Goal: Task Accomplishment & Management: Complete application form

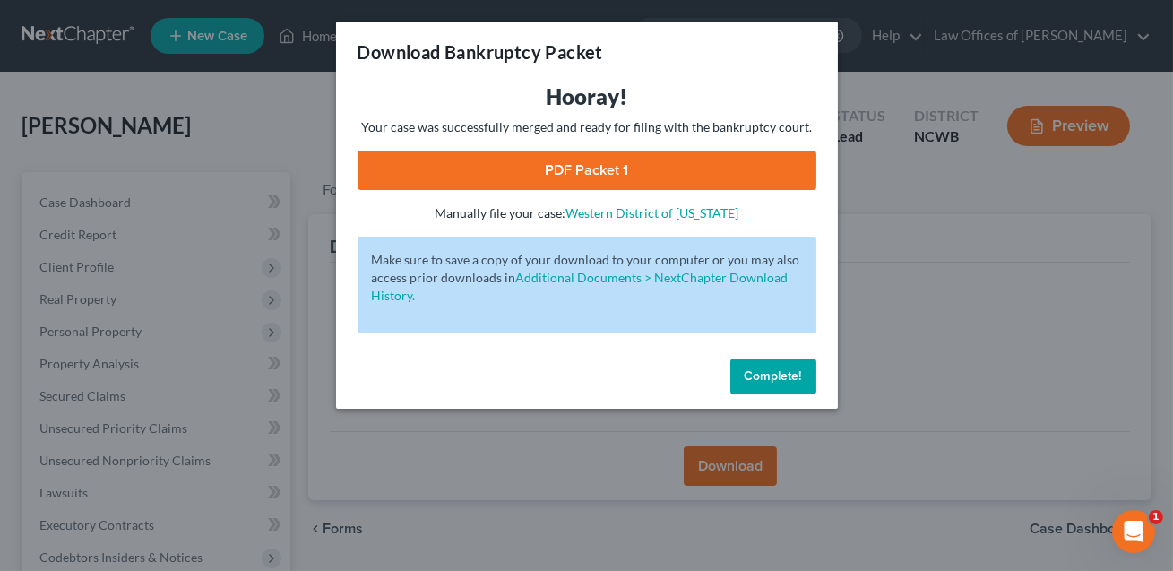
click at [774, 376] on span "Complete!" at bounding box center [773, 375] width 57 height 15
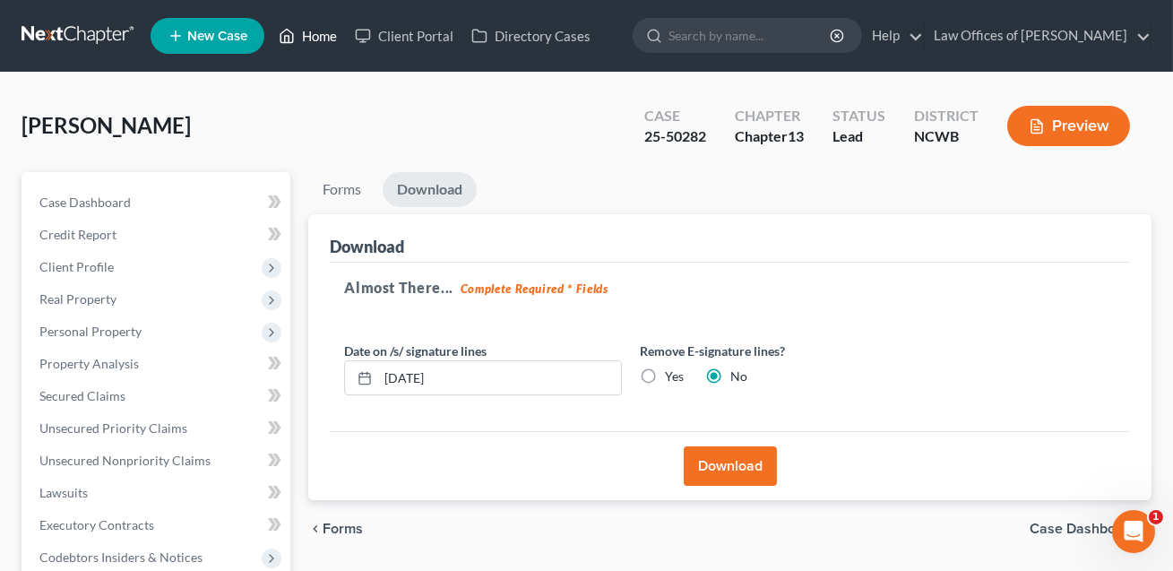
click at [321, 40] on link "Home" at bounding box center [308, 36] width 76 height 32
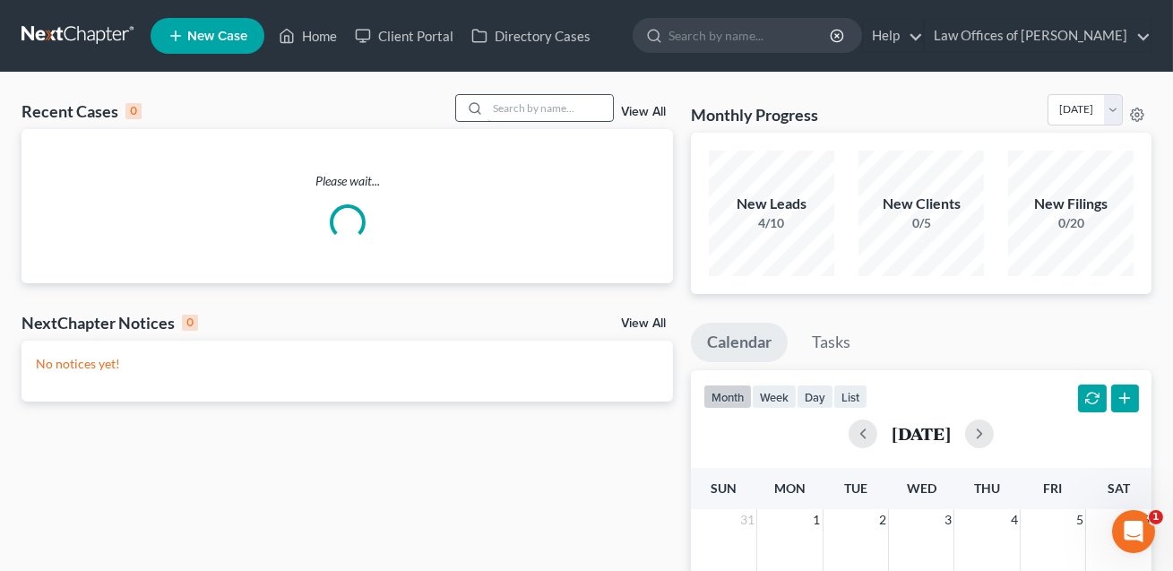
click at [520, 100] on input "search" at bounding box center [550, 108] width 125 height 26
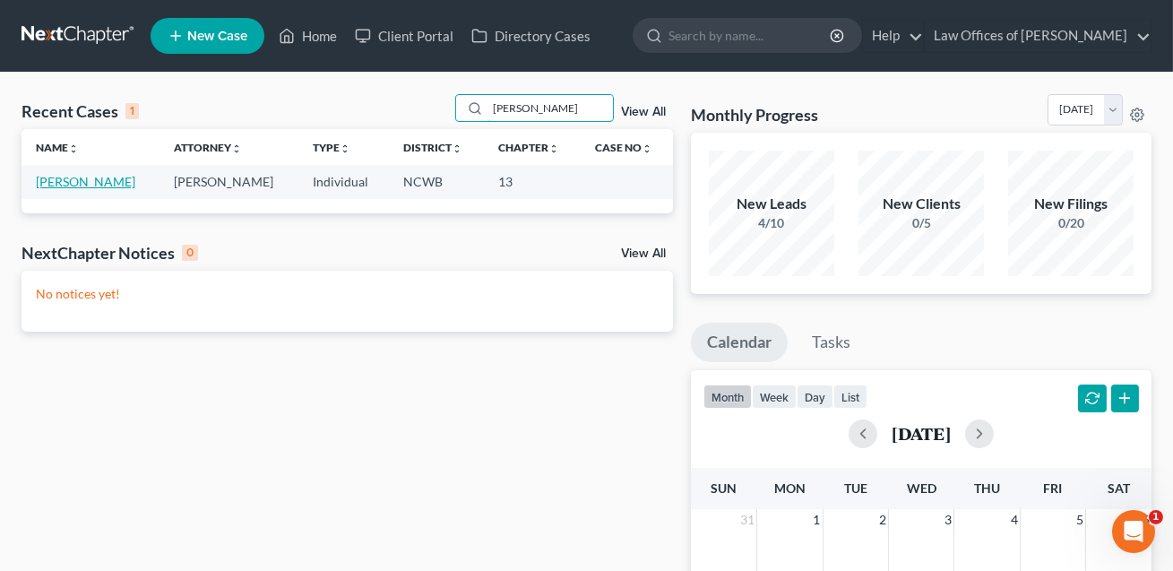
type input "[PERSON_NAME]"
click at [105, 183] on link "[PERSON_NAME]" at bounding box center [85, 181] width 99 height 15
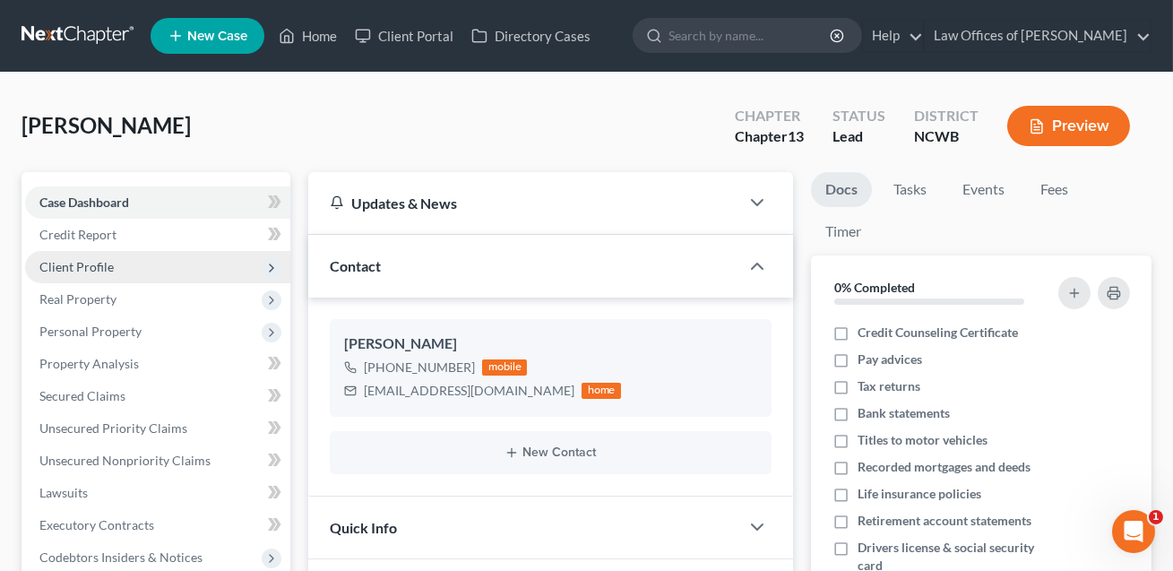
click at [84, 269] on span "Client Profile" at bounding box center [76, 266] width 74 height 15
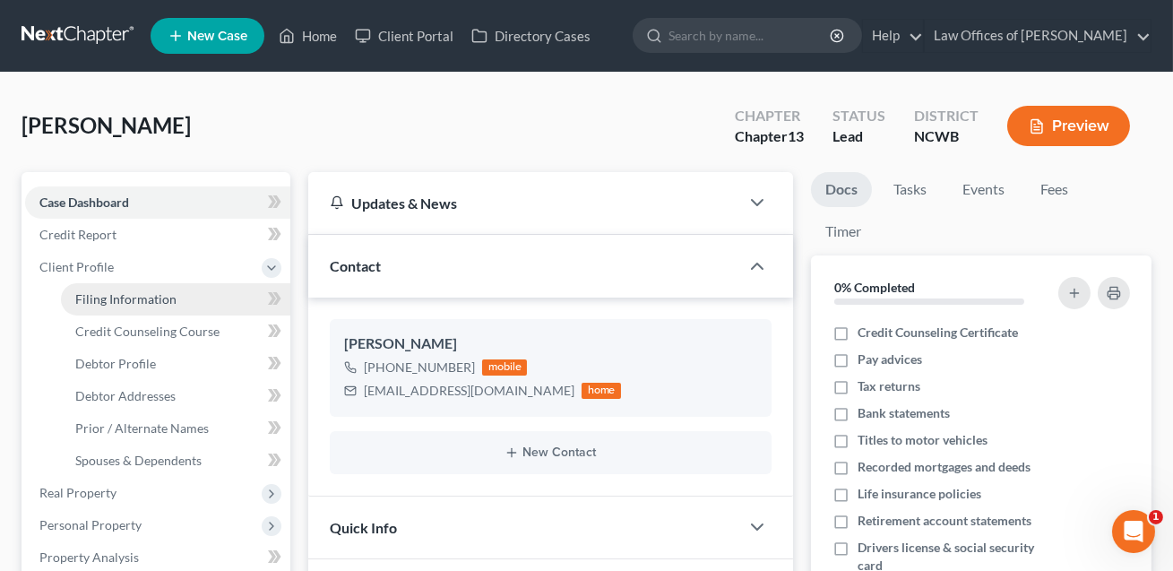
click at [102, 296] on span "Filing Information" at bounding box center [125, 298] width 101 height 15
select select "1"
select select "0"
select select "3"
select select "59"
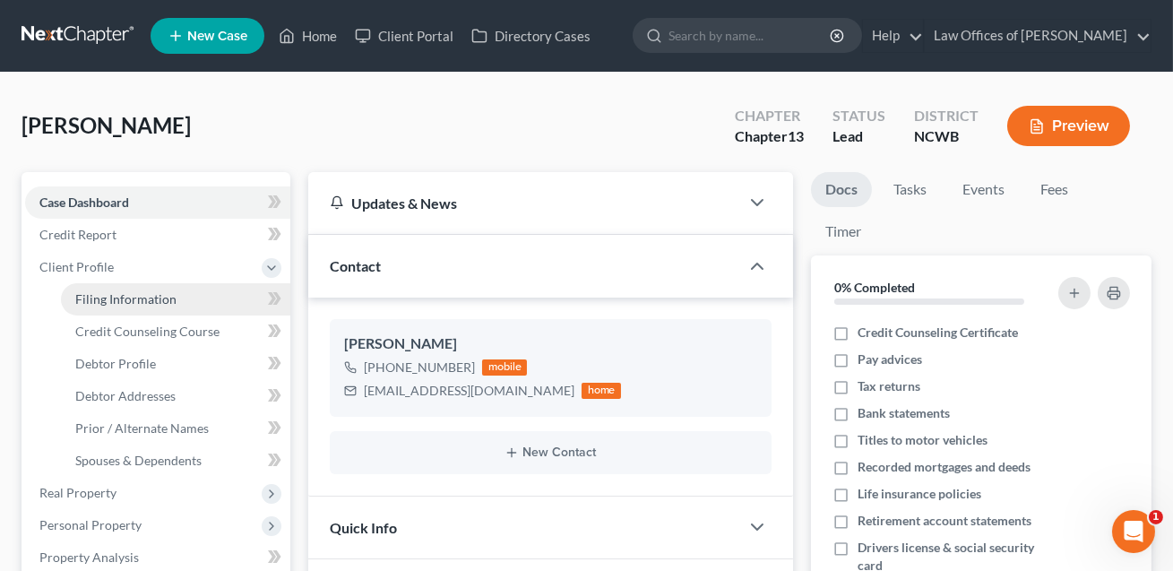
select select "1"
select select "28"
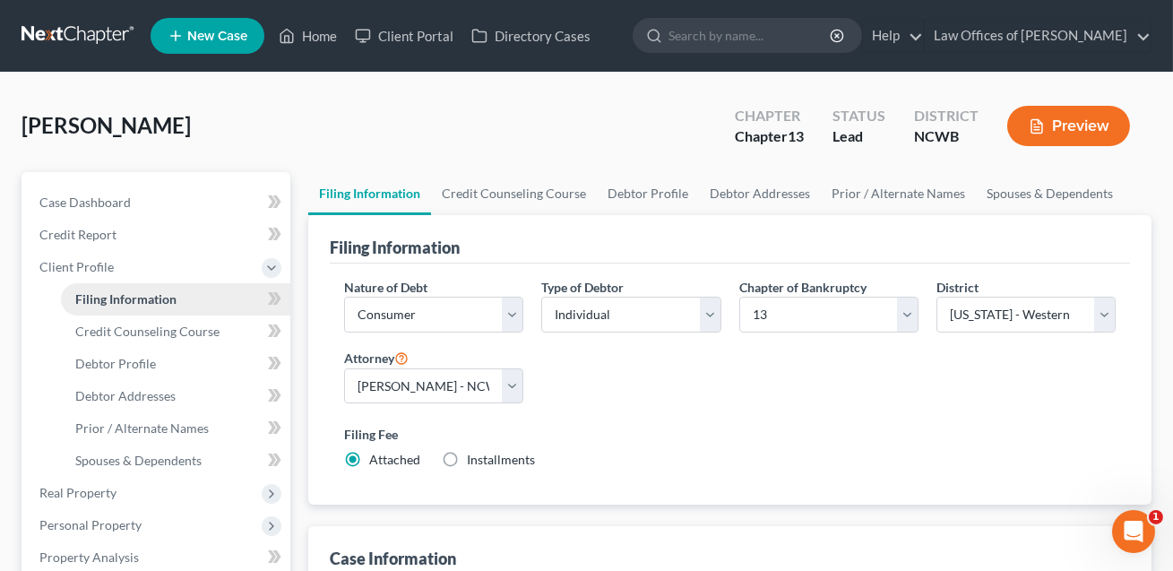
scroll to position [186, 0]
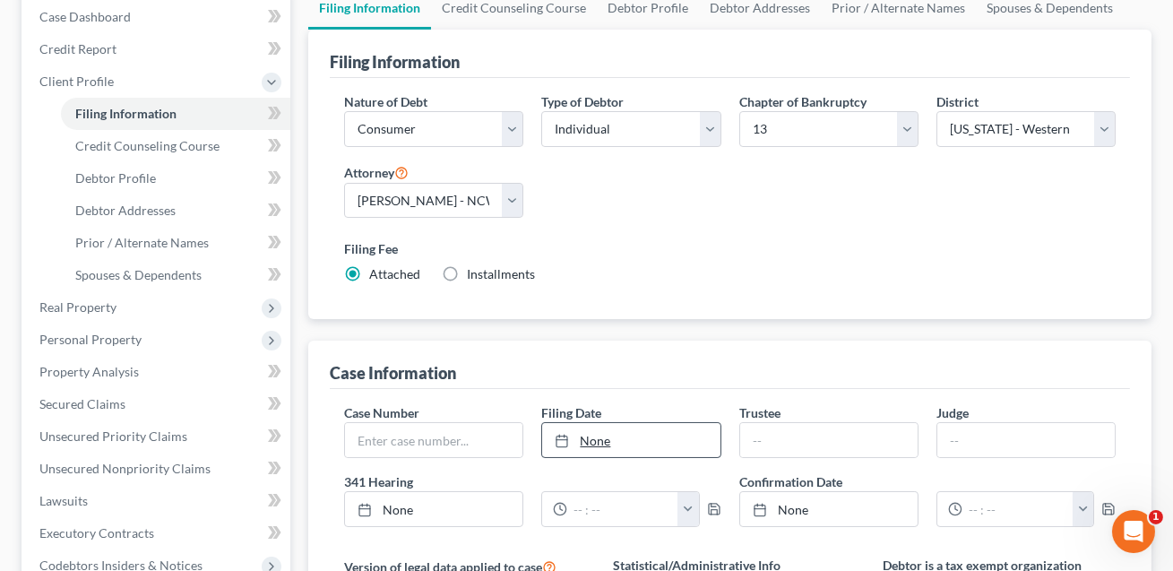
click at [613, 439] on link "None" at bounding box center [630, 440] width 177 height 34
type input "[DATE]"
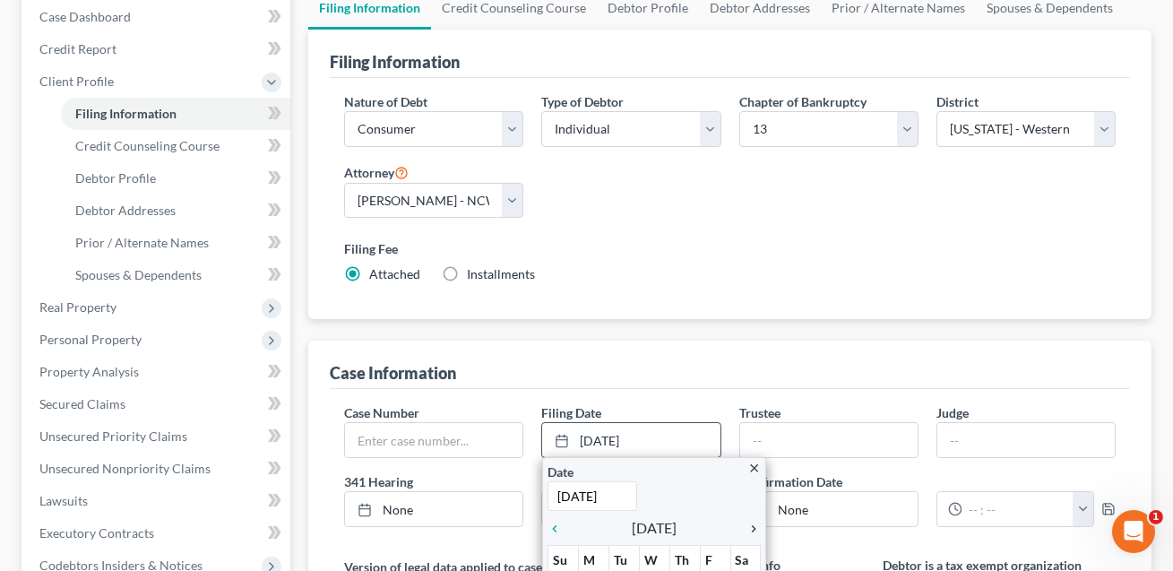
click at [752, 524] on icon "chevron_right" at bounding box center [749, 529] width 23 height 14
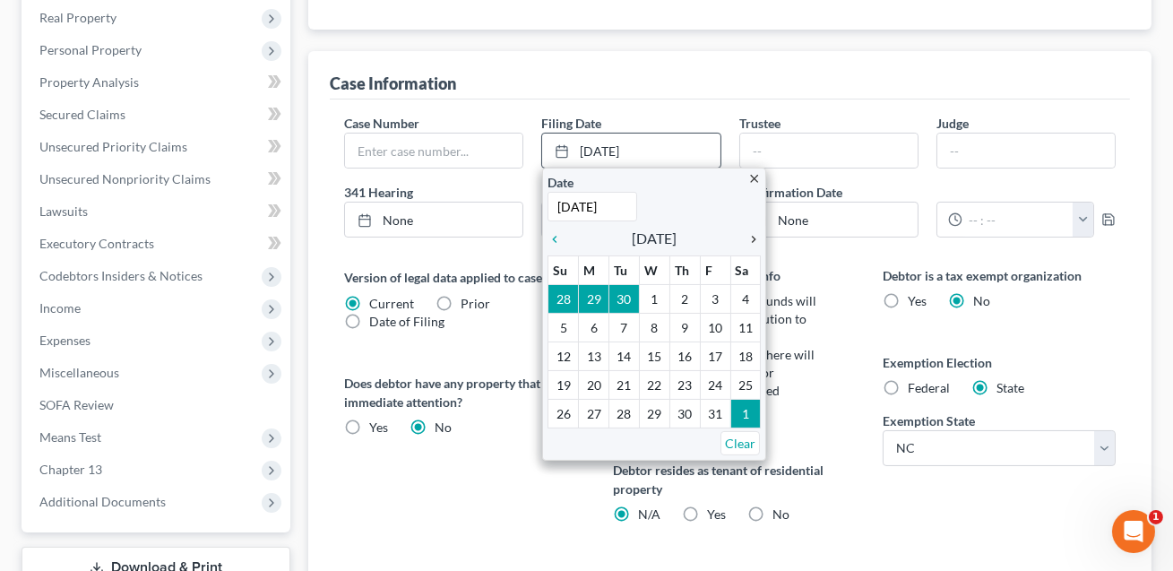
scroll to position [488, 0]
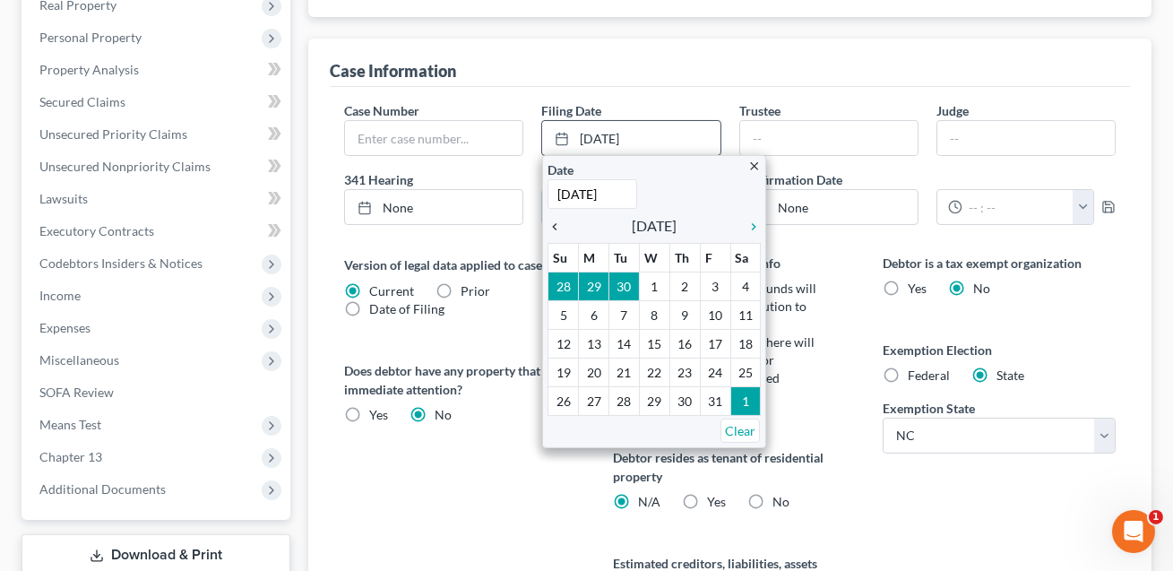
click at [557, 223] on icon "chevron_left" at bounding box center [559, 227] width 23 height 14
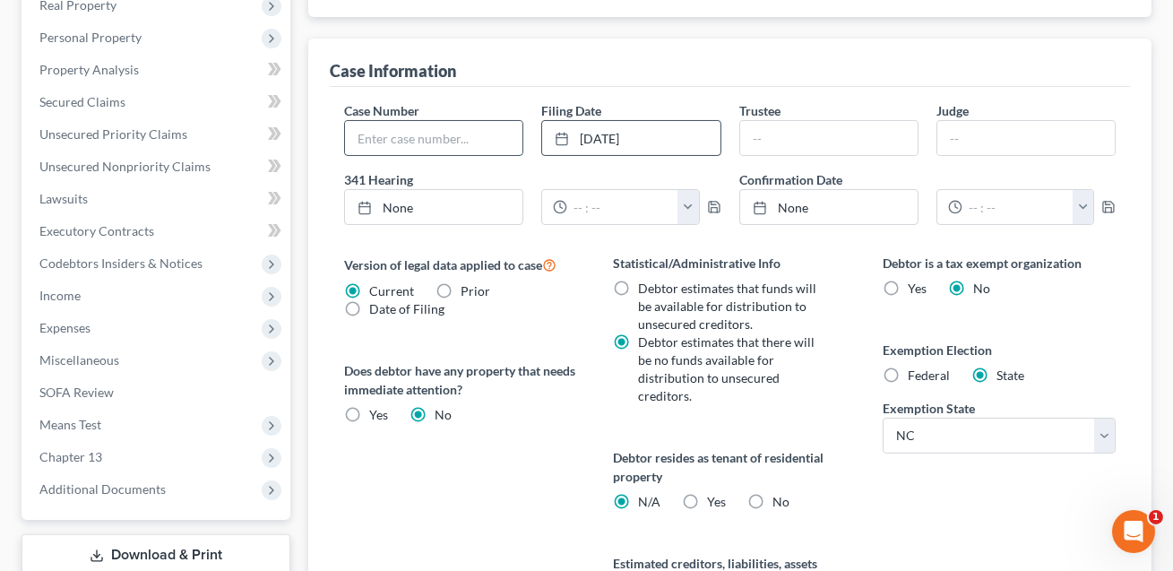
click at [369, 141] on input "text" at bounding box center [433, 138] width 177 height 34
type input "25-50283"
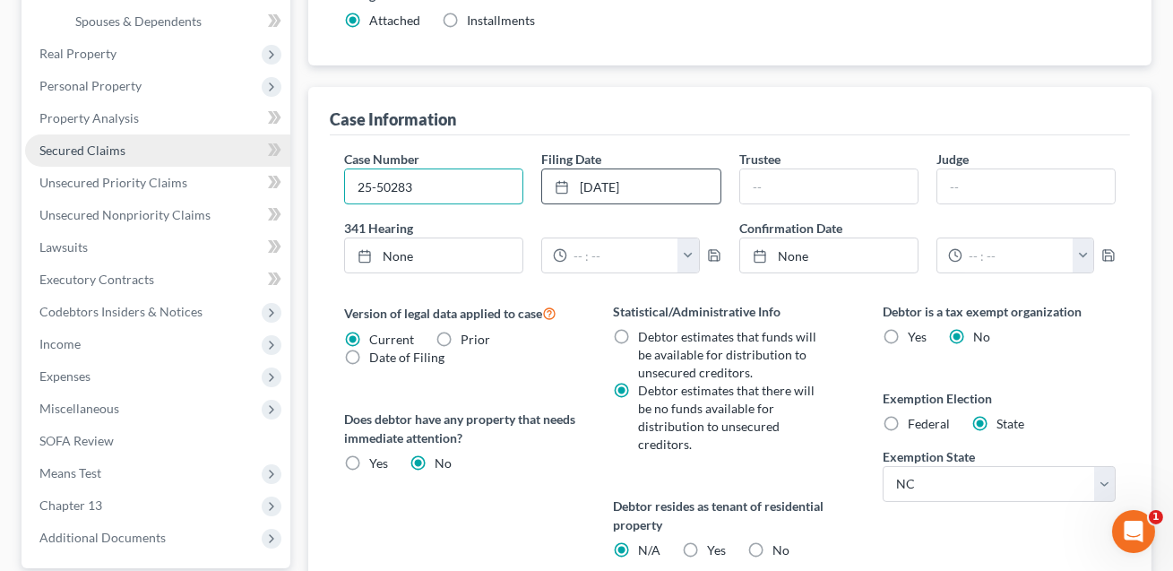
scroll to position [435, 0]
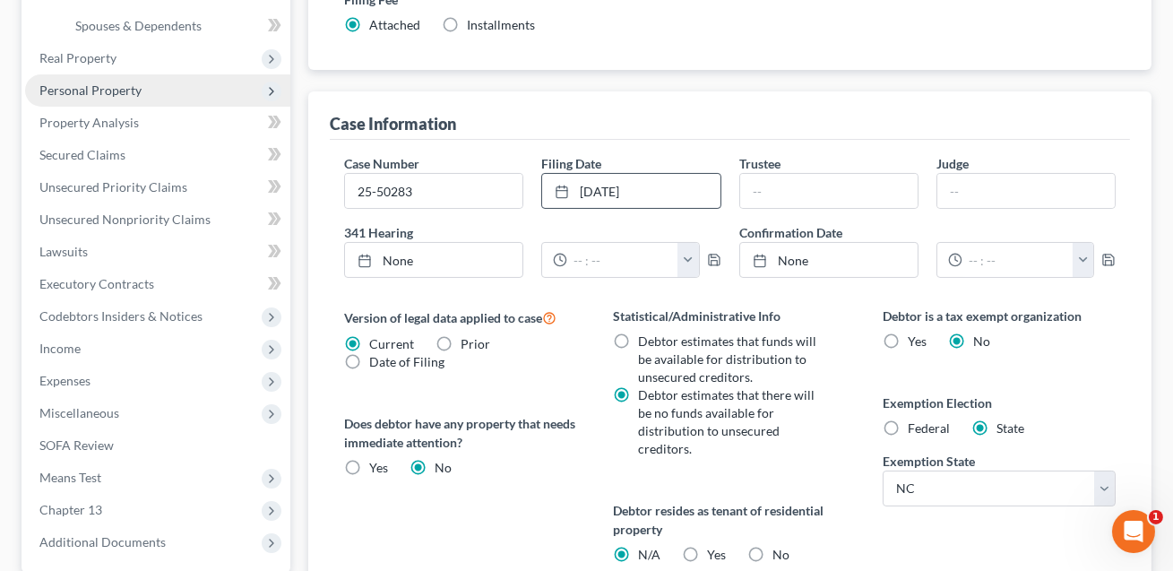
click at [114, 96] on span "Personal Property" at bounding box center [157, 90] width 265 height 32
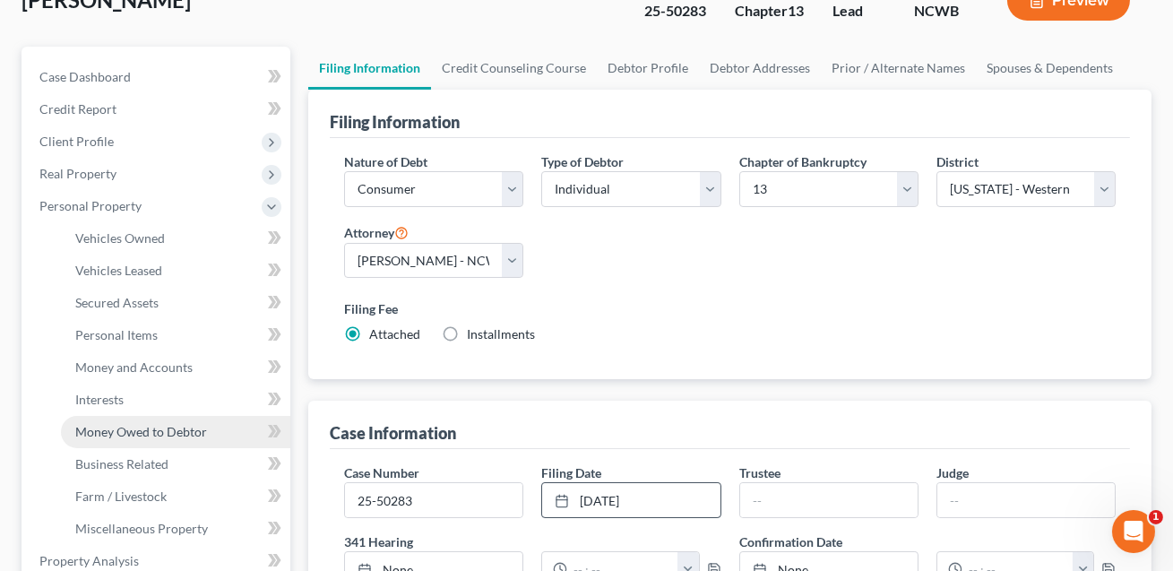
scroll to position [143, 0]
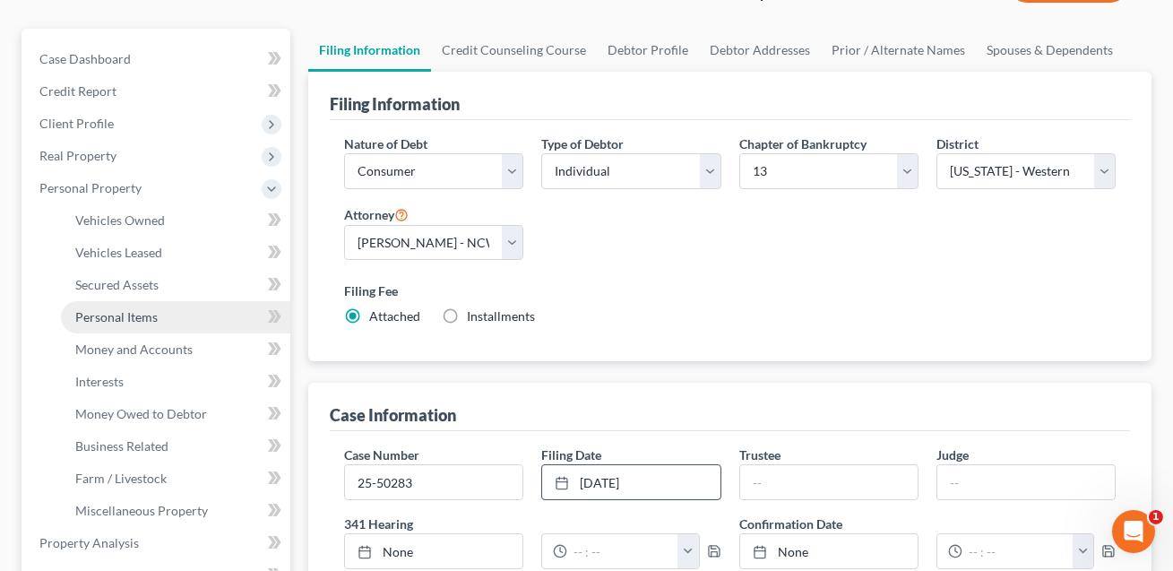
click at [136, 310] on span "Personal Items" at bounding box center [116, 316] width 82 height 15
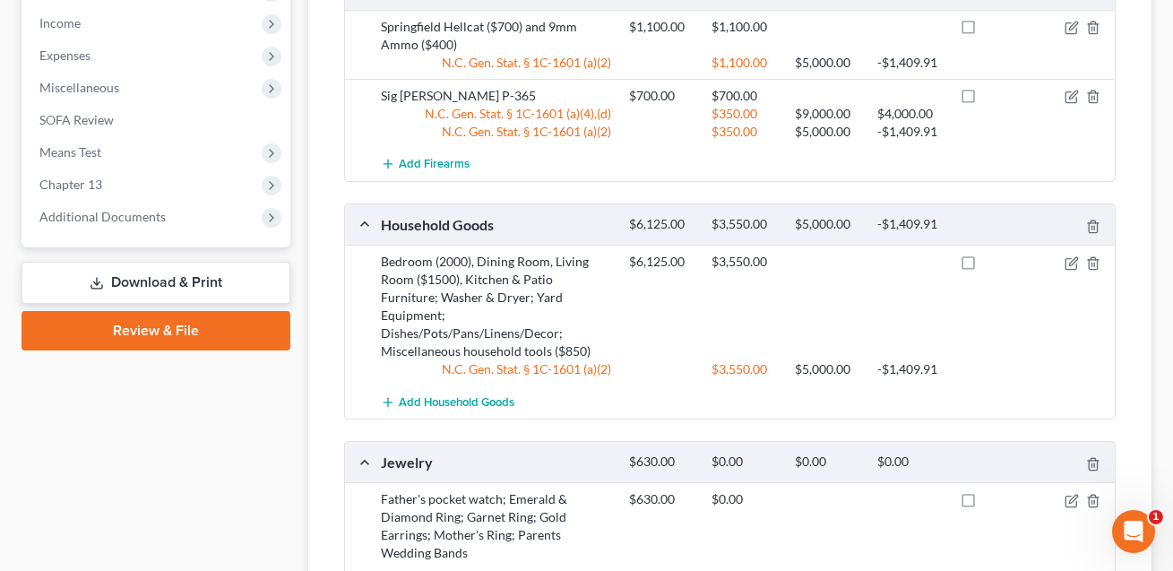
scroll to position [928, 0]
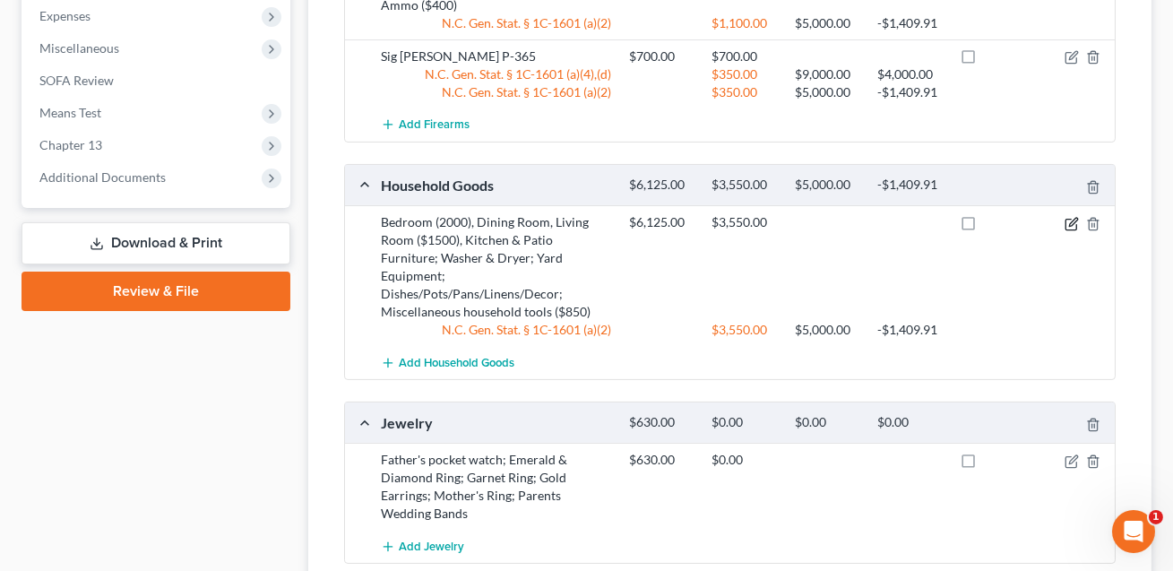
click at [1070, 221] on icon "button" at bounding box center [1072, 224] width 14 height 14
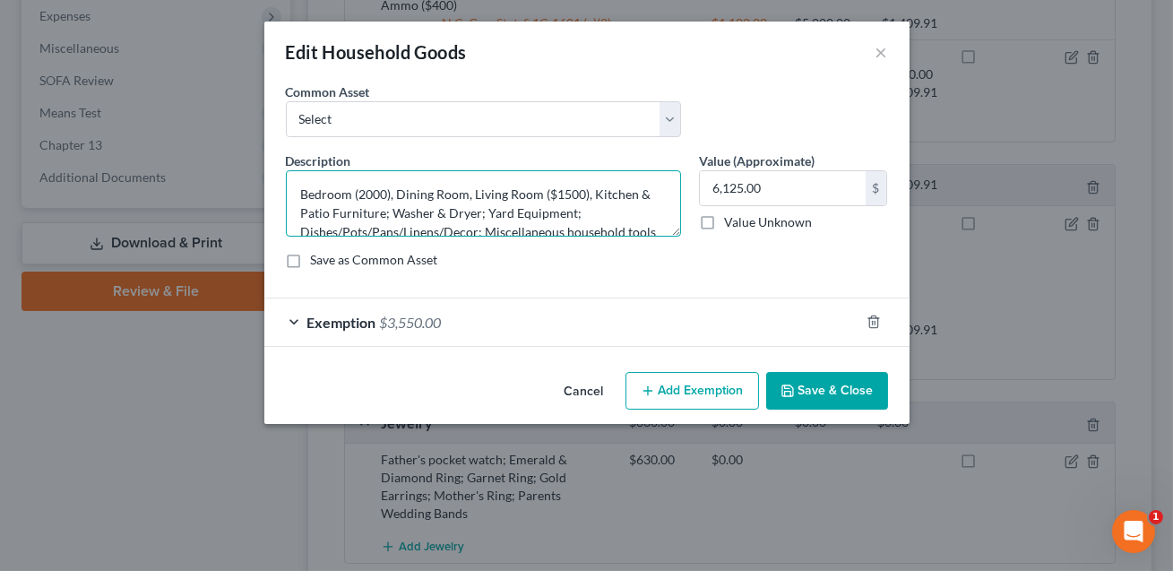
click at [365, 193] on textarea "Bedroom (2000), Dining Room, Living Room ($1500), Kitchen & Patio Furniture; Wa…" at bounding box center [483, 203] width 395 height 66
click at [566, 194] on textarea "Bedroom (1000), Dining Room, Living Room ($1500), Kitchen & Patio Furniture; Wa…" at bounding box center [483, 203] width 395 height 66
type textarea "Bedroom (1000), Dining Room, Living Room ($1000), Kitchen & Patio Furniture; Wa…"
click at [747, 186] on input "6,125.00" at bounding box center [783, 188] width 166 height 34
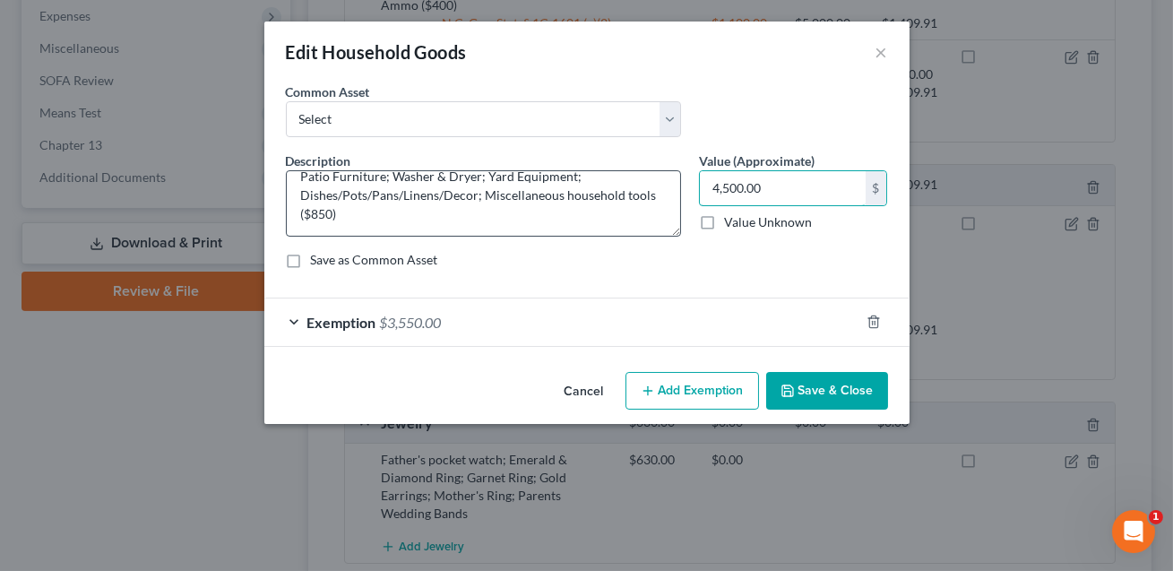
type input "4,500.00"
click at [362, 208] on textarea "Bedroom (1000), Dining Room, Living Room ($1000), Kitchen & Patio Furniture; Wa…" at bounding box center [483, 203] width 395 height 66
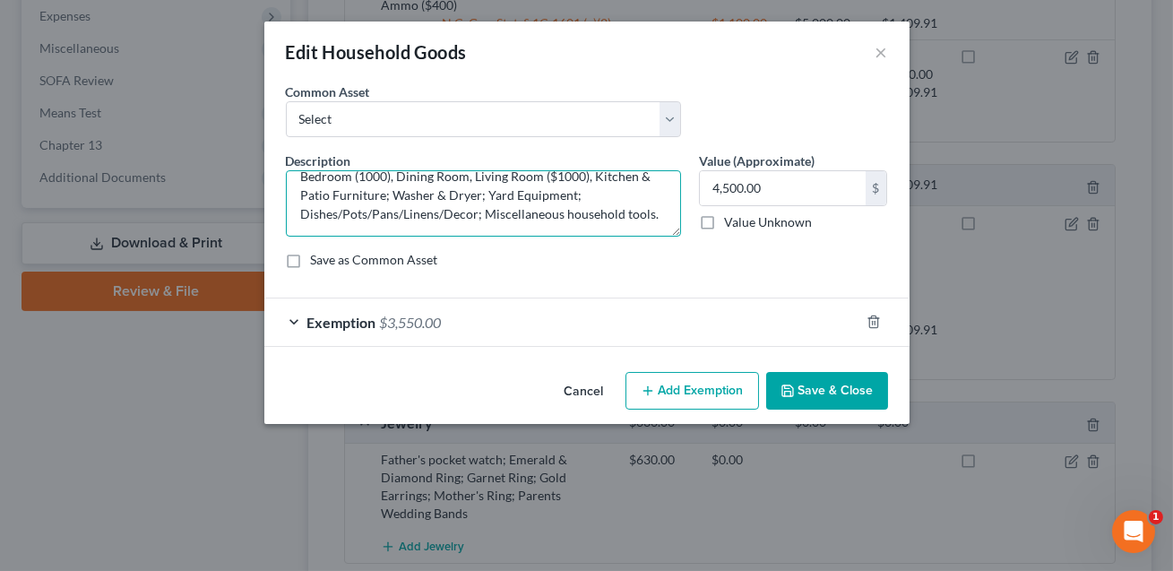
type textarea "Bedroom (1000), Dining Room, Living Room ($1000), Kitchen & Patio Furniture; Wa…"
click at [520, 335] on div "Exemption $3,550.00" at bounding box center [561, 321] width 595 height 47
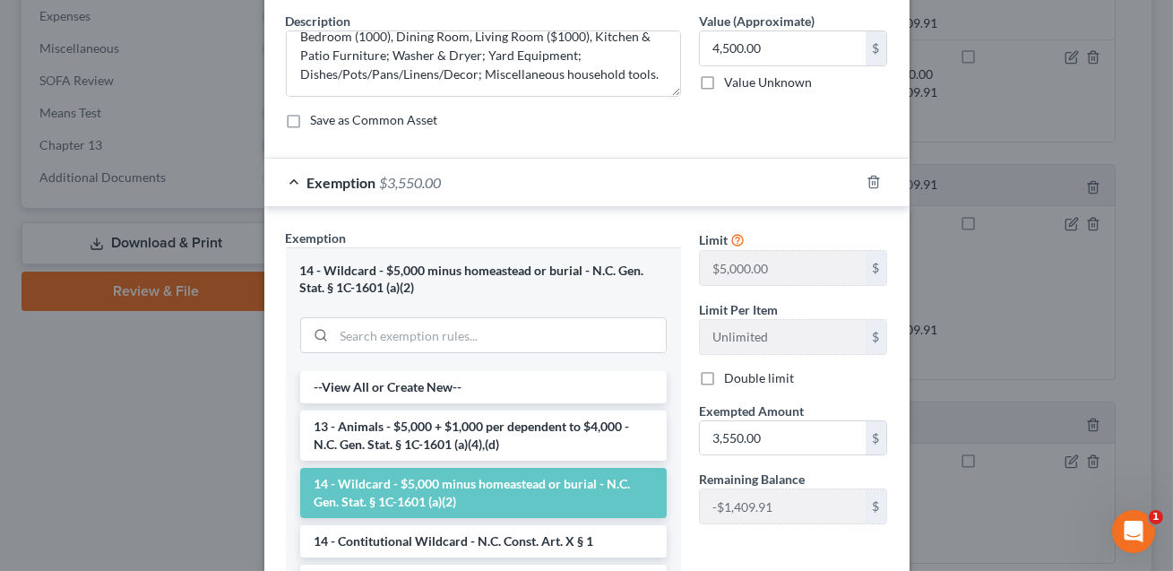
scroll to position [179, 0]
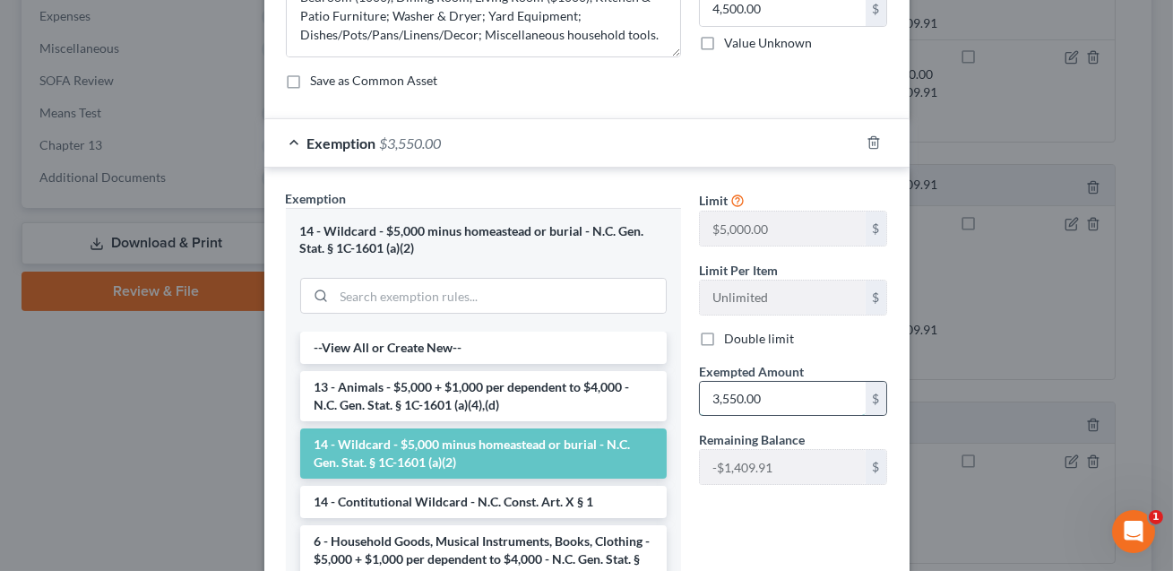
click at [783, 407] on input "3,550.00" at bounding box center [783, 399] width 166 height 34
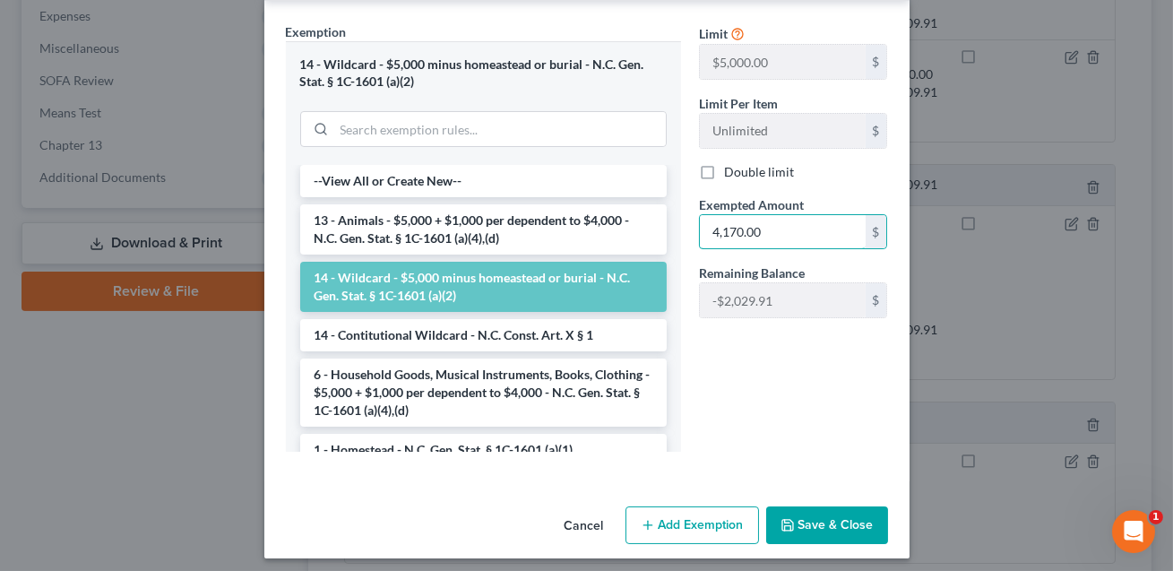
scroll to position [353, 0]
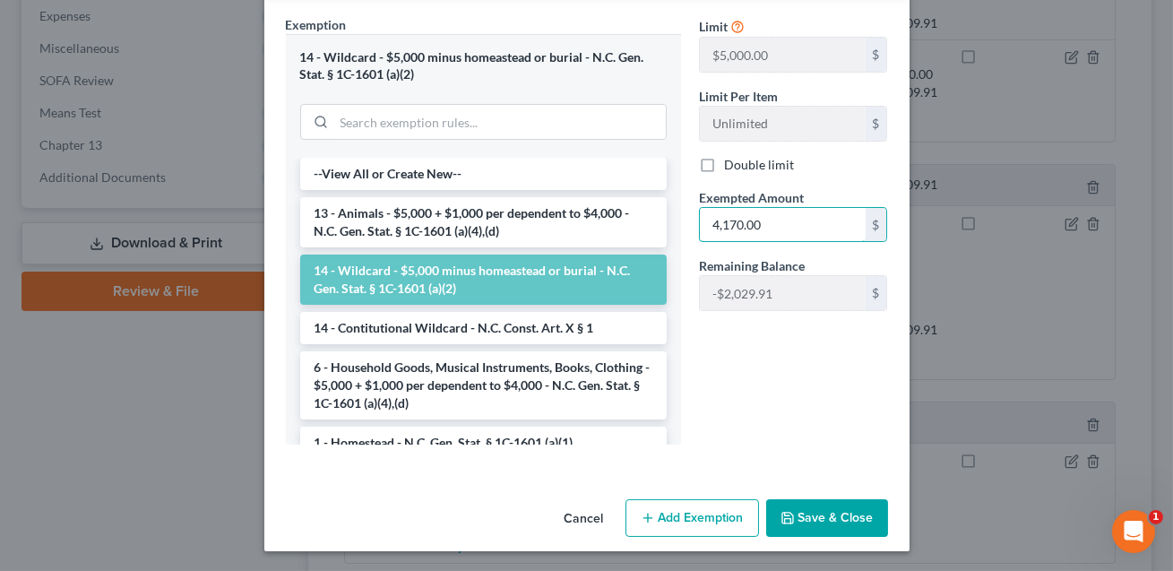
type input "4,170.00"
click at [833, 514] on button "Save & Close" at bounding box center [827, 518] width 122 height 38
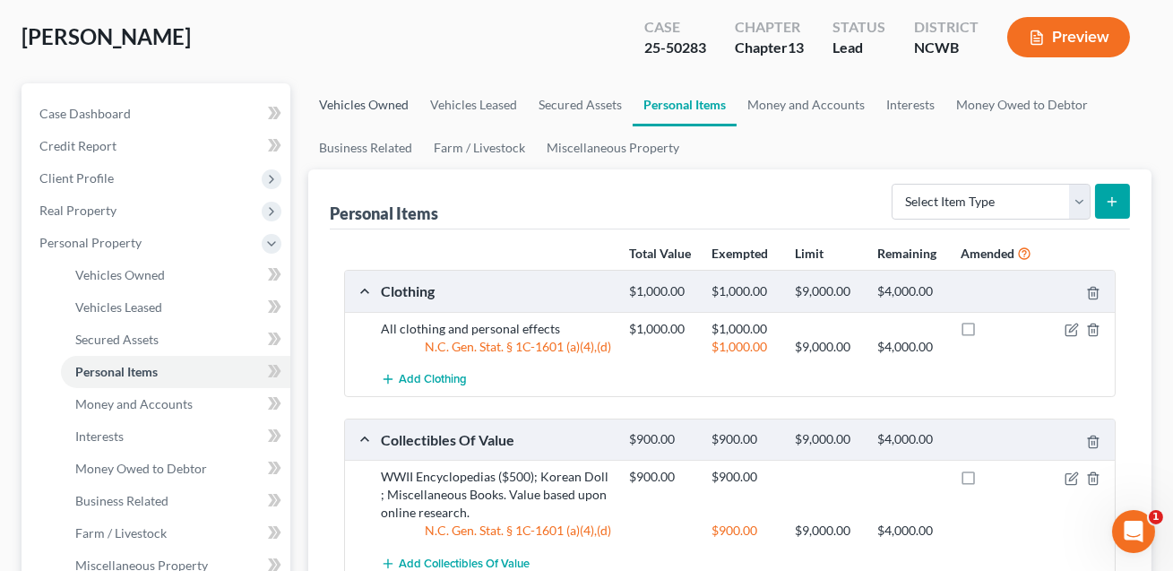
scroll to position [64, 0]
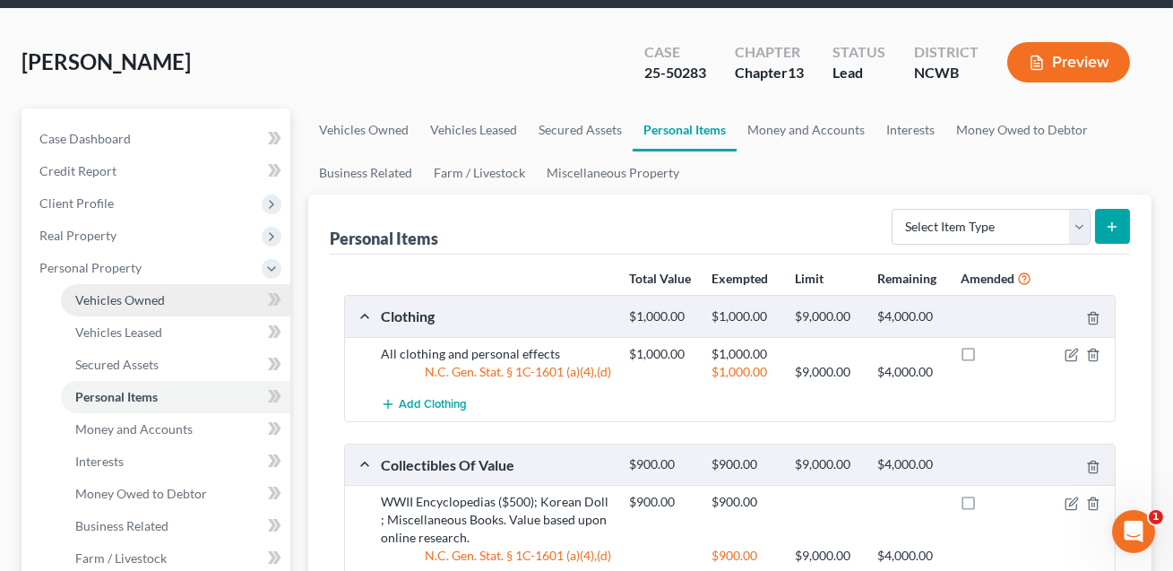
click at [116, 303] on span "Vehicles Owned" at bounding box center [120, 299] width 90 height 15
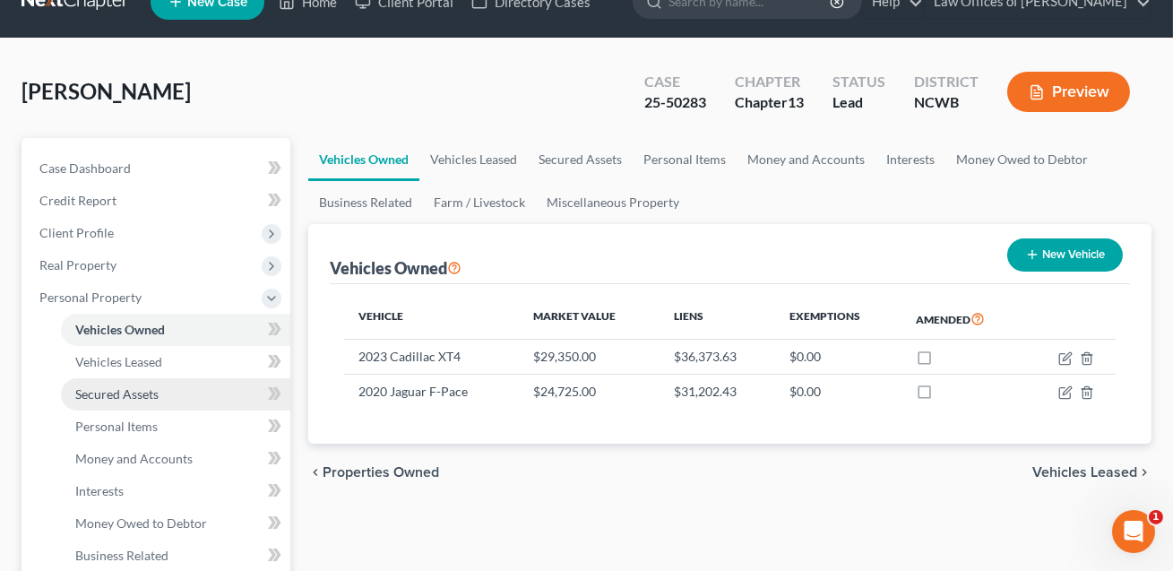
scroll to position [71, 0]
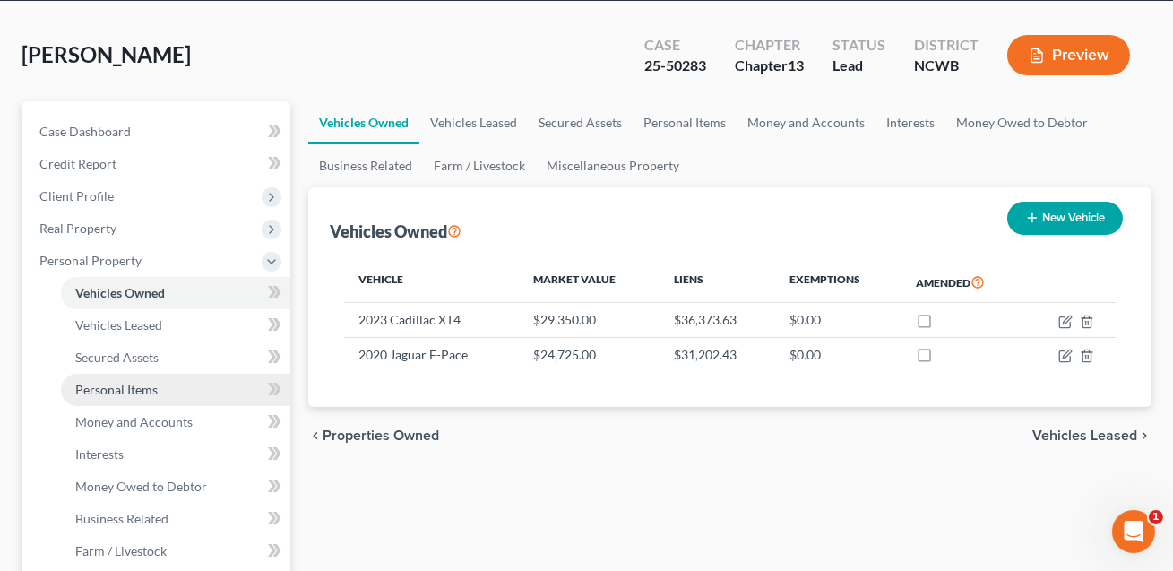
click at [129, 387] on span "Personal Items" at bounding box center [116, 389] width 82 height 15
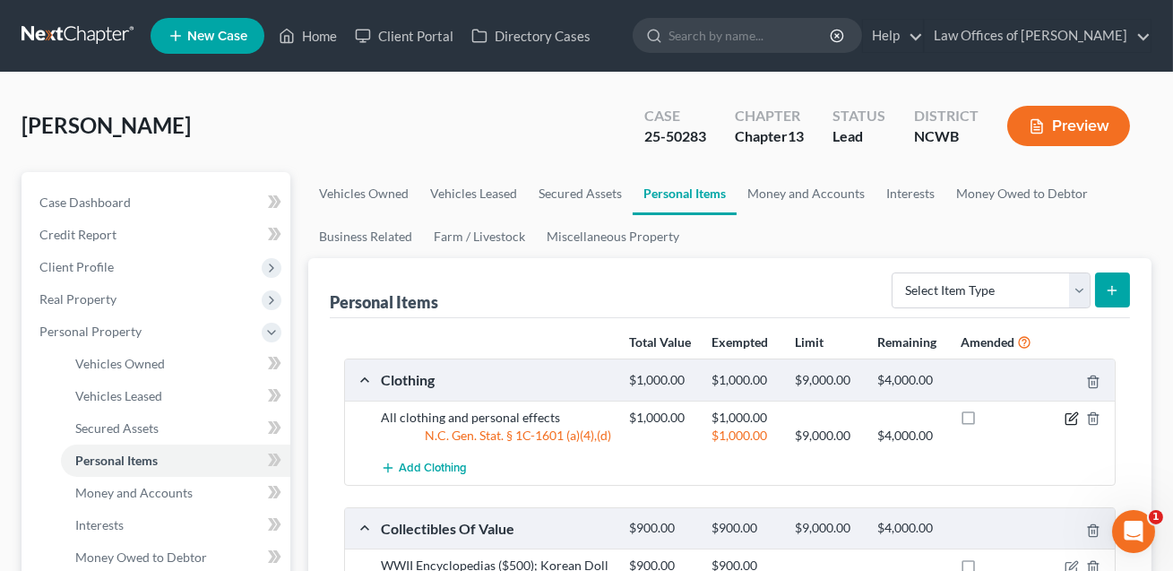
click at [1067, 414] on icon "button" at bounding box center [1072, 418] width 14 height 14
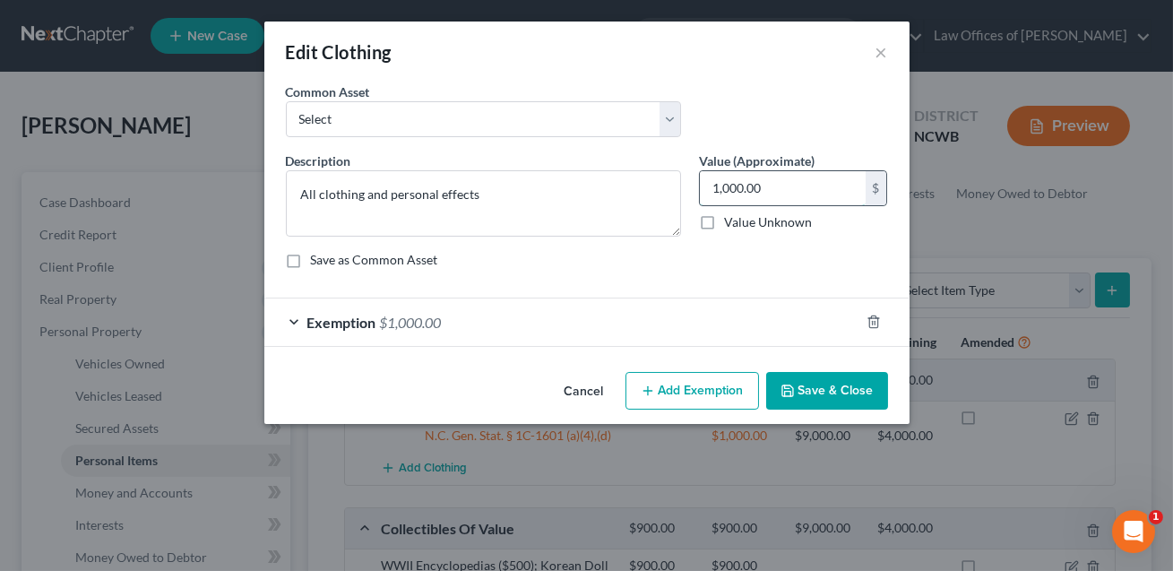
click at [781, 189] on input "1,000.00" at bounding box center [783, 188] width 166 height 34
type input "500.00"
click at [684, 331] on div "Exemption $1,000.00" at bounding box center [561, 321] width 595 height 47
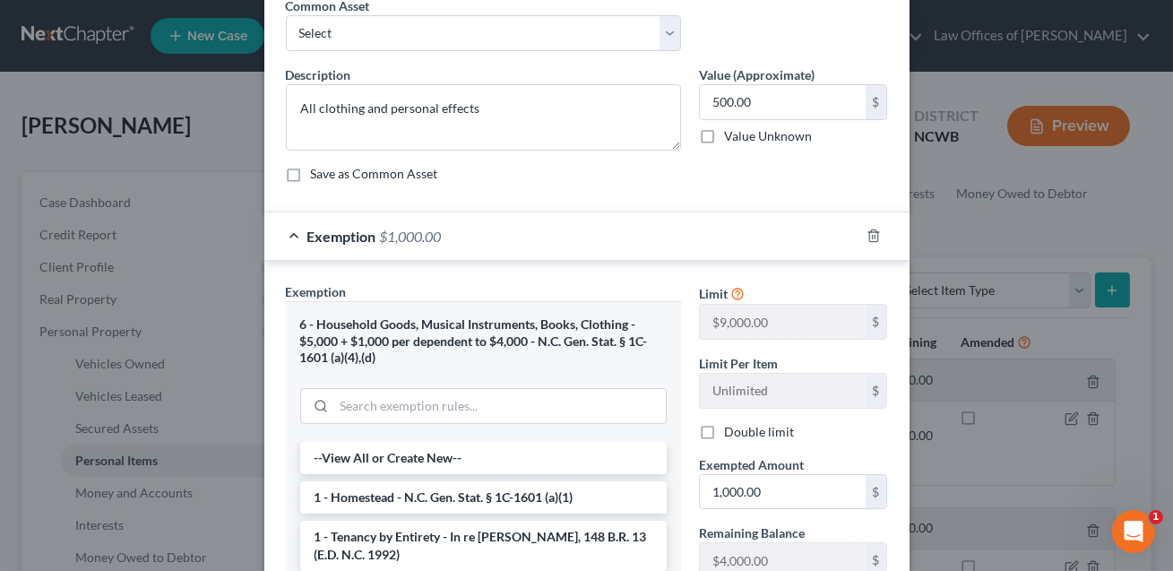
scroll to position [99, 0]
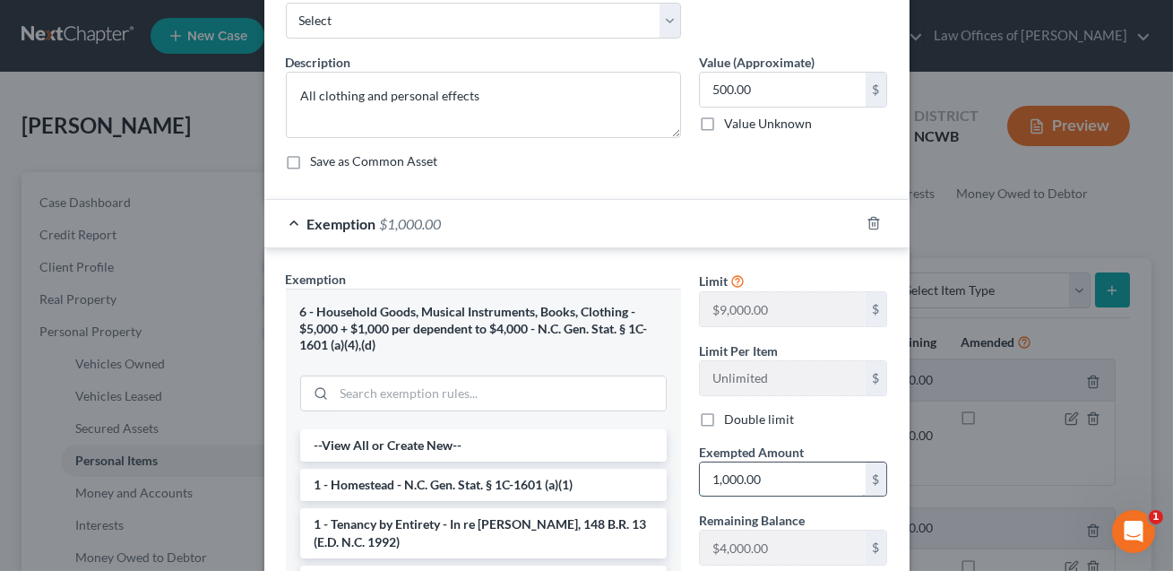
click at [754, 479] on input "1,000.00" at bounding box center [783, 479] width 166 height 34
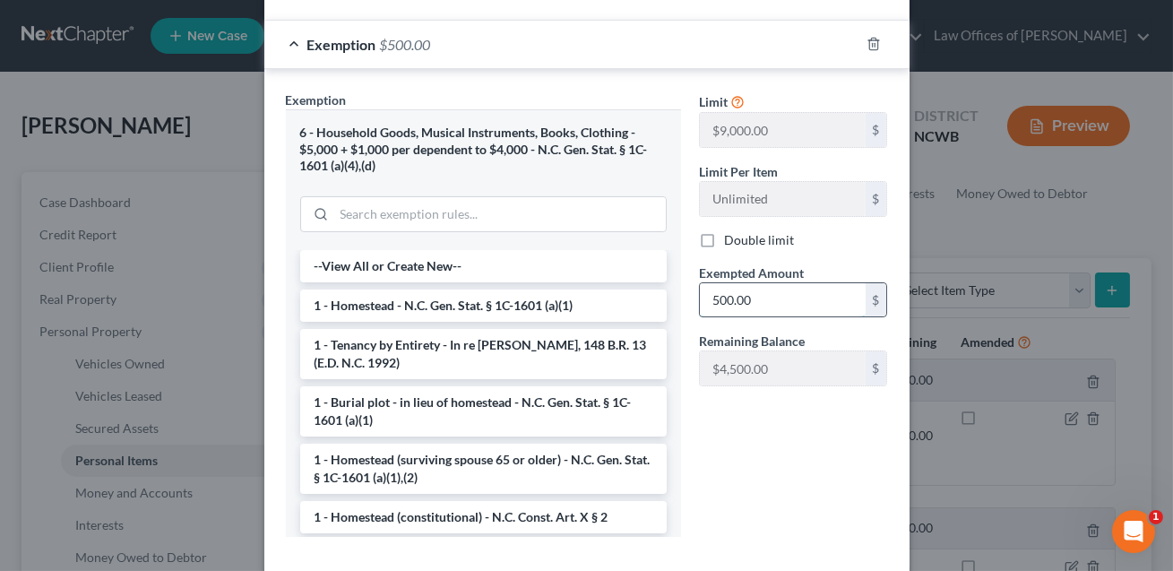
scroll to position [370, 0]
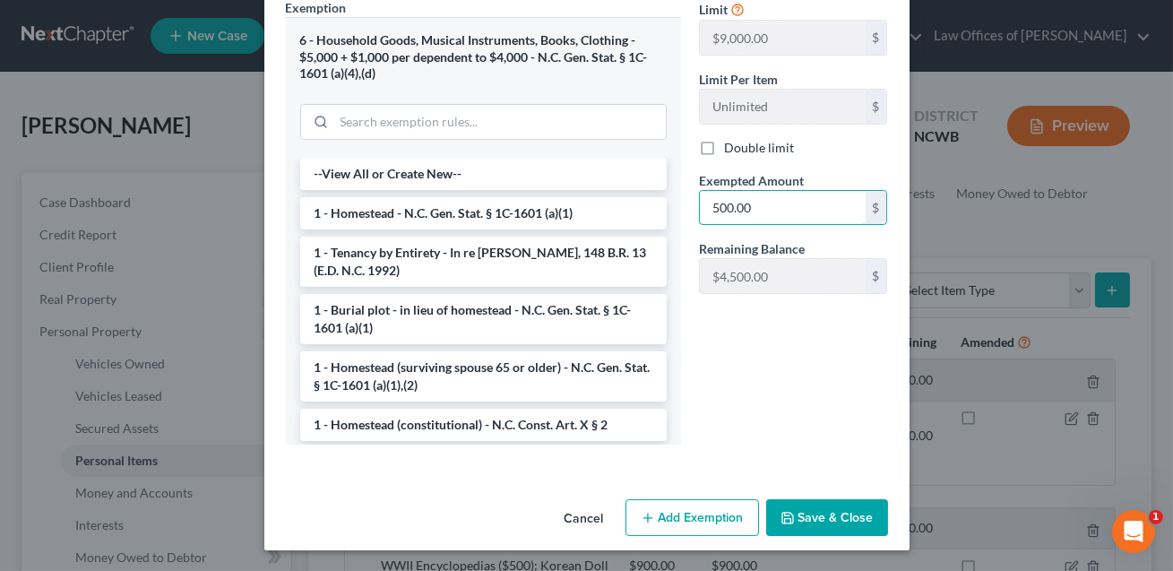
type input "500.00"
click at [844, 514] on button "Save & Close" at bounding box center [827, 518] width 122 height 38
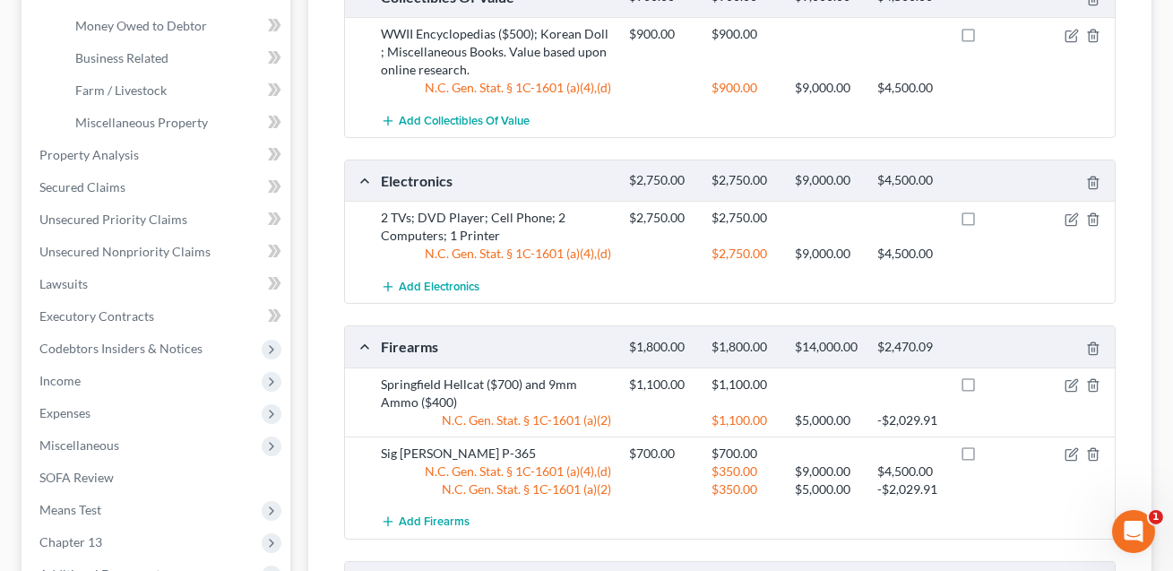
scroll to position [548, 0]
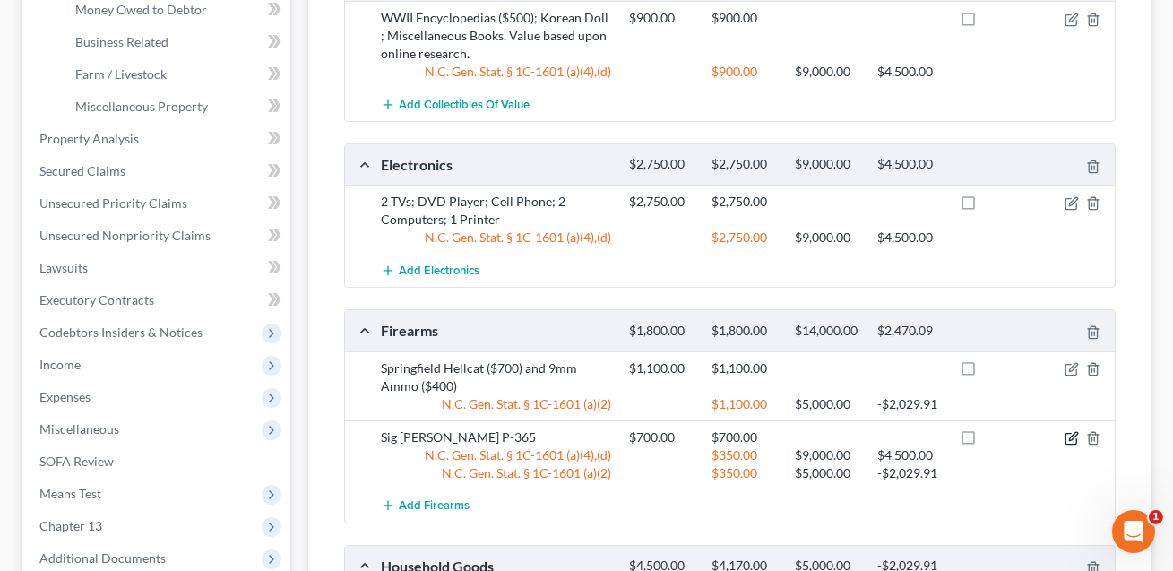
click at [1071, 436] on icon "button" at bounding box center [1072, 438] width 14 height 14
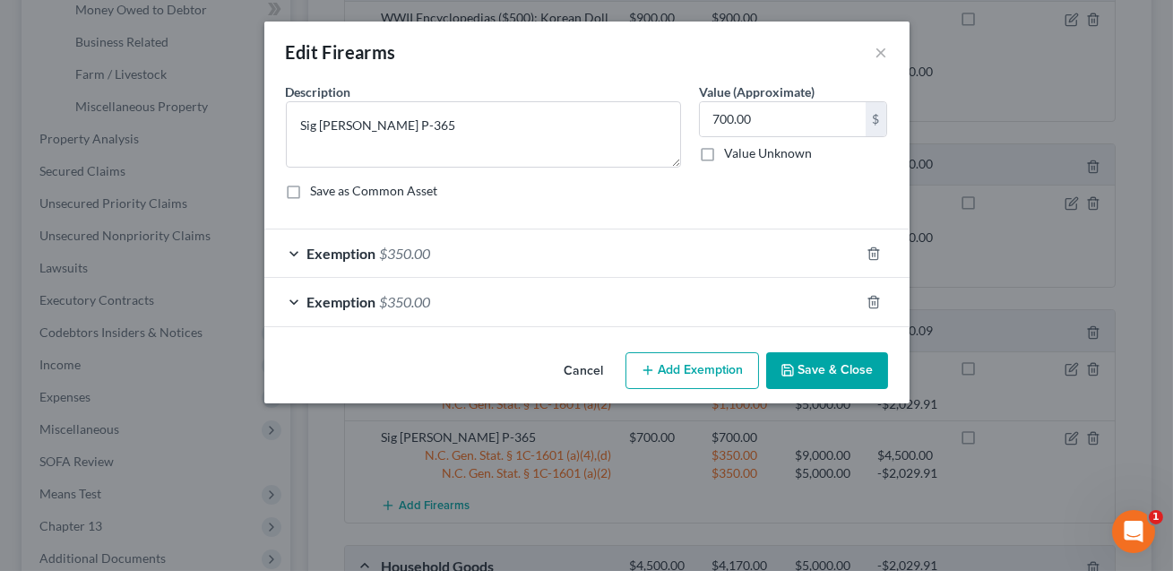
click at [771, 246] on div "Exemption $350.00" at bounding box center [561, 252] width 595 height 47
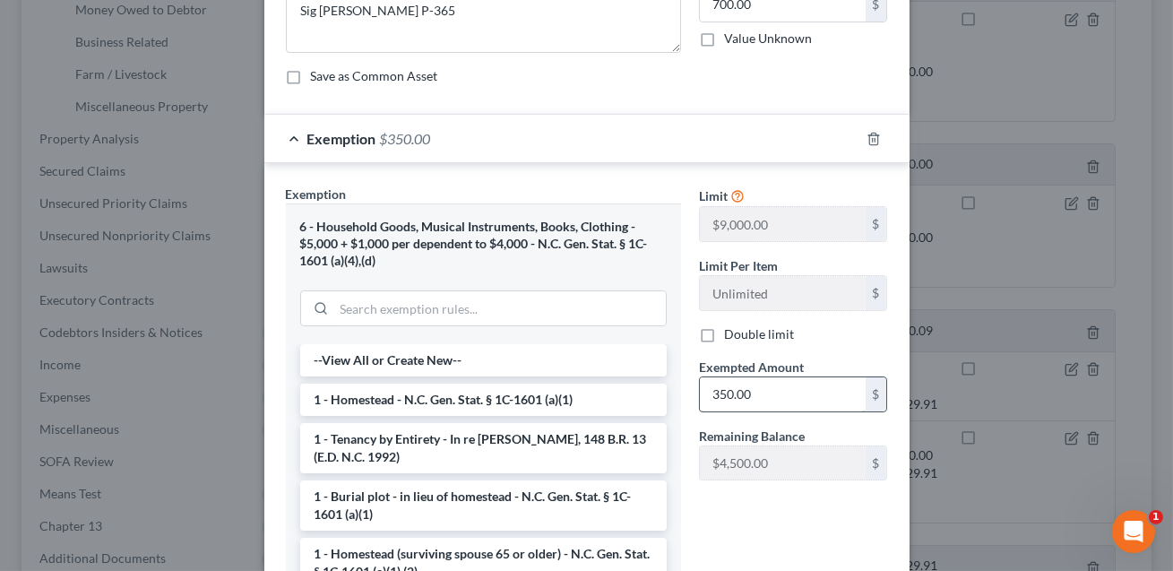
scroll to position [145, 0]
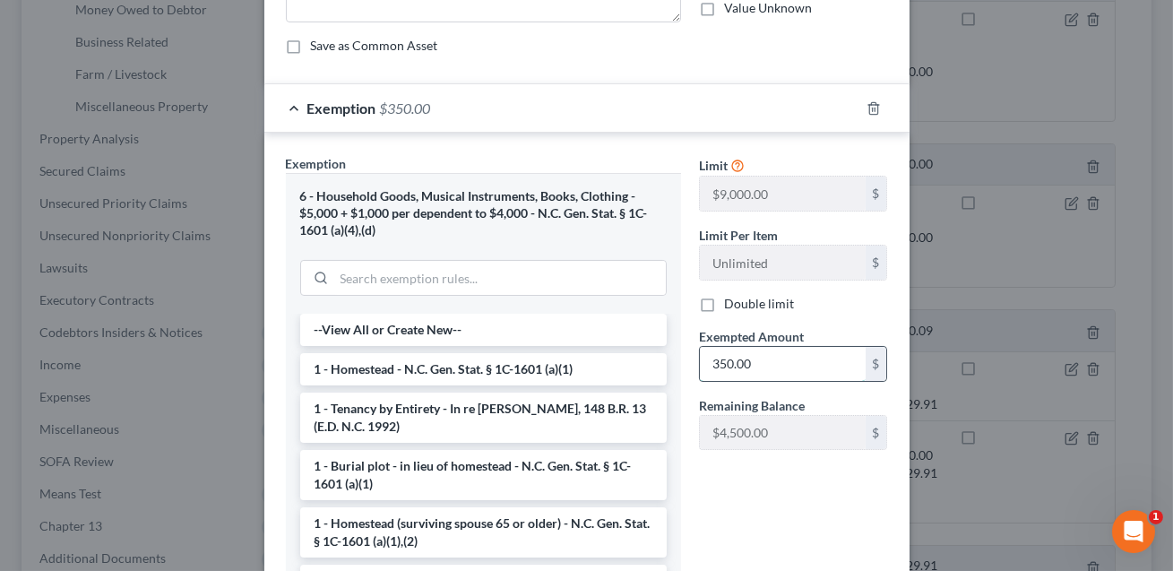
click at [764, 366] on input "350.00" at bounding box center [783, 364] width 166 height 34
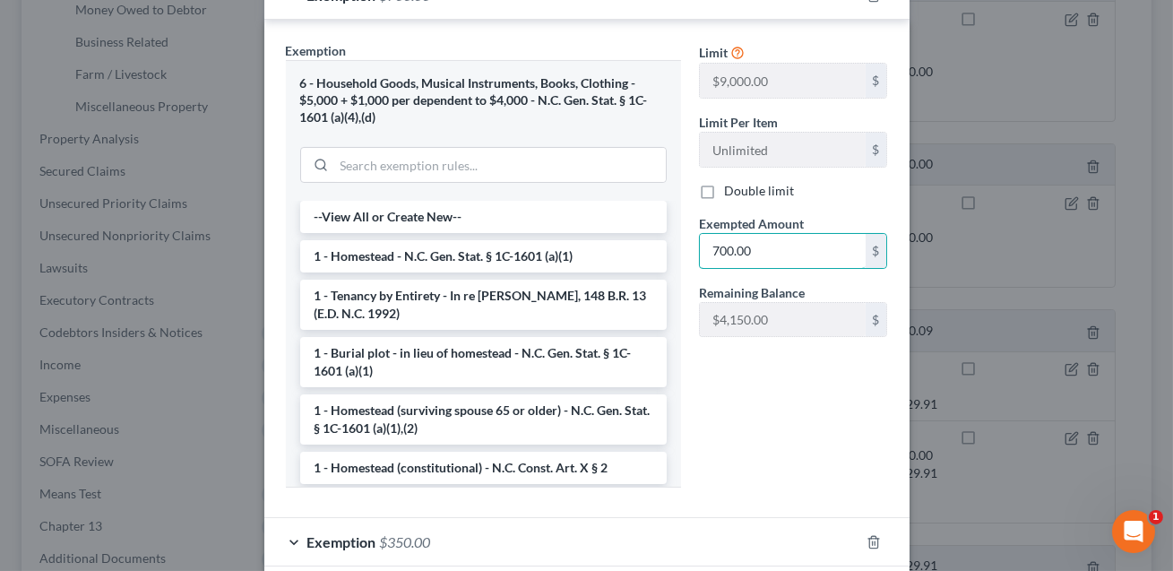
scroll to position [291, 0]
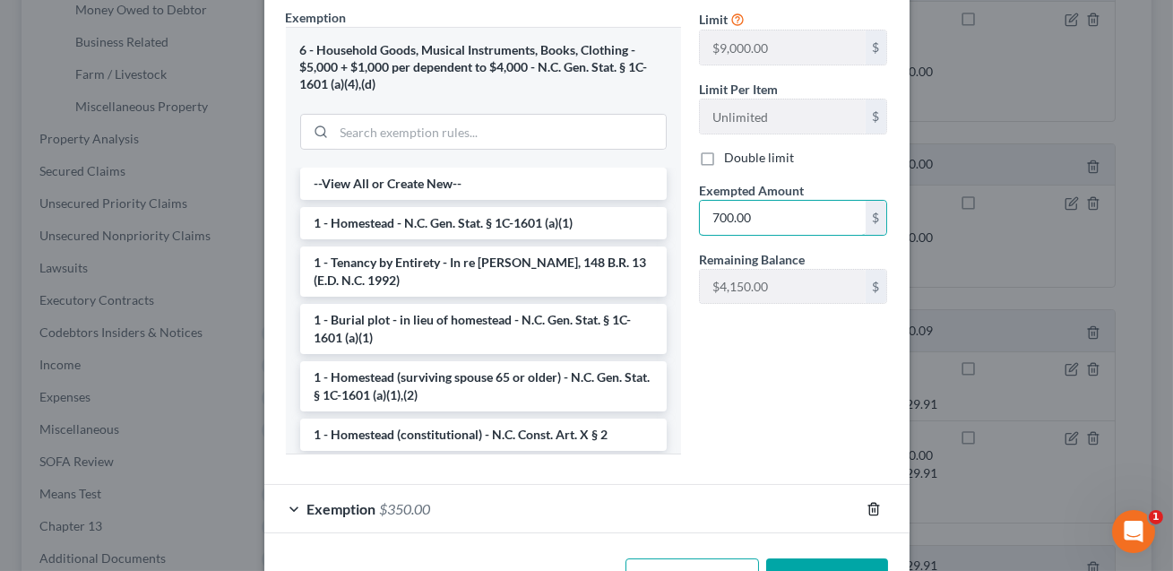
type input "700.00"
click at [876, 505] on polyline "button" at bounding box center [873, 505] width 11 height 0
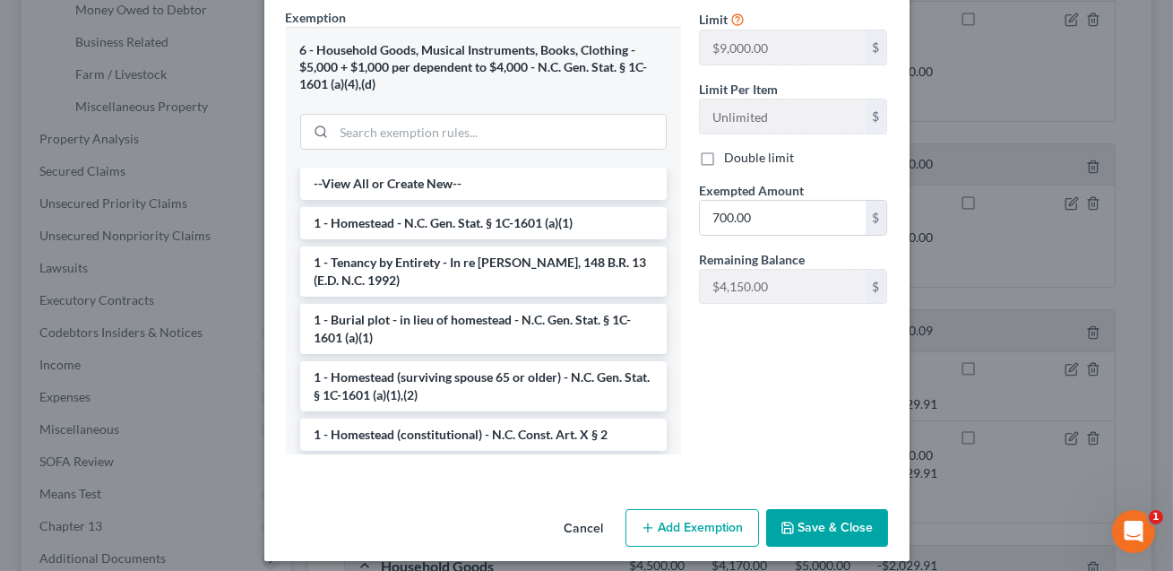
click at [853, 524] on button "Save & Close" at bounding box center [827, 528] width 122 height 38
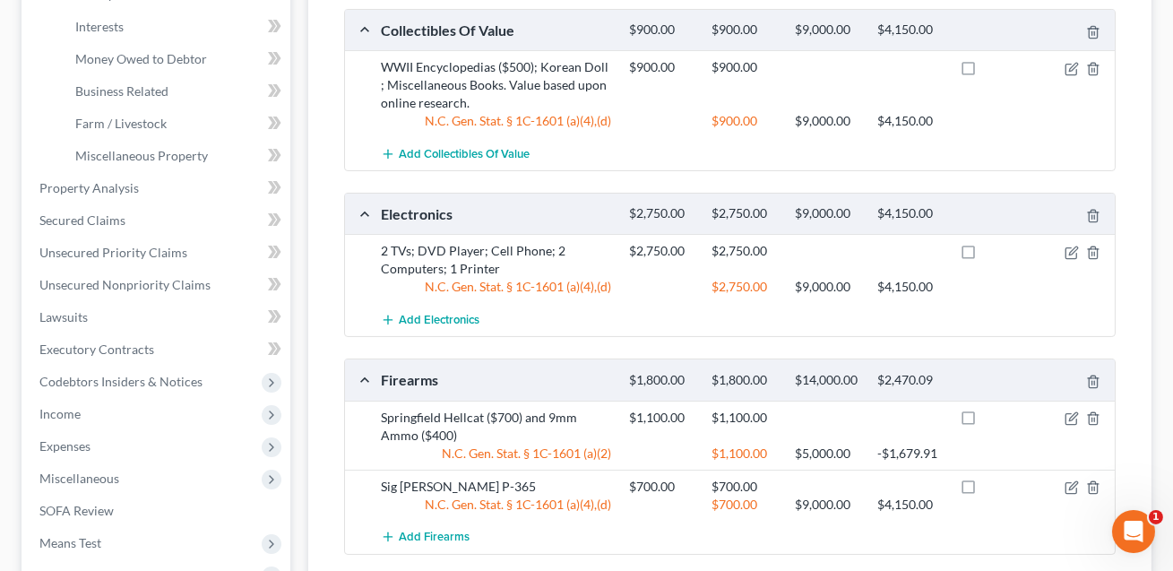
scroll to position [492, 0]
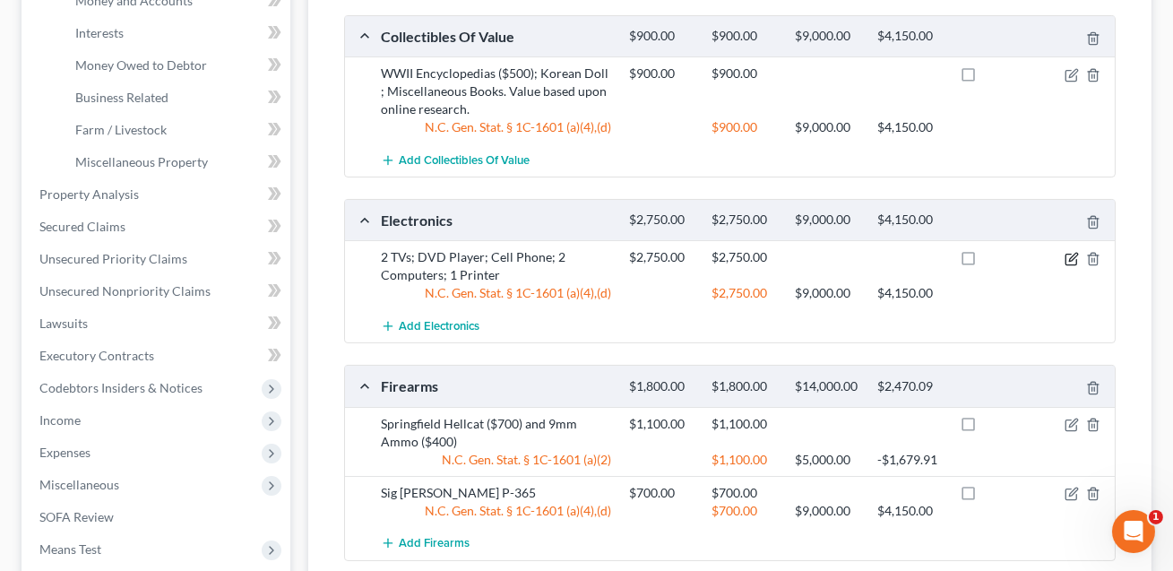
click at [1073, 257] on icon "button" at bounding box center [1073, 257] width 8 height 8
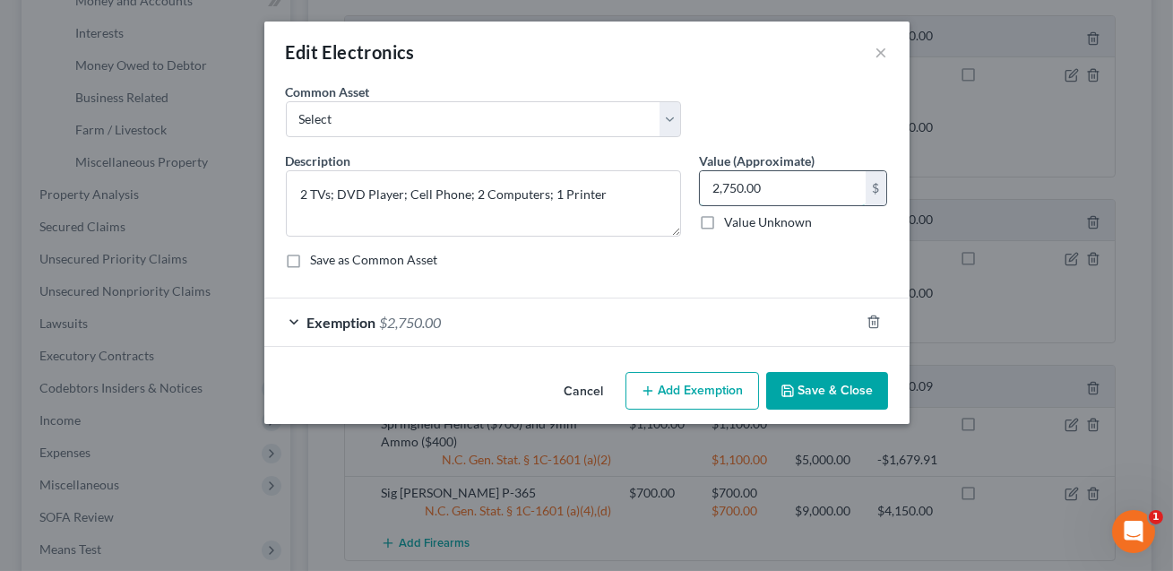
click at [767, 195] on input "2,750.00" at bounding box center [783, 188] width 166 height 34
type input "1,500.00"
click at [706, 327] on div "Exemption $2,750.00" at bounding box center [561, 321] width 595 height 47
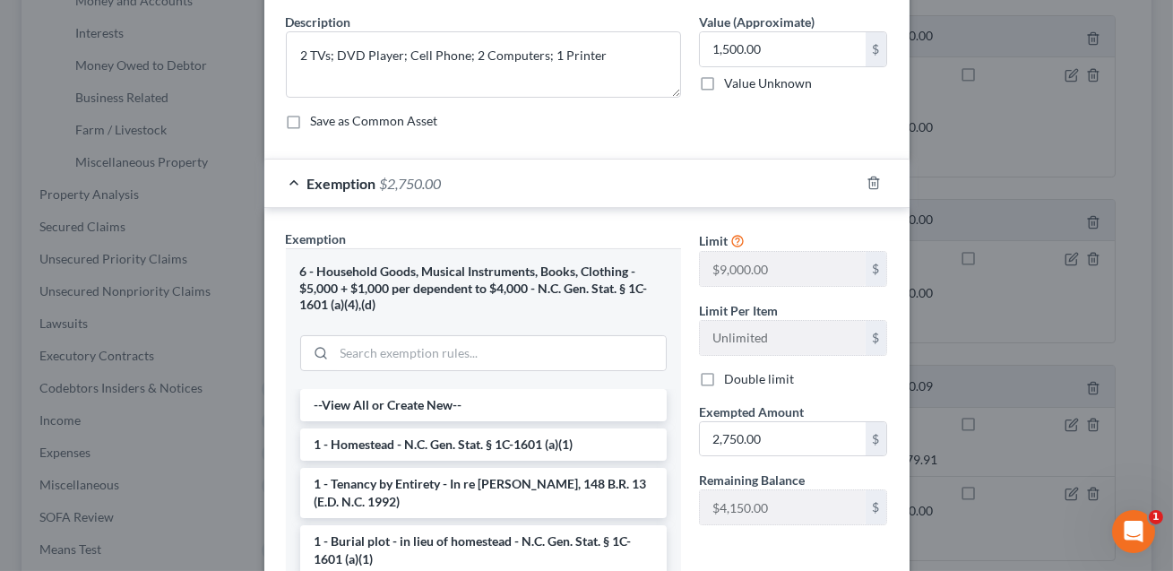
scroll to position [179, 0]
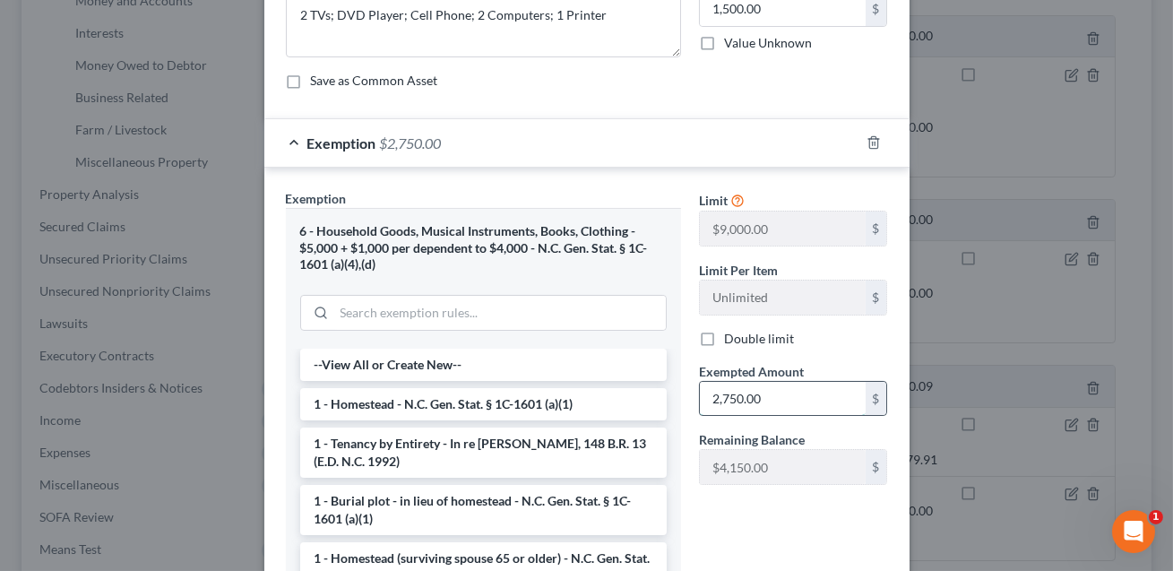
click at [765, 389] on input "2,750.00" at bounding box center [783, 399] width 166 height 34
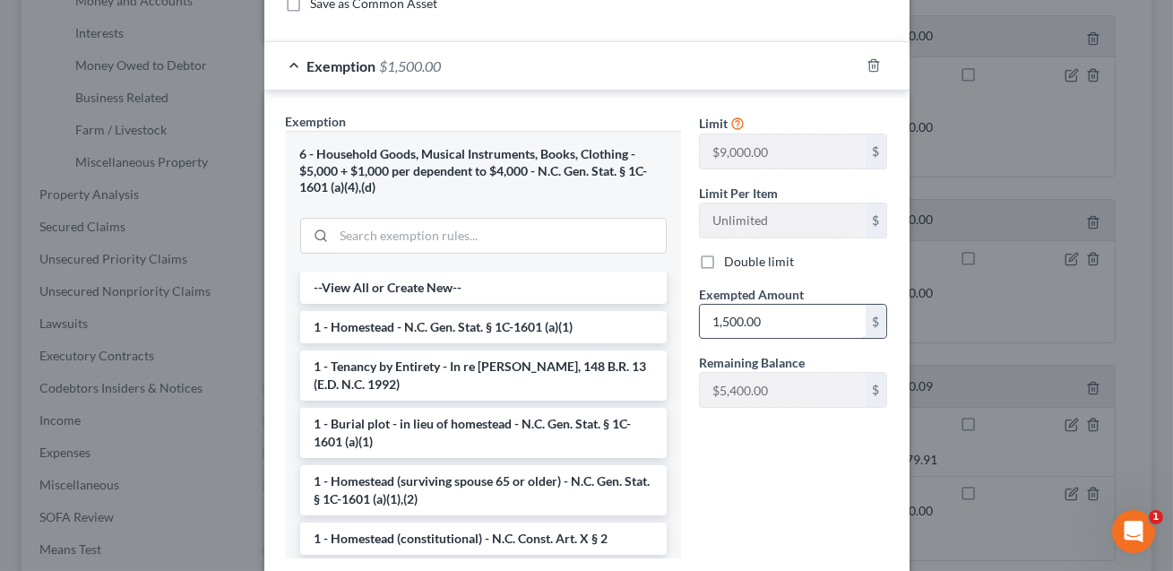
scroll to position [370, 0]
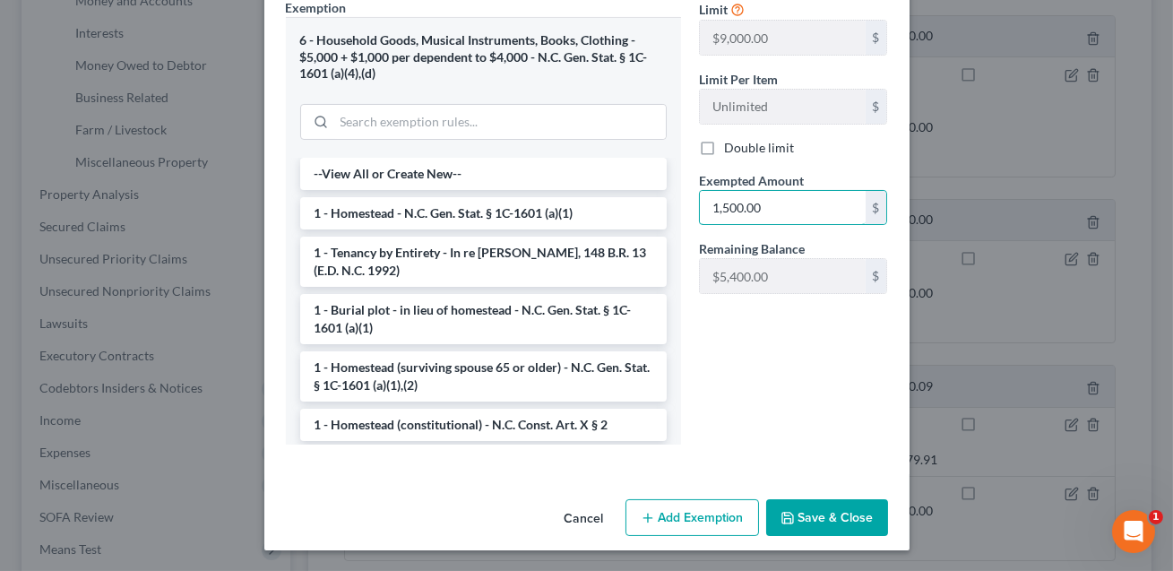
type input "1,500.00"
click at [807, 524] on button "Save & Close" at bounding box center [827, 518] width 122 height 38
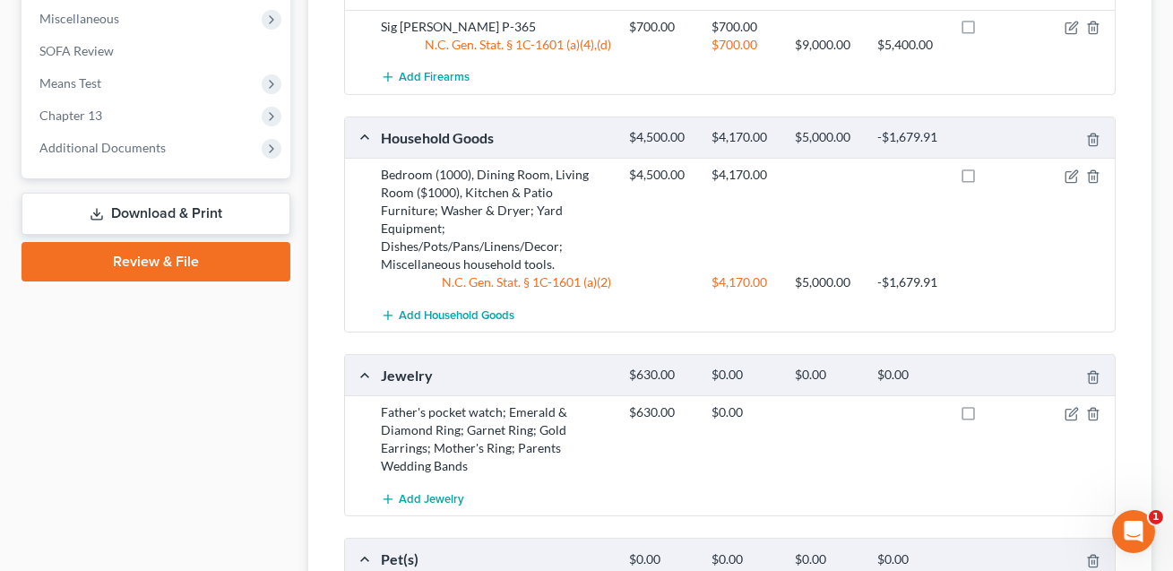
scroll to position [1038, 0]
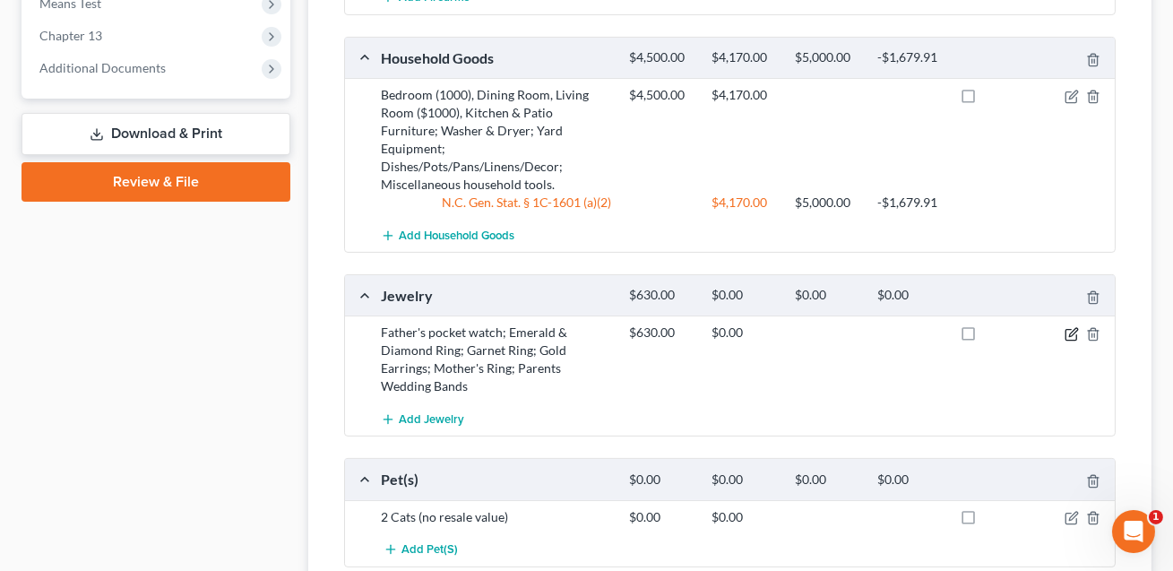
click at [1074, 327] on icon "button" at bounding box center [1072, 334] width 14 height 14
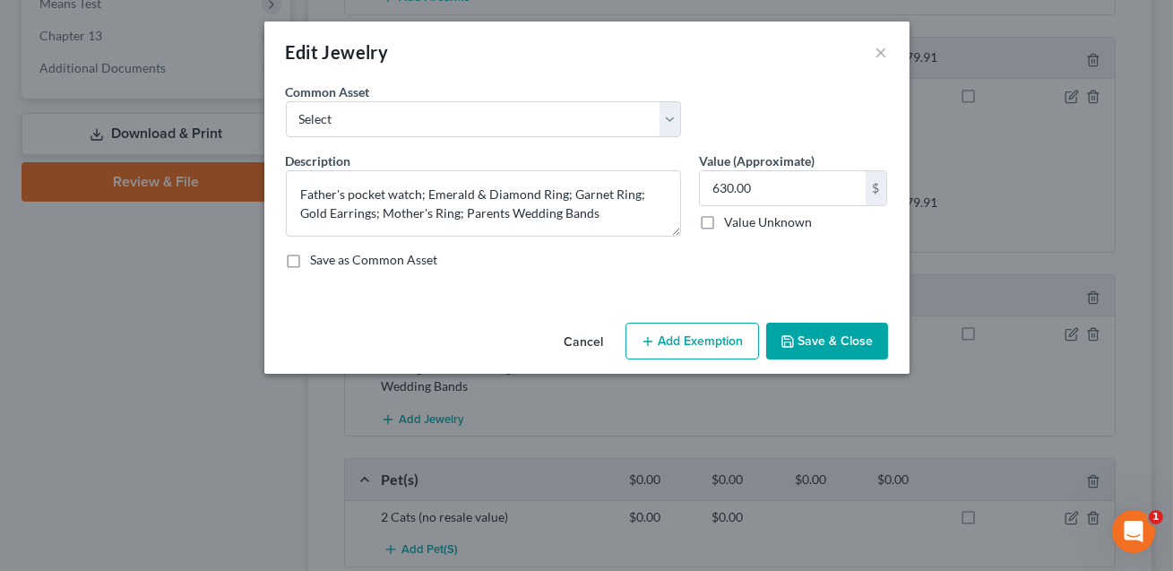
click at [666, 339] on button "Add Exemption" at bounding box center [693, 342] width 134 height 38
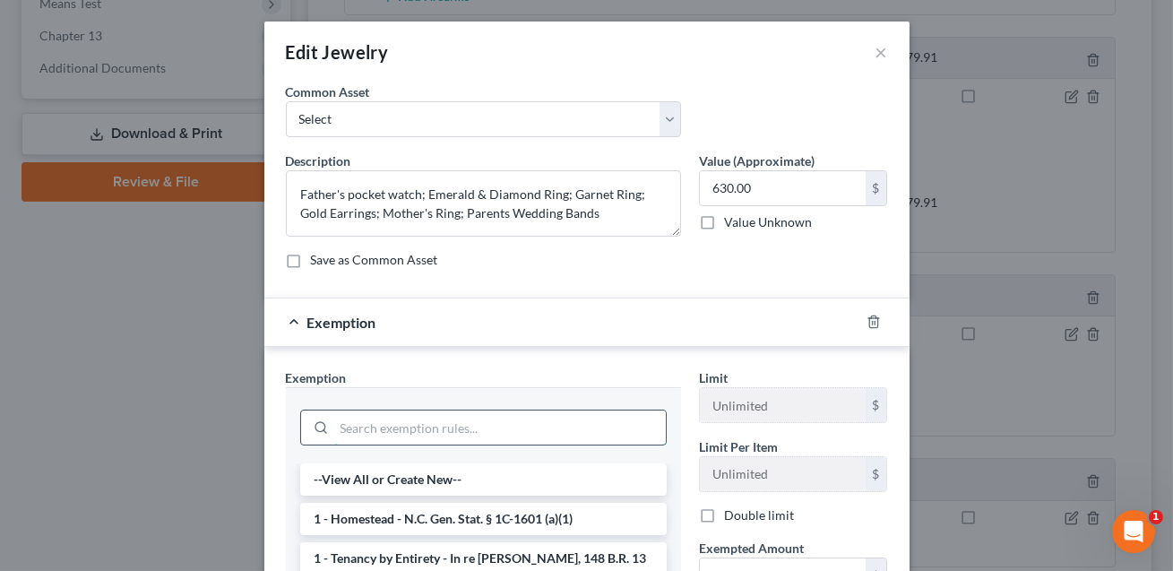
click at [505, 429] on input "search" at bounding box center [500, 427] width 332 height 34
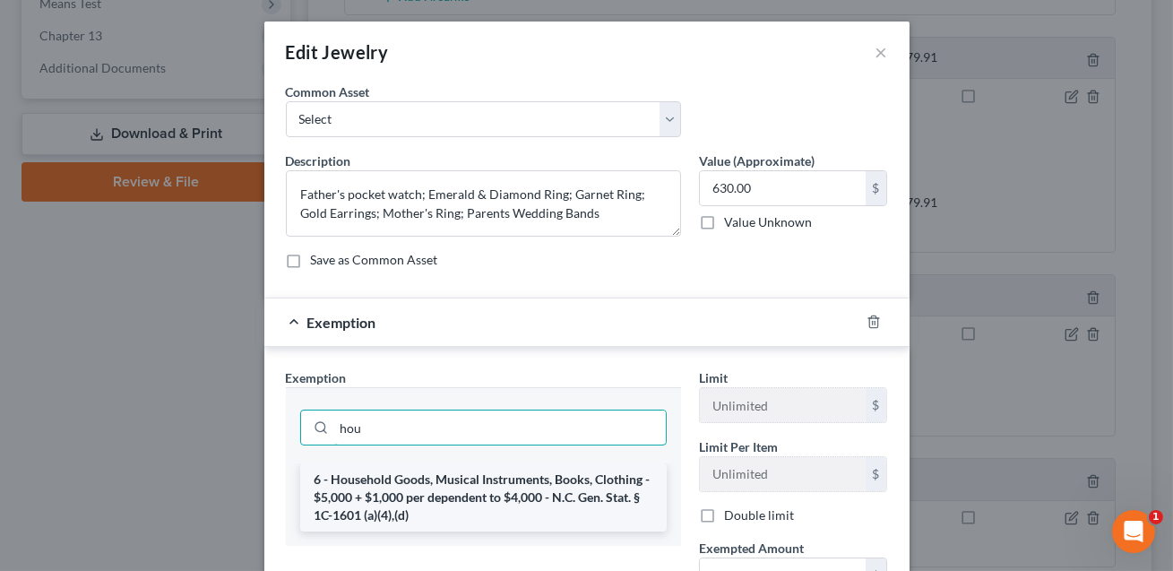
type input "hou"
click at [519, 491] on li "6 - Household Goods, Musical Instruments, Books, Clothing - $5,000 + $1,000 per…" at bounding box center [483, 497] width 367 height 68
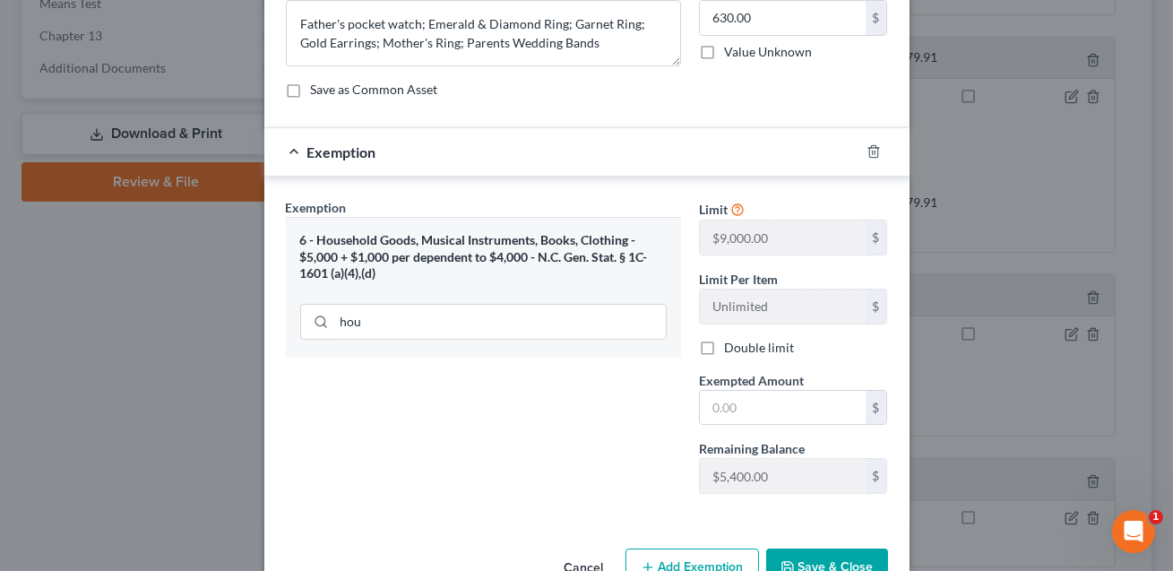
scroll to position [177, 0]
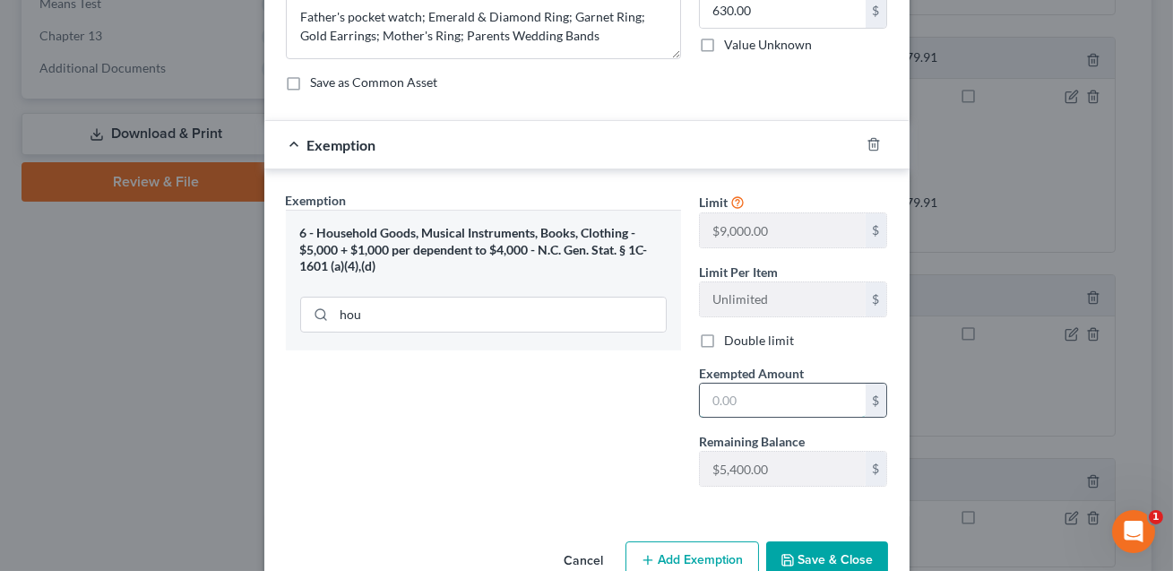
click at [718, 401] on input "text" at bounding box center [783, 401] width 166 height 34
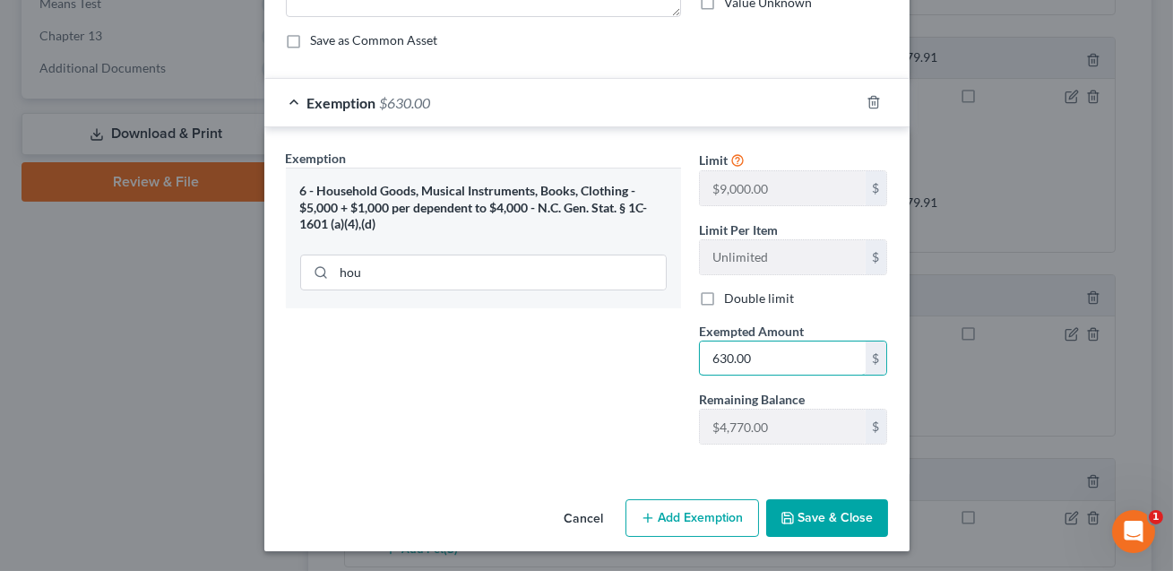
type input "630.00"
click at [814, 512] on button "Save & Close" at bounding box center [827, 518] width 122 height 38
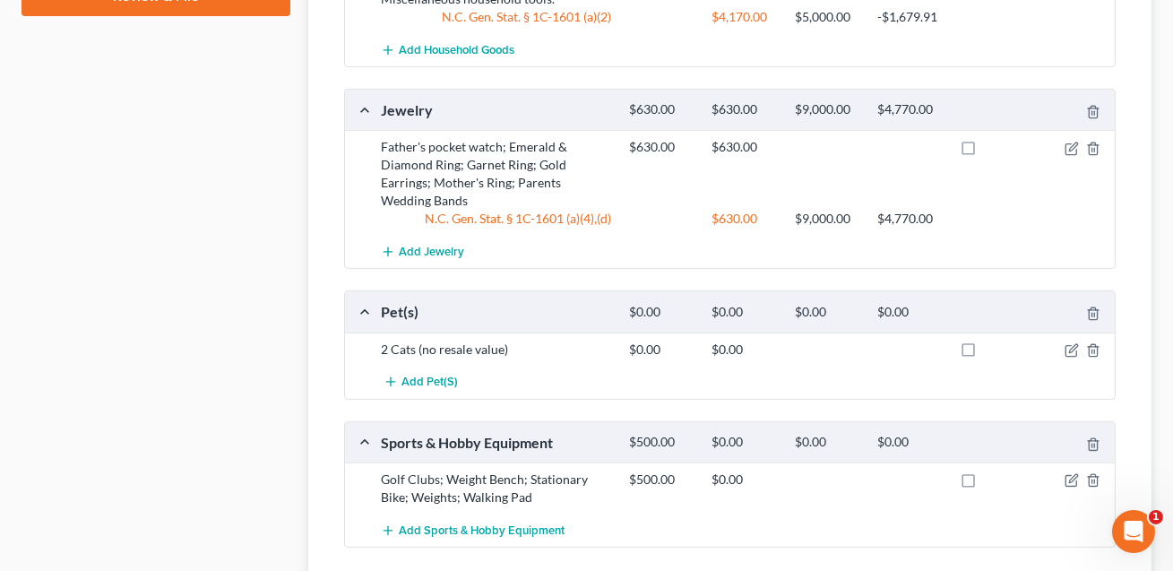
scroll to position [1222, 0]
click at [1071, 474] on icon "button" at bounding box center [1072, 481] width 14 height 14
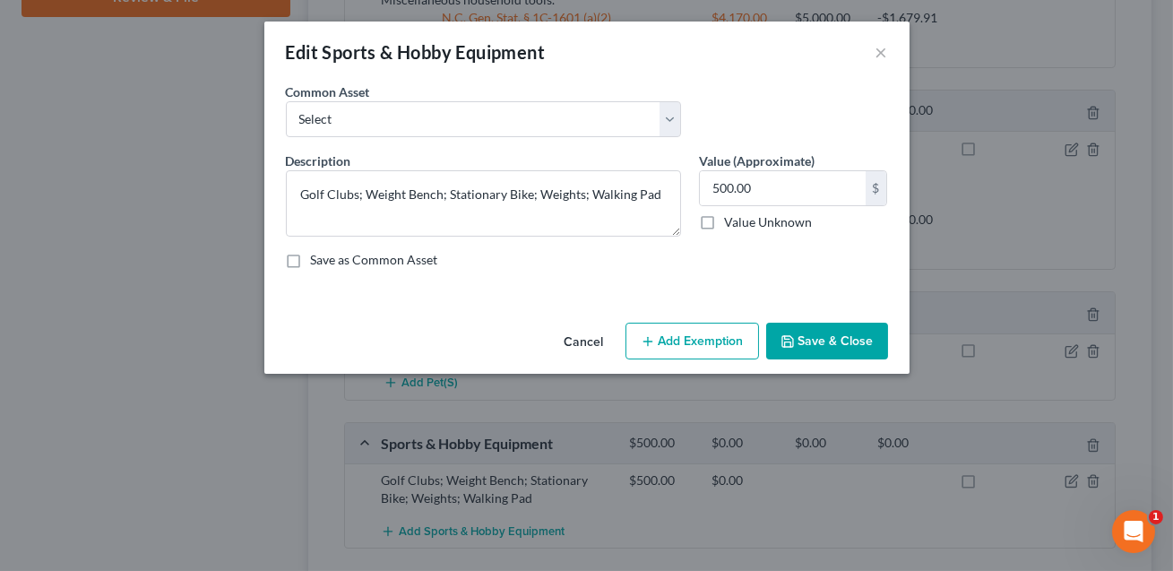
click at [679, 345] on button "Add Exemption" at bounding box center [693, 342] width 134 height 38
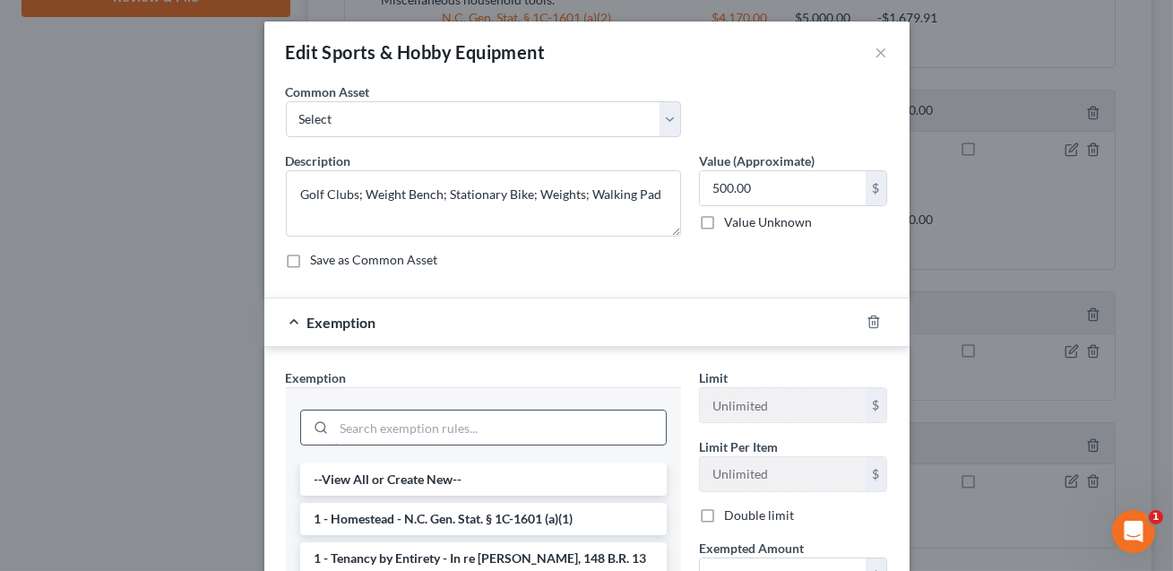
click at [483, 427] on input "search" at bounding box center [500, 427] width 332 height 34
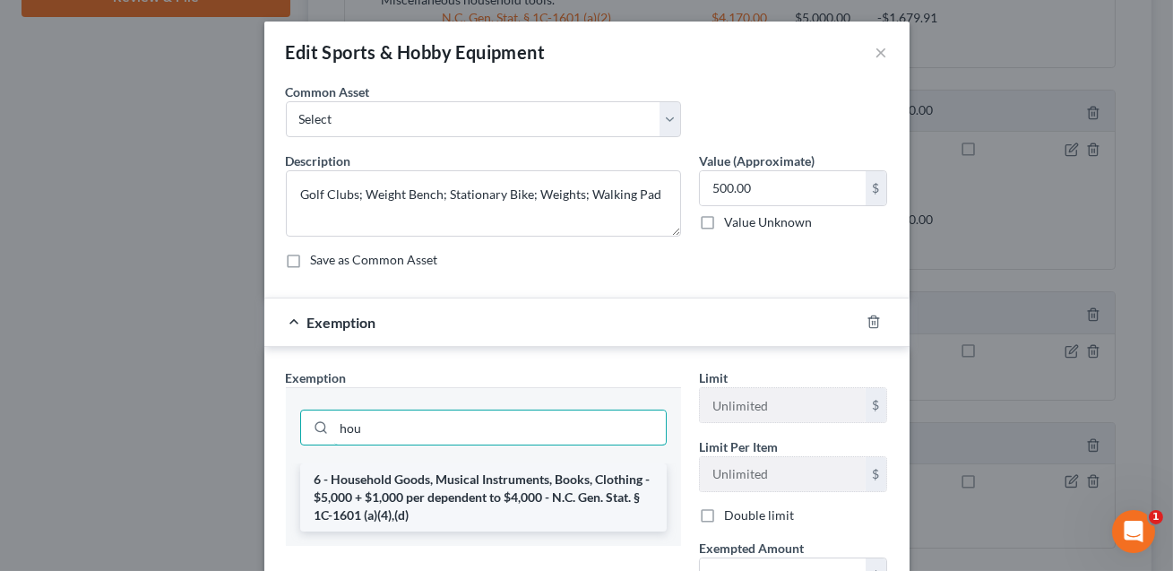
type input "hou"
click at [495, 488] on li "6 - Household Goods, Musical Instruments, Books, Clothing - $5,000 + $1,000 per…" at bounding box center [483, 497] width 367 height 68
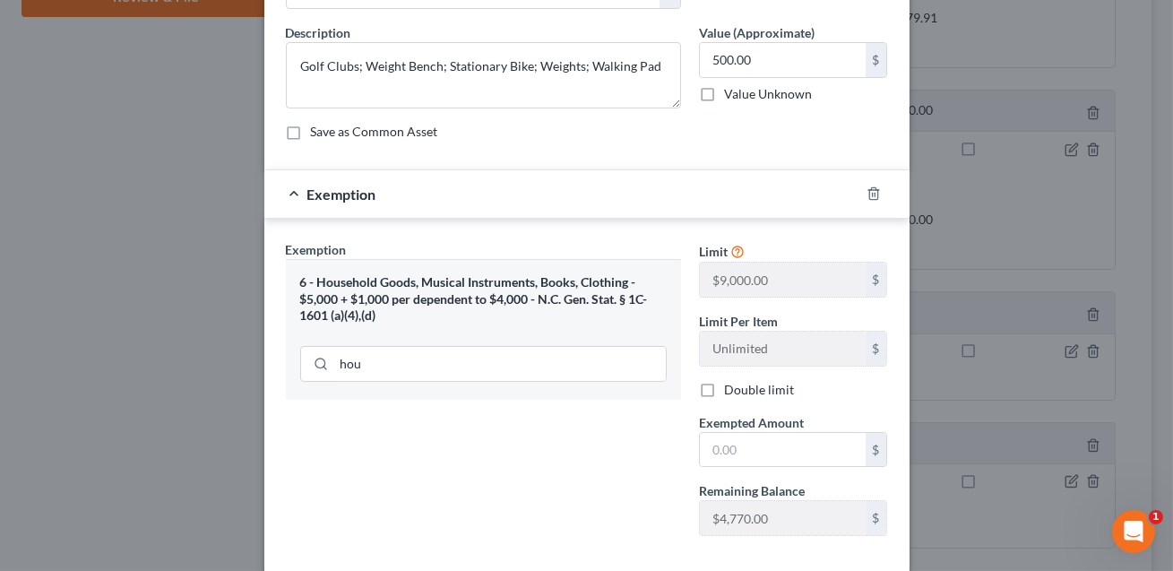
scroll to position [201, 0]
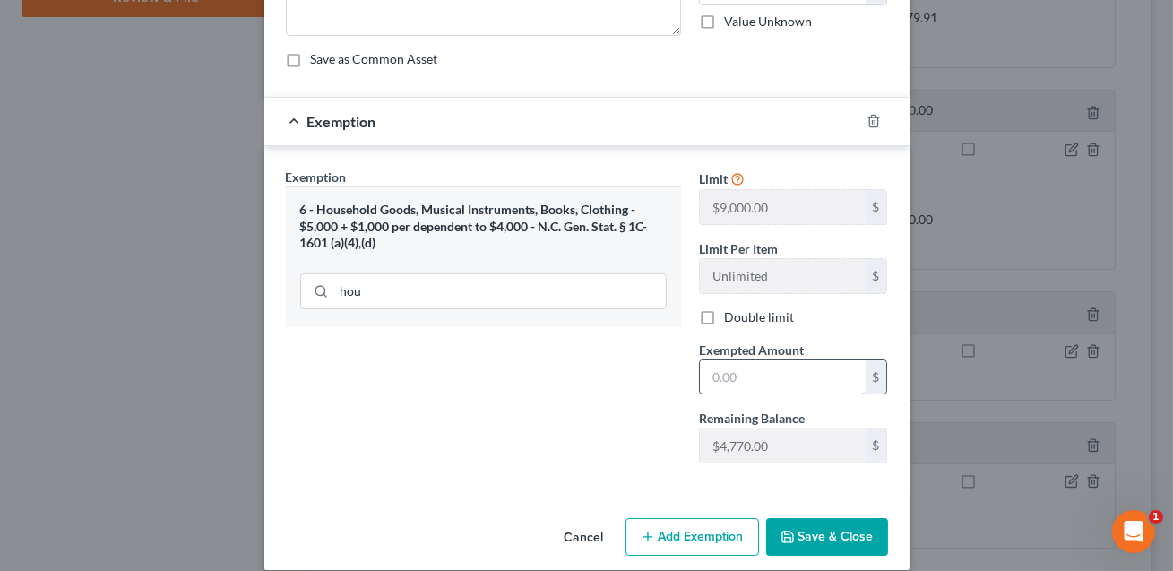
click at [723, 383] on input "text" at bounding box center [783, 377] width 166 height 34
type input "2"
type input "500.00"
click at [814, 526] on button "Save & Close" at bounding box center [827, 537] width 122 height 38
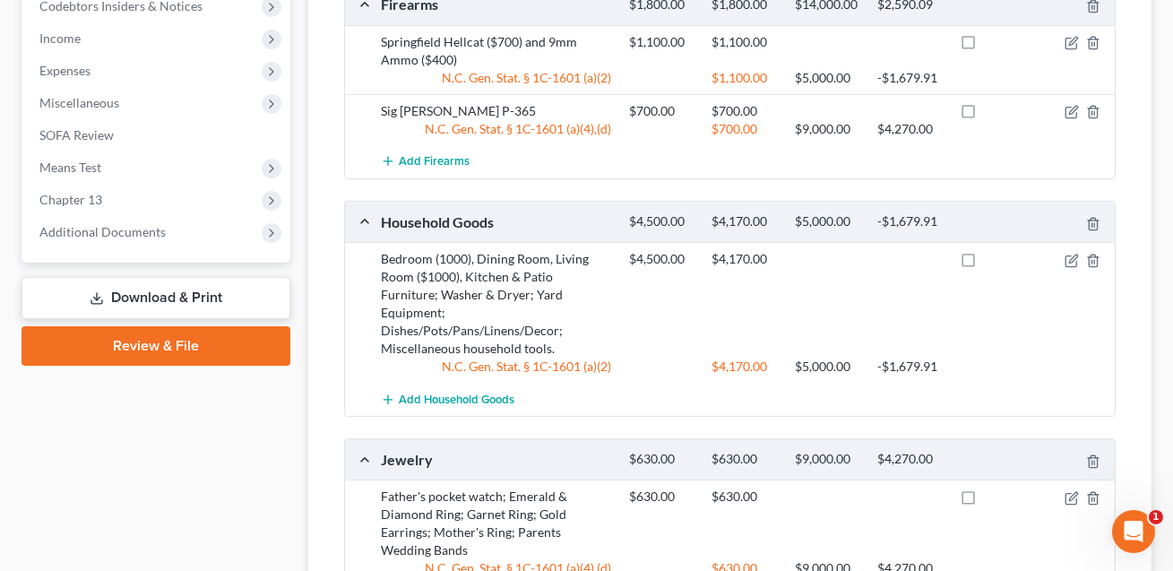
scroll to position [875, 0]
click at [1073, 257] on icon "button" at bounding box center [1073, 258] width 8 height 8
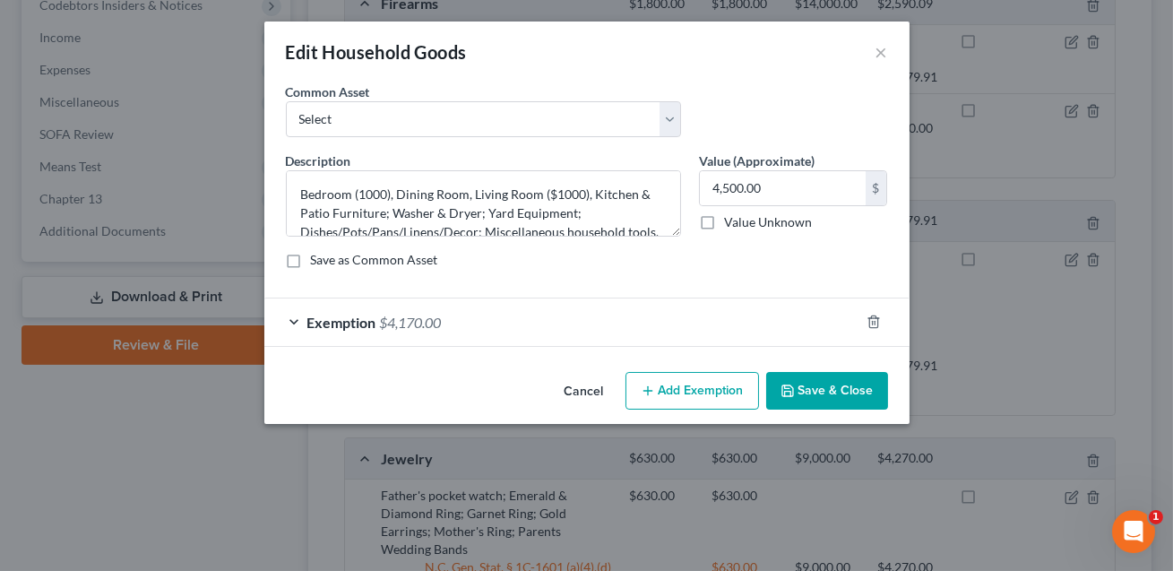
click at [678, 389] on button "Add Exemption" at bounding box center [693, 391] width 134 height 38
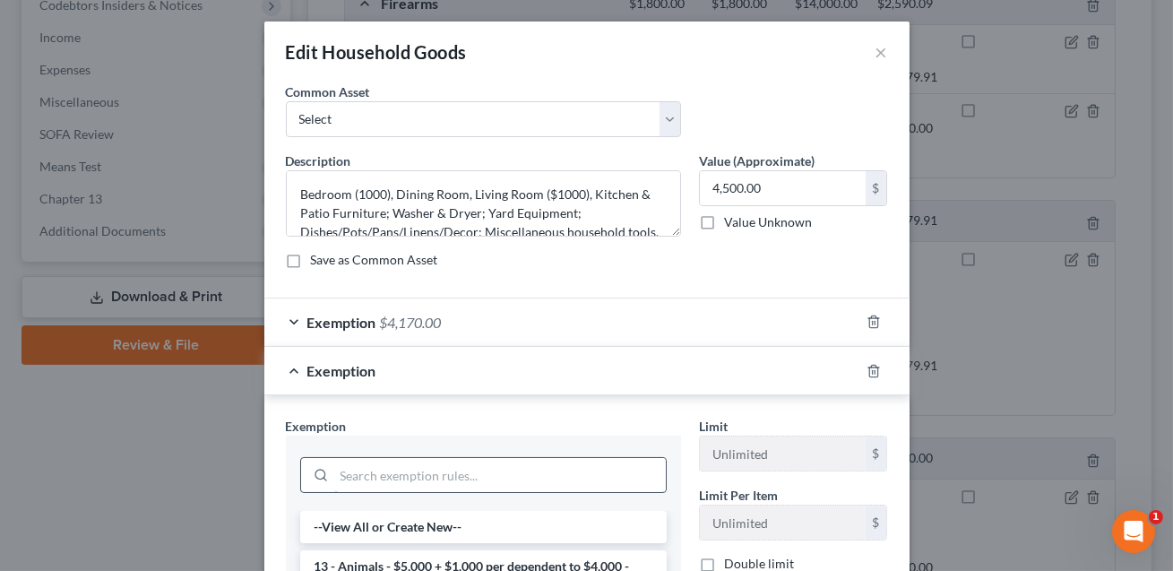
click at [522, 469] on input "search" at bounding box center [500, 475] width 332 height 34
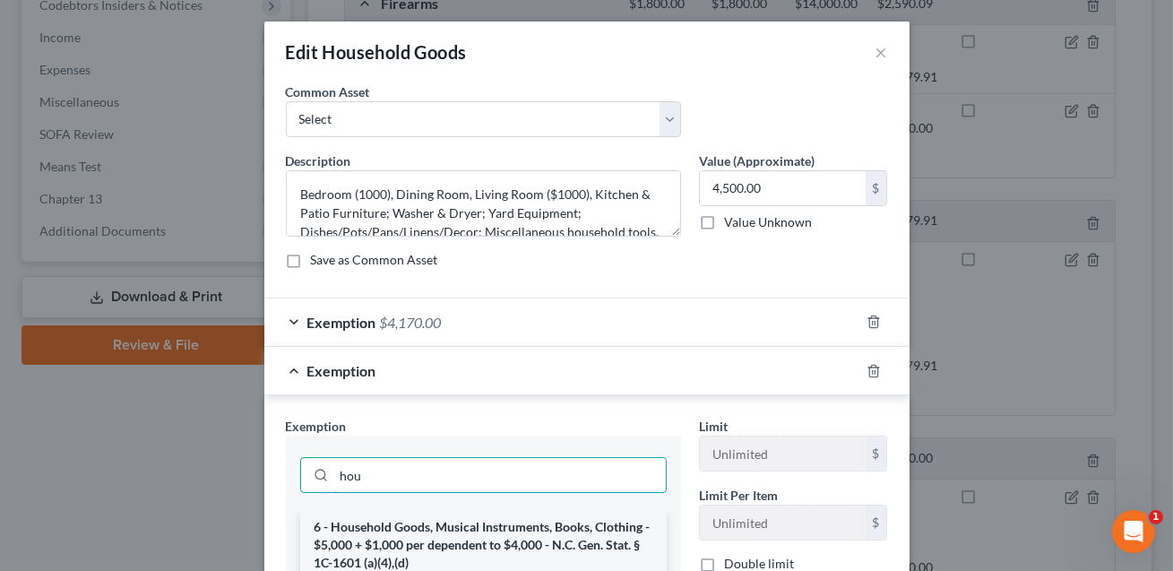
type input "hou"
click at [507, 531] on li "6 - Household Goods, Musical Instruments, Books, Clothing - $5,000 + $1,000 per…" at bounding box center [483, 545] width 367 height 68
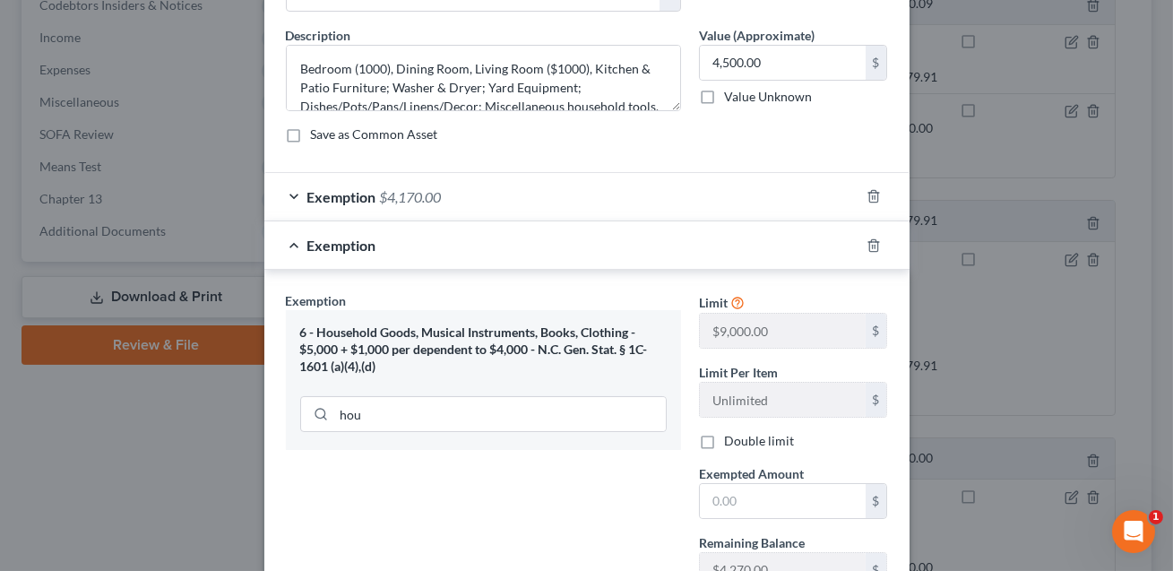
scroll to position [136, 0]
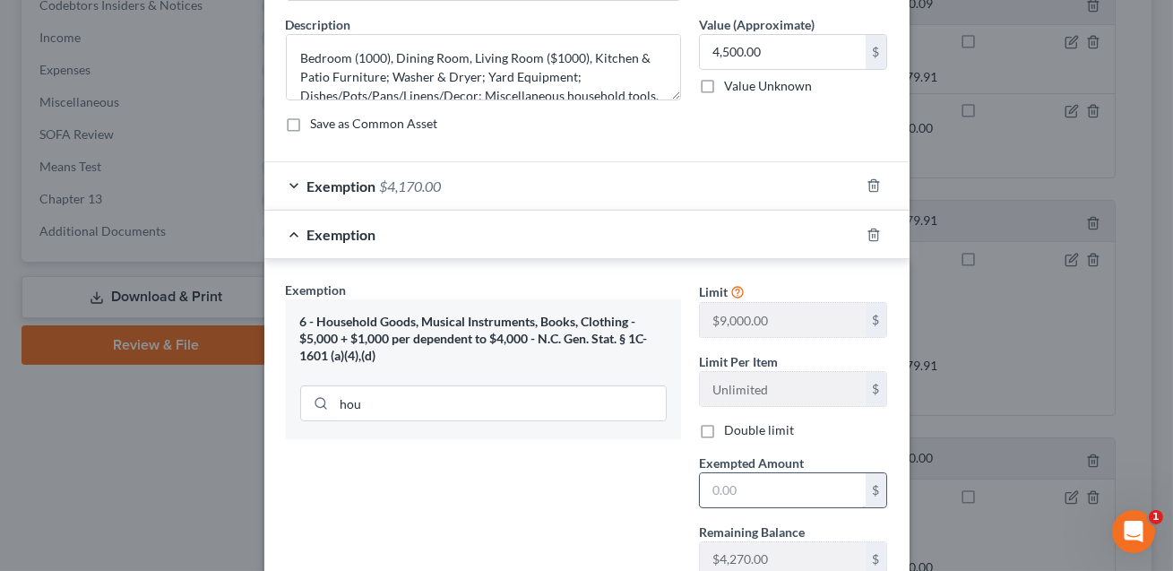
click at [712, 488] on input "text" at bounding box center [783, 490] width 166 height 34
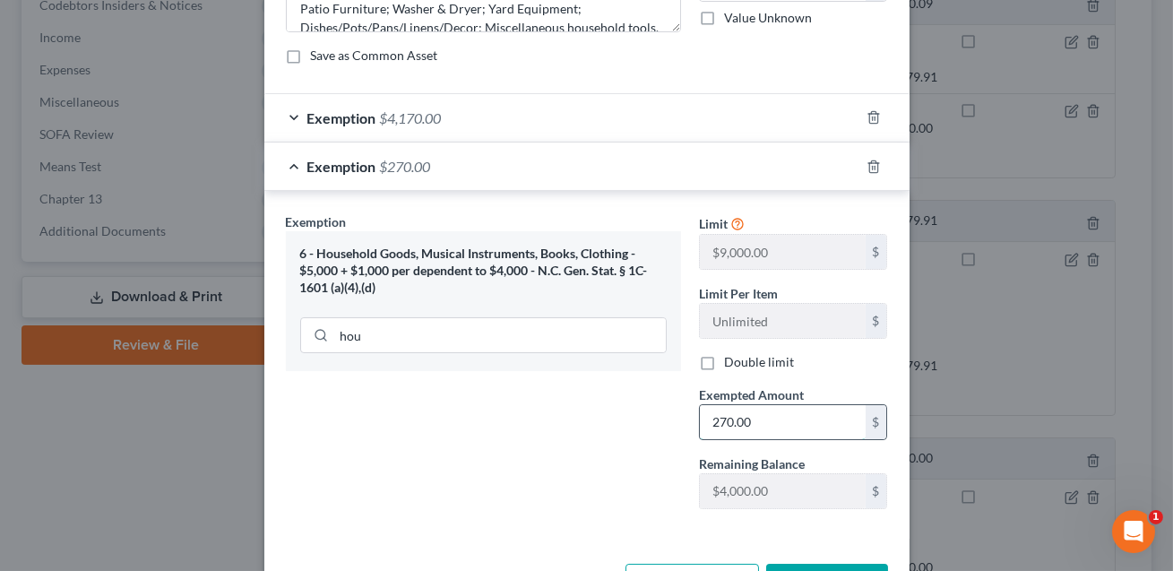
scroll to position [263, 0]
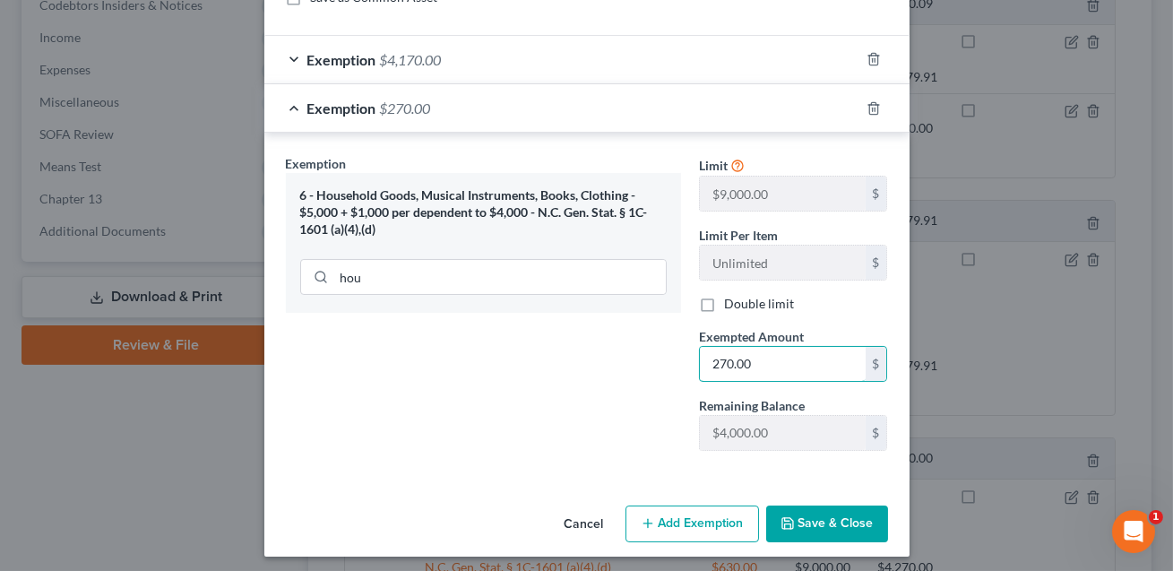
type input "270.00"
click at [842, 526] on button "Save & Close" at bounding box center [827, 524] width 122 height 38
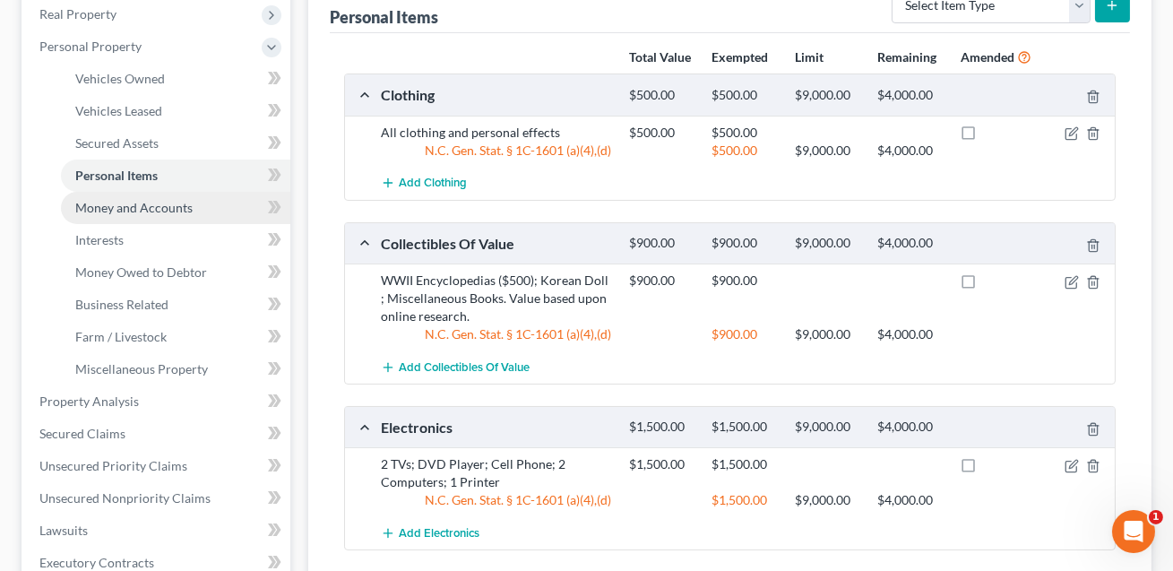
click at [168, 211] on span "Money and Accounts" at bounding box center [133, 207] width 117 height 15
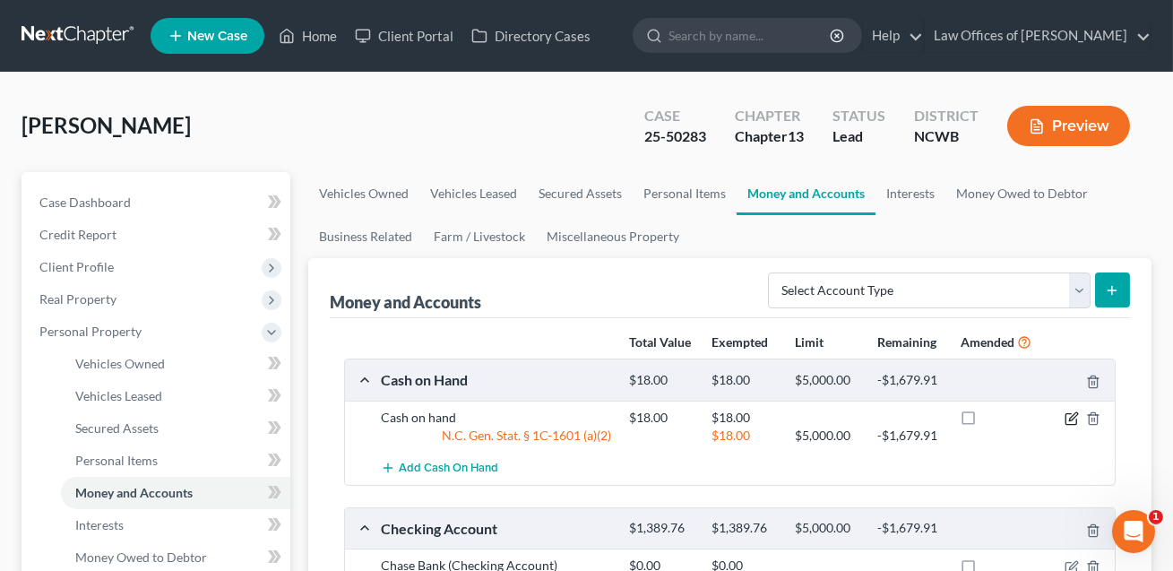
click at [1072, 418] on icon "button" at bounding box center [1073, 416] width 8 height 8
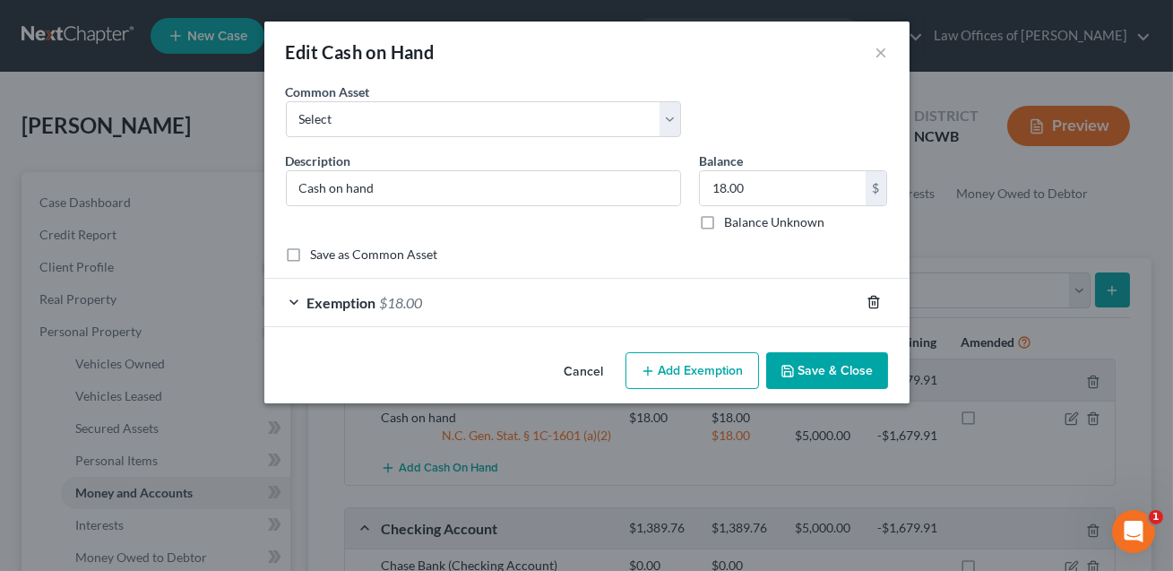
click at [871, 304] on icon "button" at bounding box center [874, 302] width 14 height 14
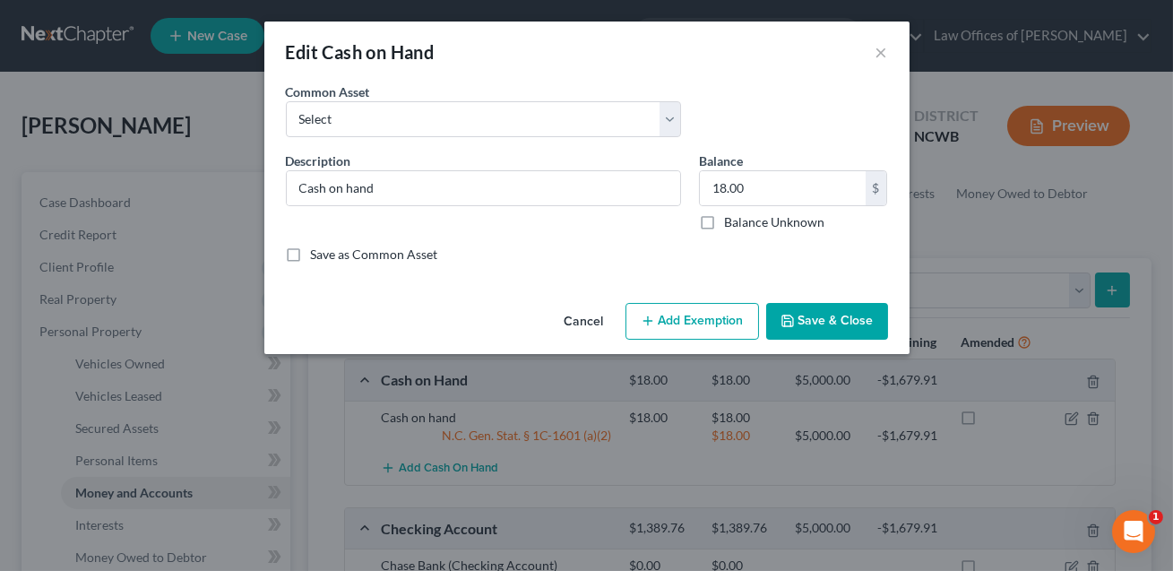
click at [844, 325] on button "Save & Close" at bounding box center [827, 322] width 122 height 38
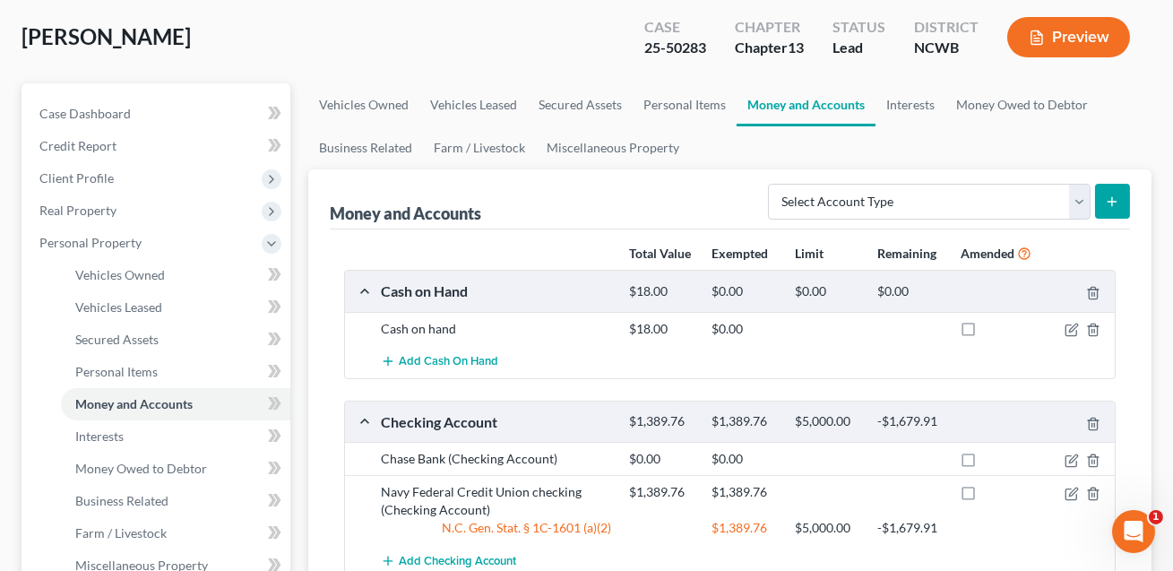
scroll to position [191, 0]
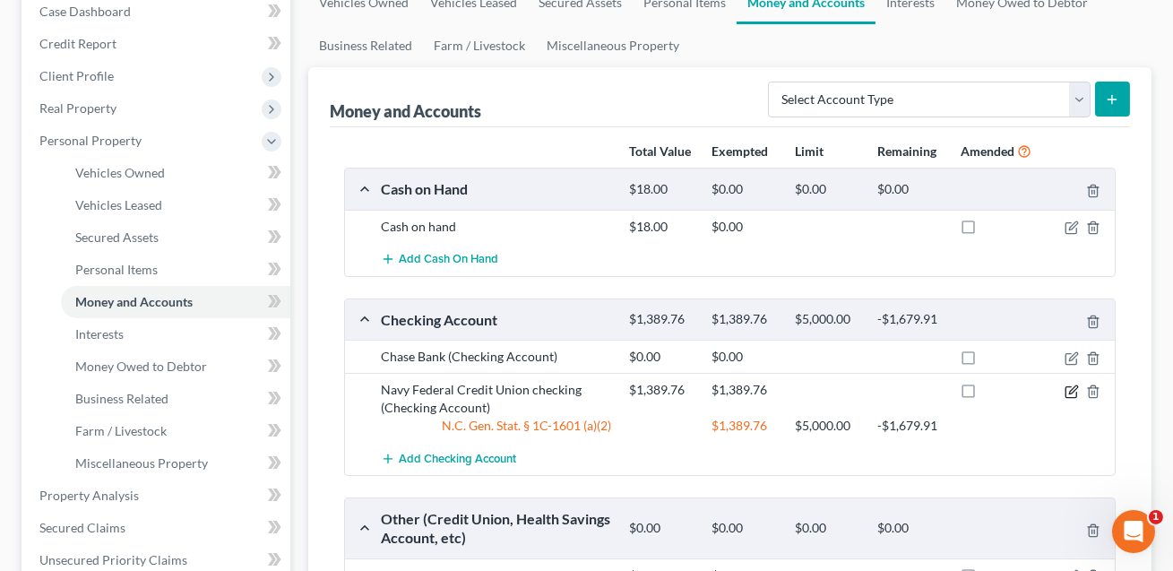
click at [1072, 388] on icon "button" at bounding box center [1072, 391] width 14 height 14
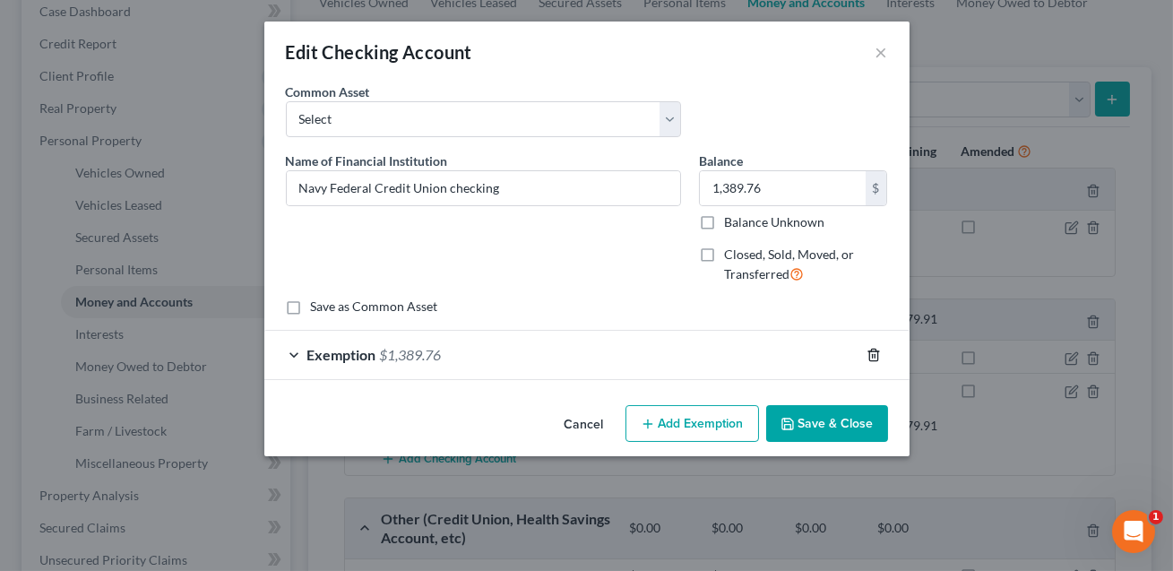
click at [876, 353] on icon "button" at bounding box center [874, 355] width 14 height 14
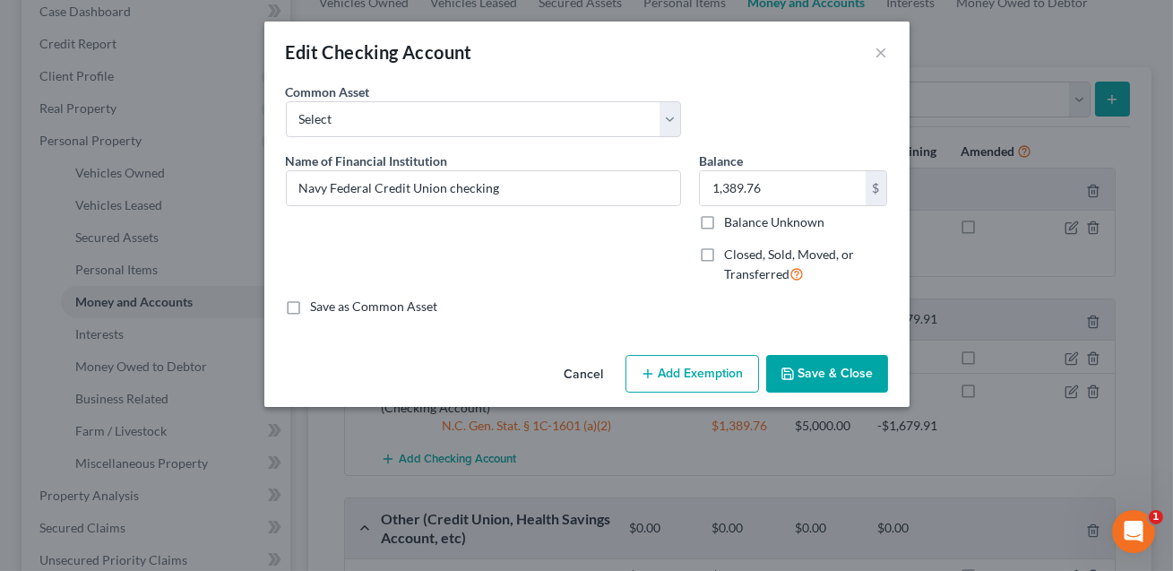
click at [848, 376] on button "Save & Close" at bounding box center [827, 374] width 122 height 38
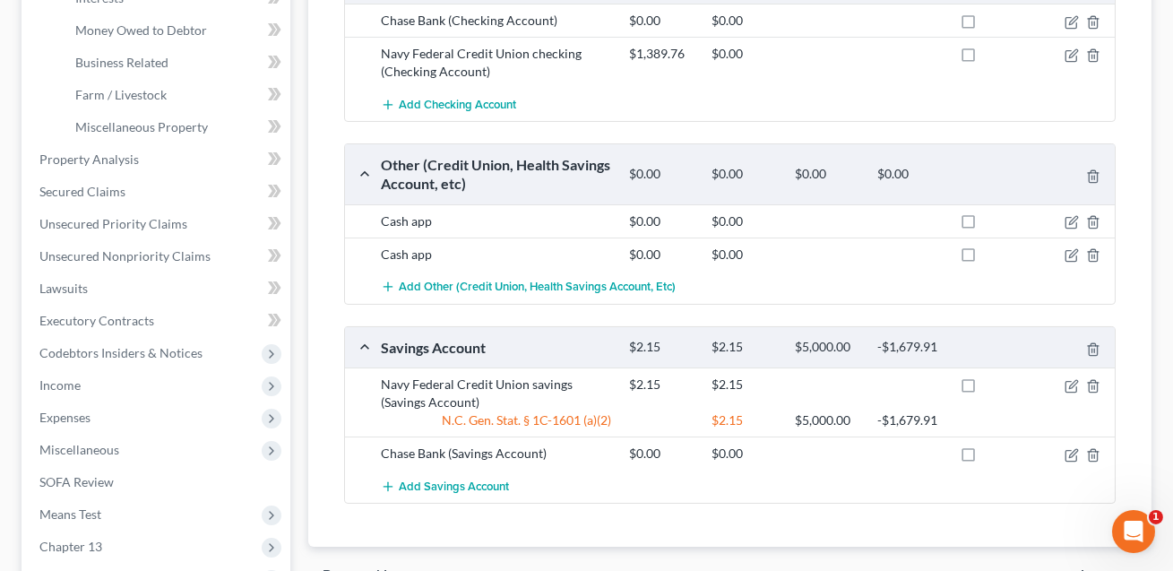
scroll to position [540, 0]
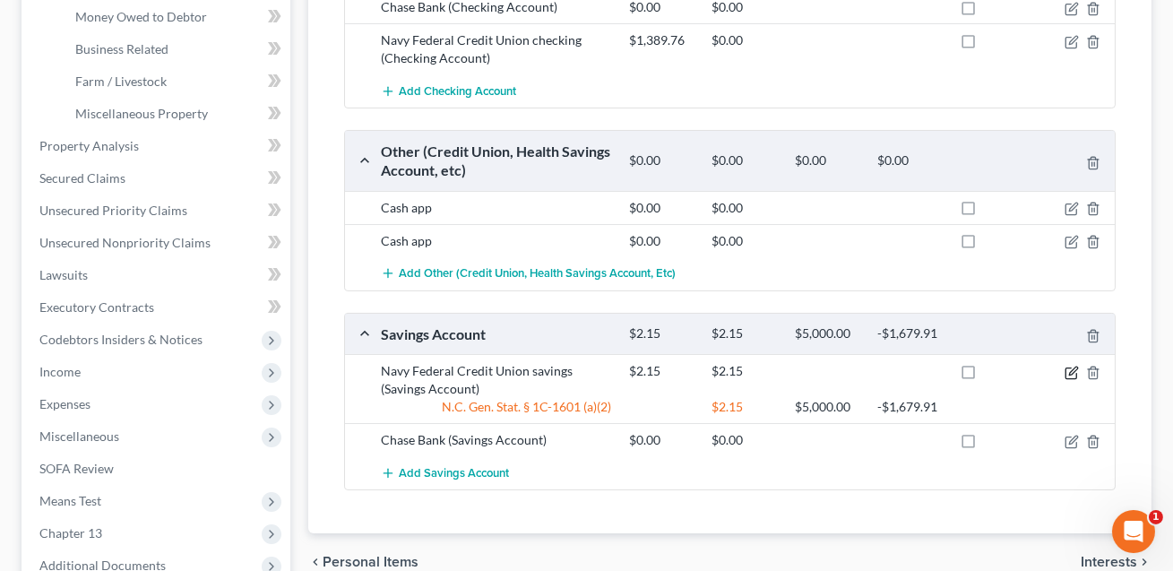
click at [1067, 376] on icon "button" at bounding box center [1072, 373] width 14 height 14
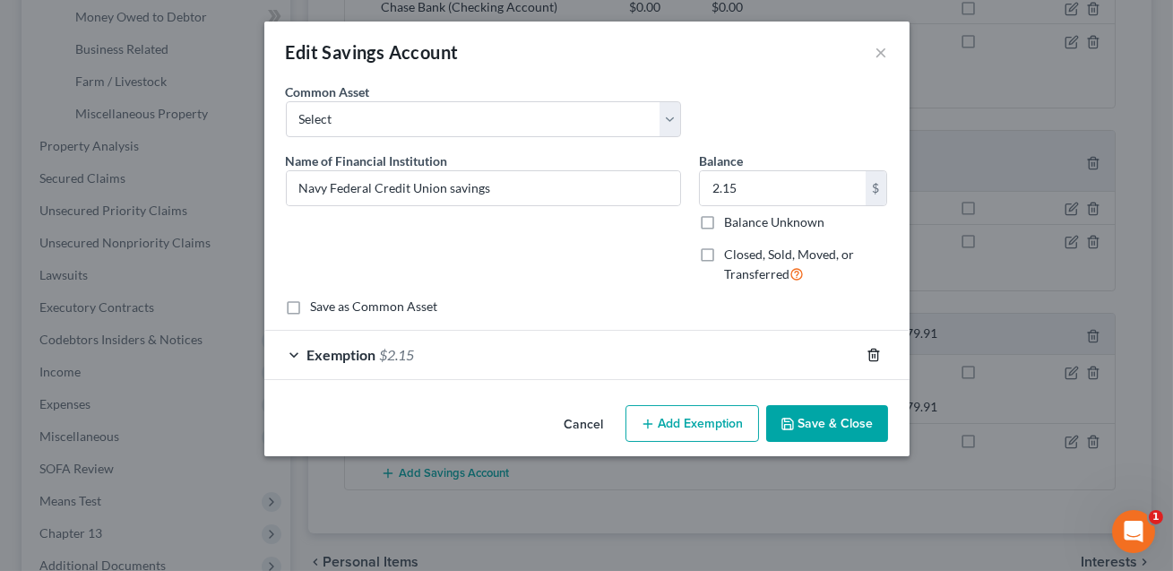
click at [876, 355] on icon "button" at bounding box center [874, 355] width 14 height 14
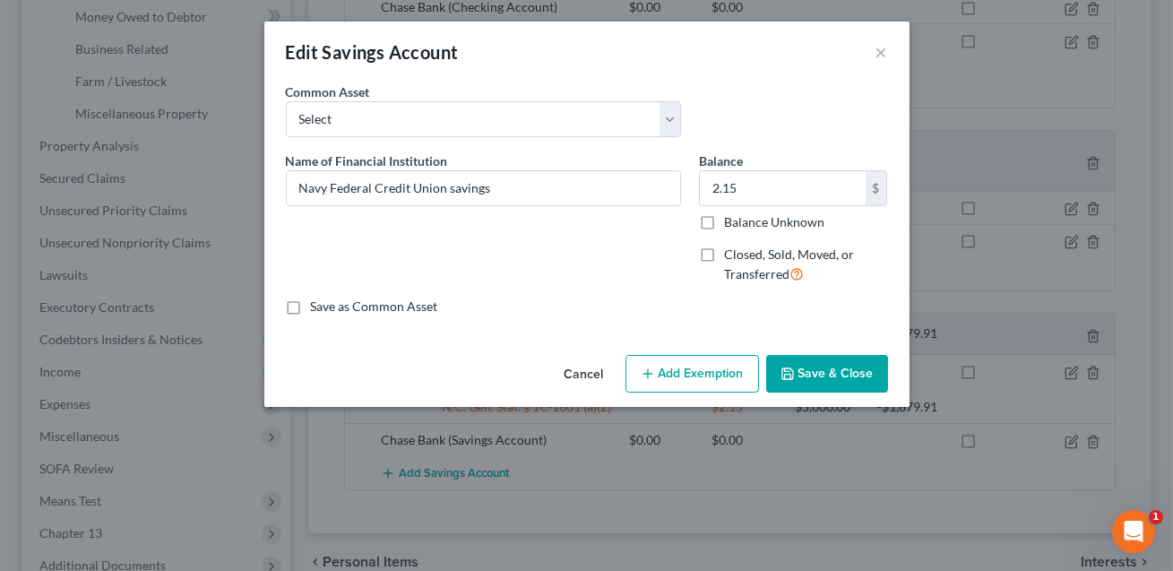
click at [854, 376] on button "Save & Close" at bounding box center [827, 374] width 122 height 38
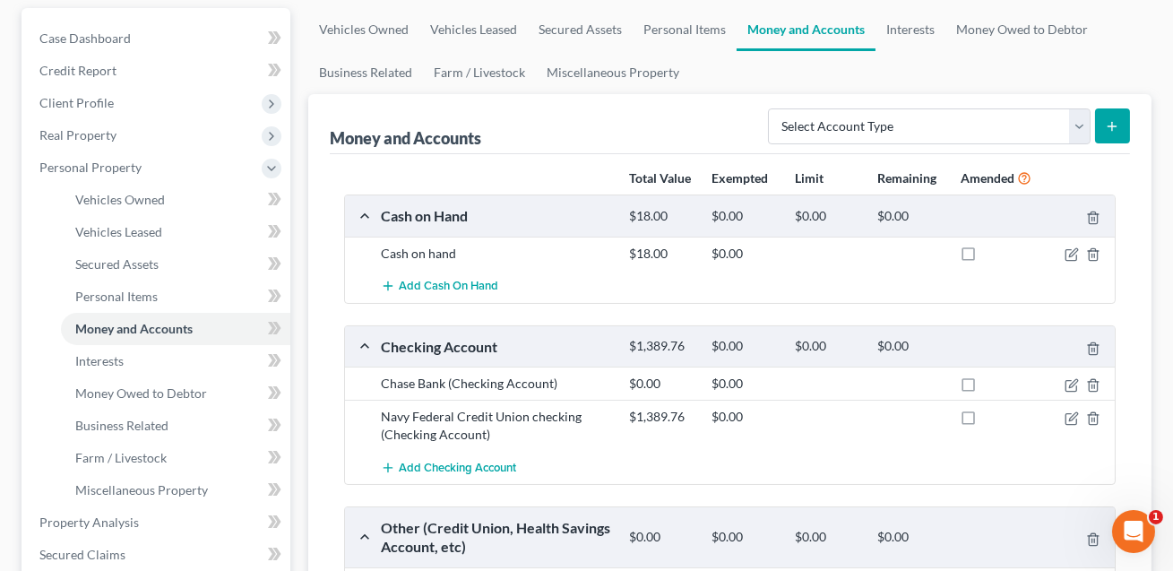
scroll to position [161, 0]
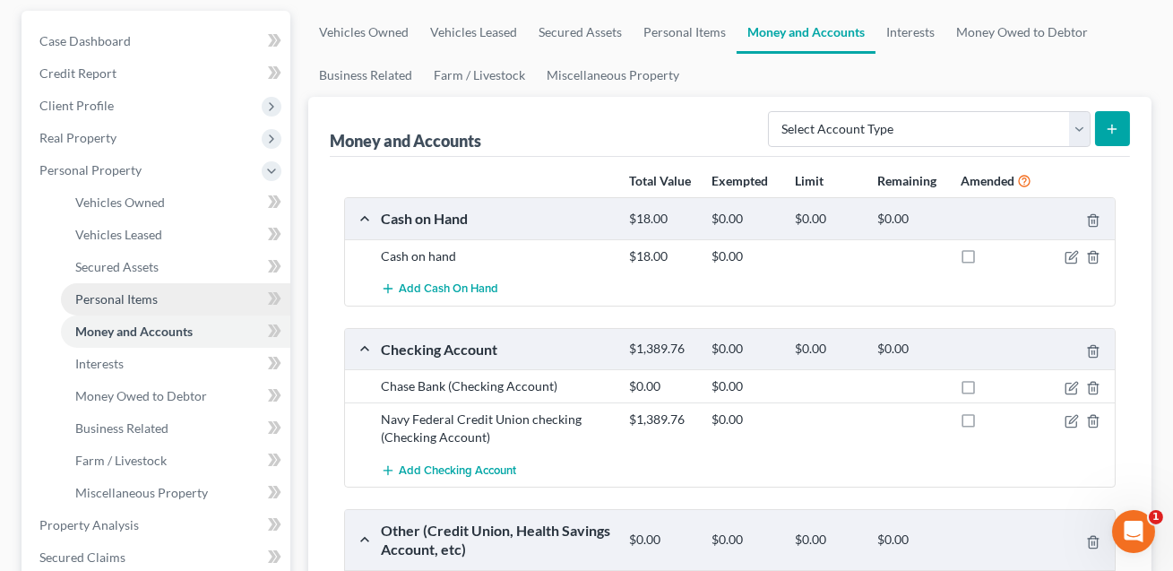
click at [124, 287] on link "Personal Items" at bounding box center [175, 299] width 229 height 32
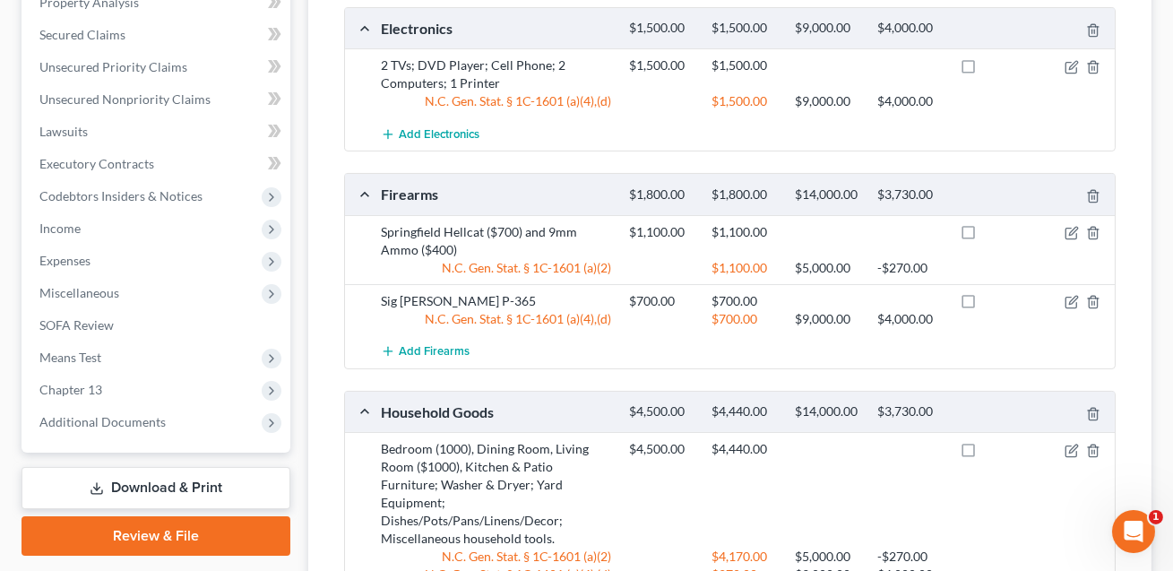
scroll to position [817, 0]
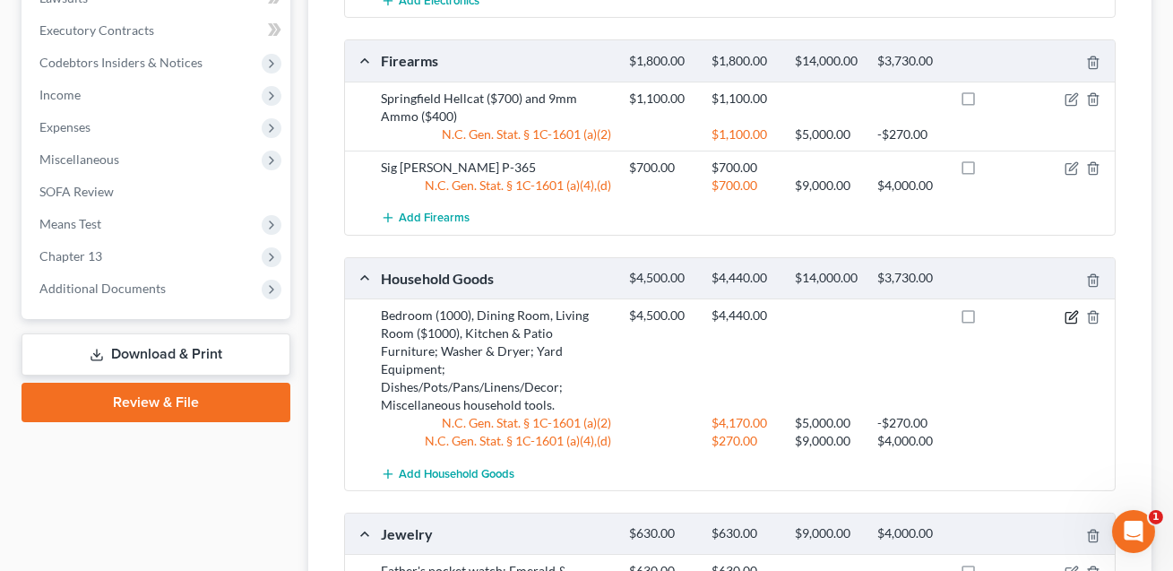
click at [1069, 313] on icon "button" at bounding box center [1072, 317] width 14 height 14
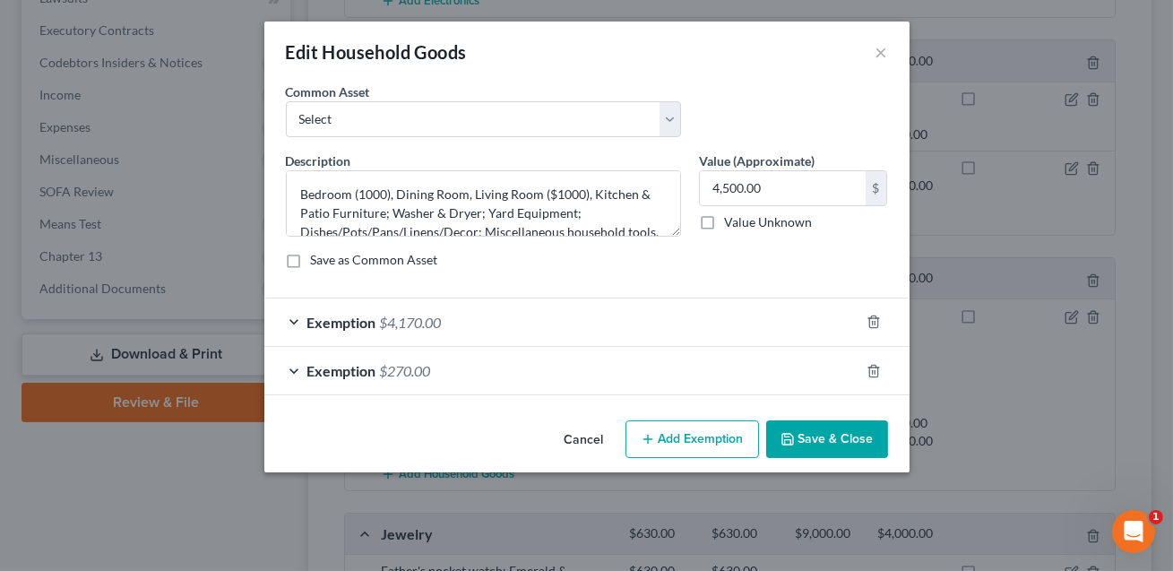
click at [706, 321] on div "Exemption $4,170.00" at bounding box center [561, 321] width 595 height 47
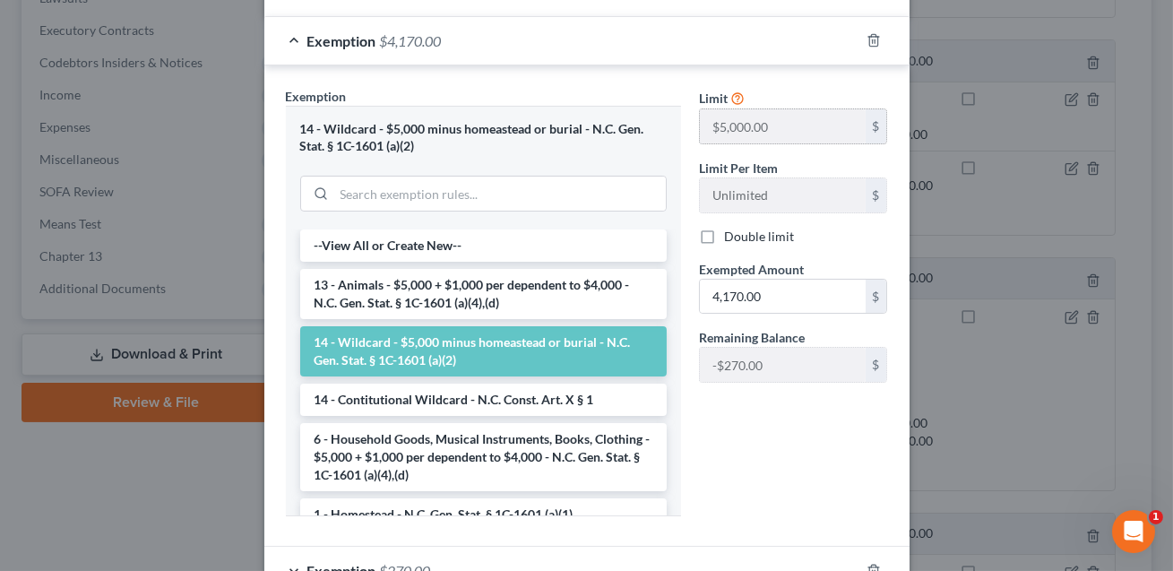
scroll to position [376, 0]
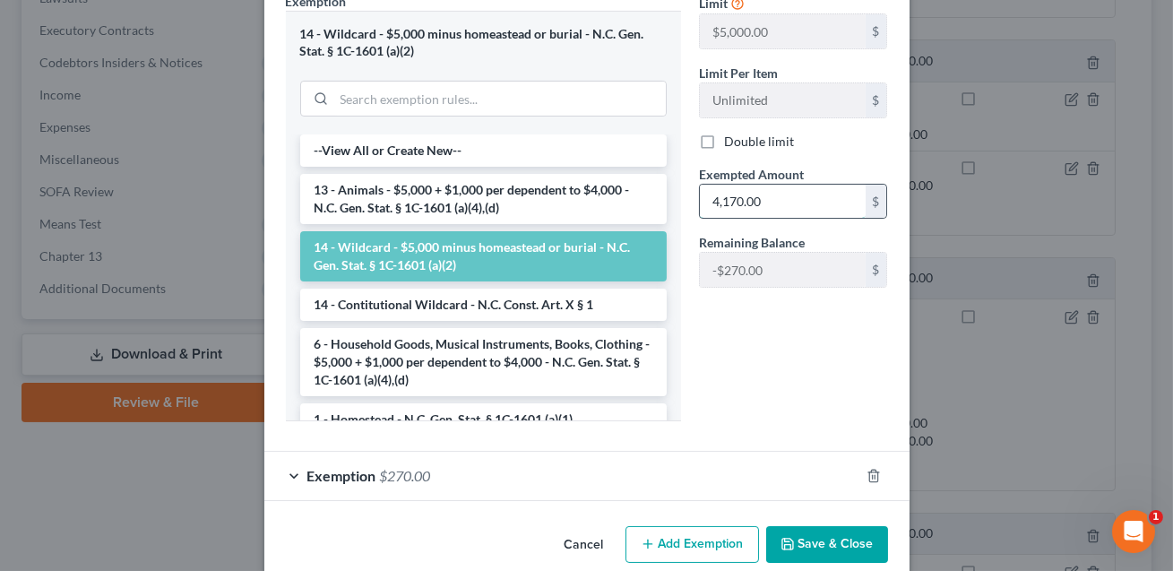
click at [773, 205] on input "4,170.00" at bounding box center [783, 202] width 166 height 34
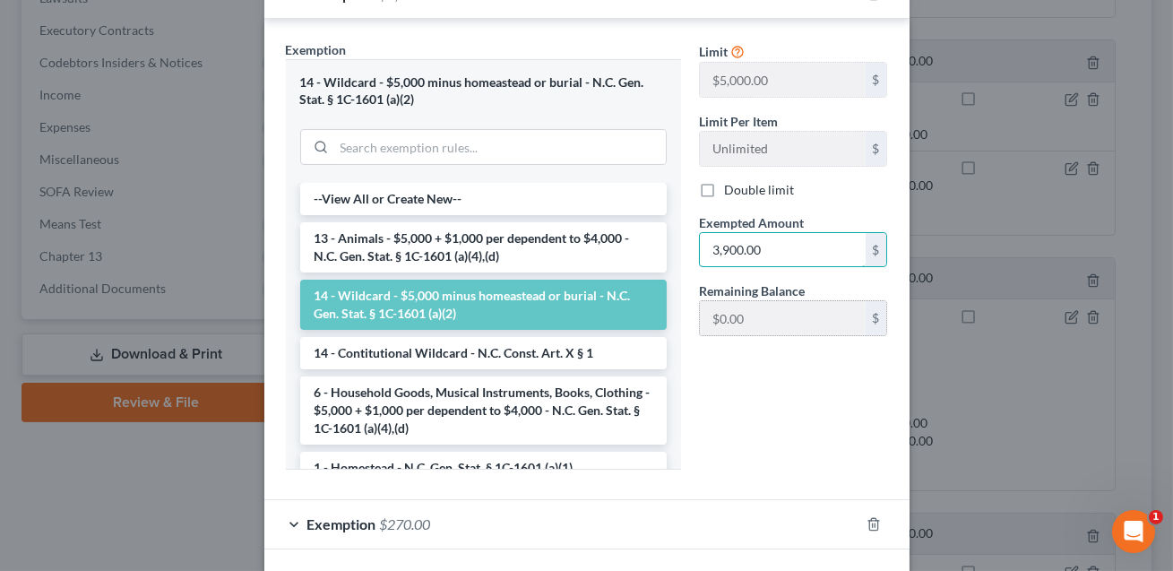
scroll to position [403, 0]
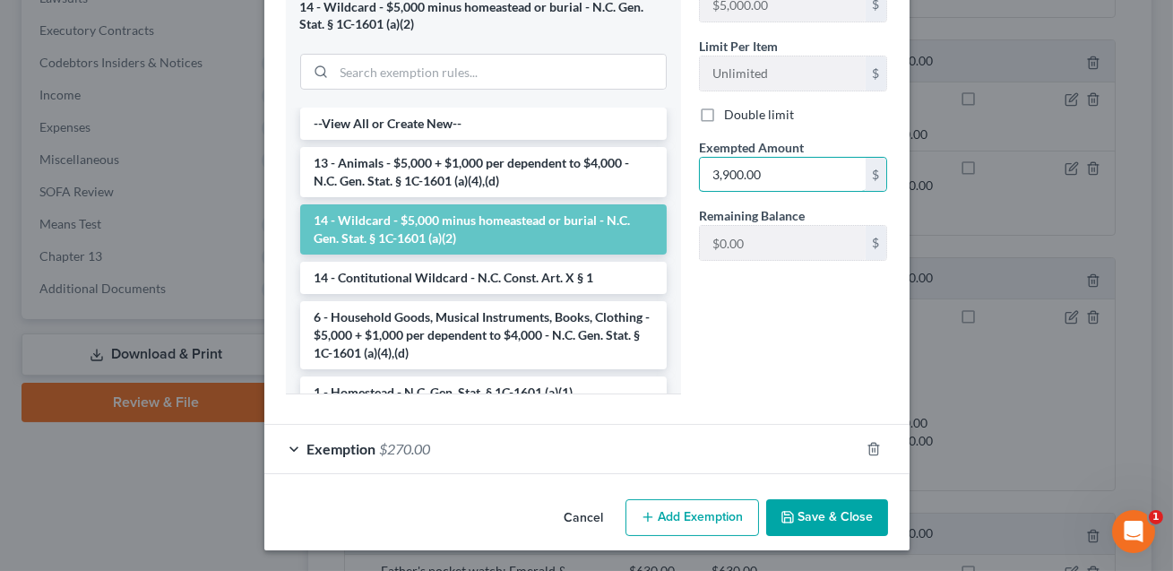
type input "3,900.00"
click at [814, 515] on button "Save & Close" at bounding box center [827, 518] width 122 height 38
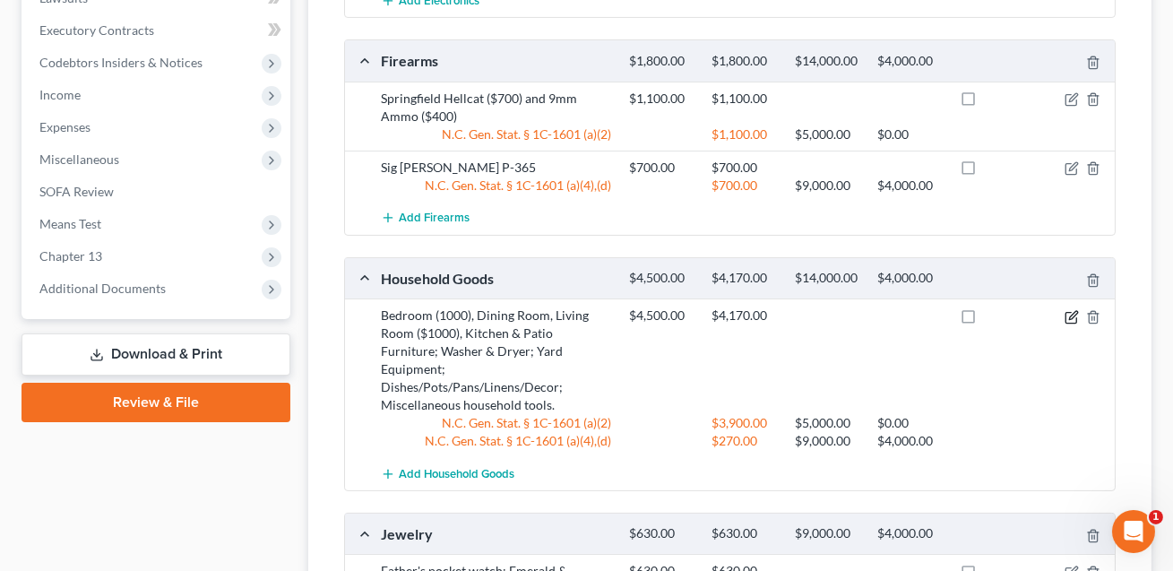
click at [1073, 312] on icon "button" at bounding box center [1072, 317] width 14 height 14
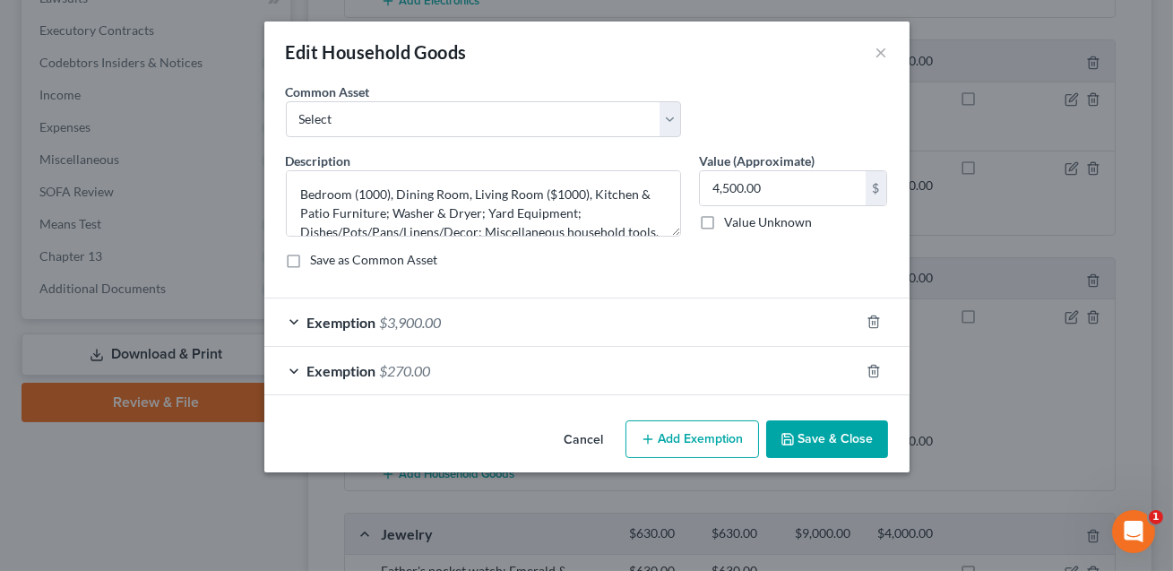
click at [626, 377] on div "Exemption $270.00" at bounding box center [561, 370] width 595 height 47
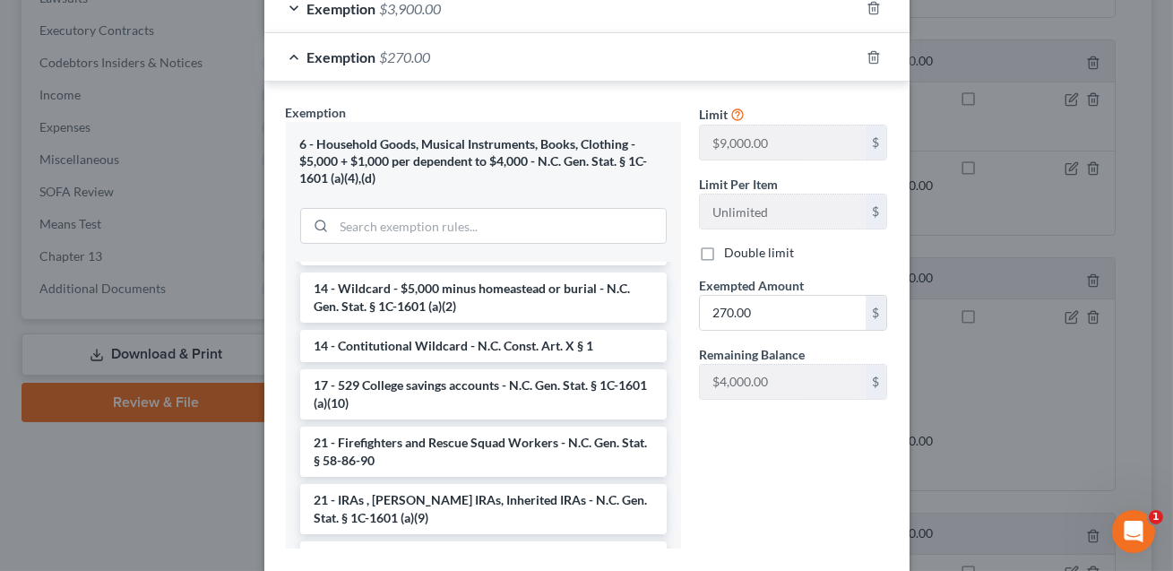
scroll to position [415, 0]
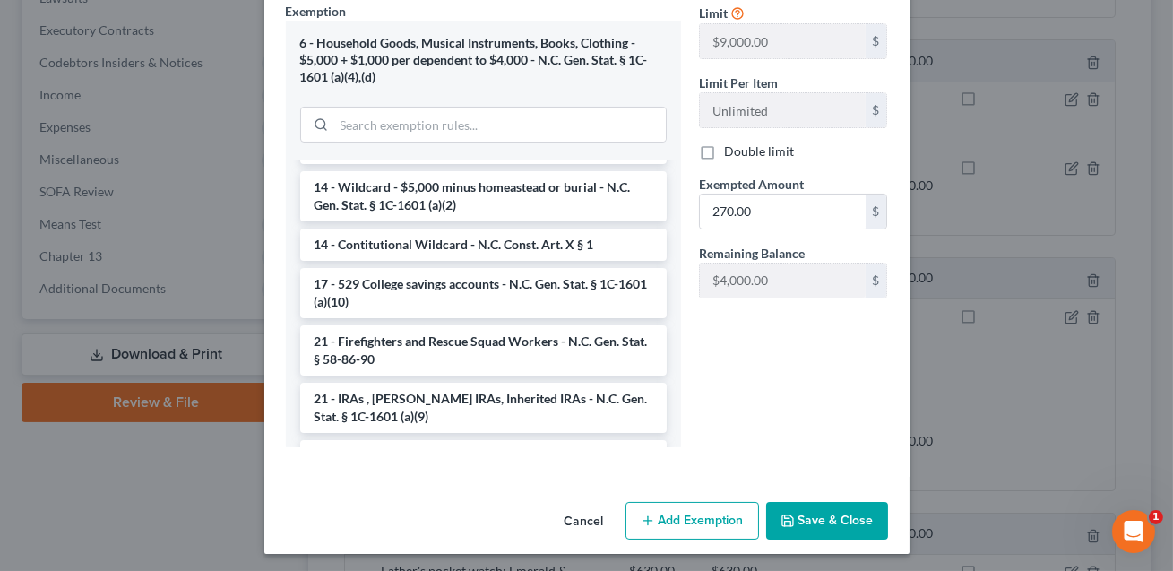
click at [830, 522] on button "Save & Close" at bounding box center [827, 521] width 122 height 38
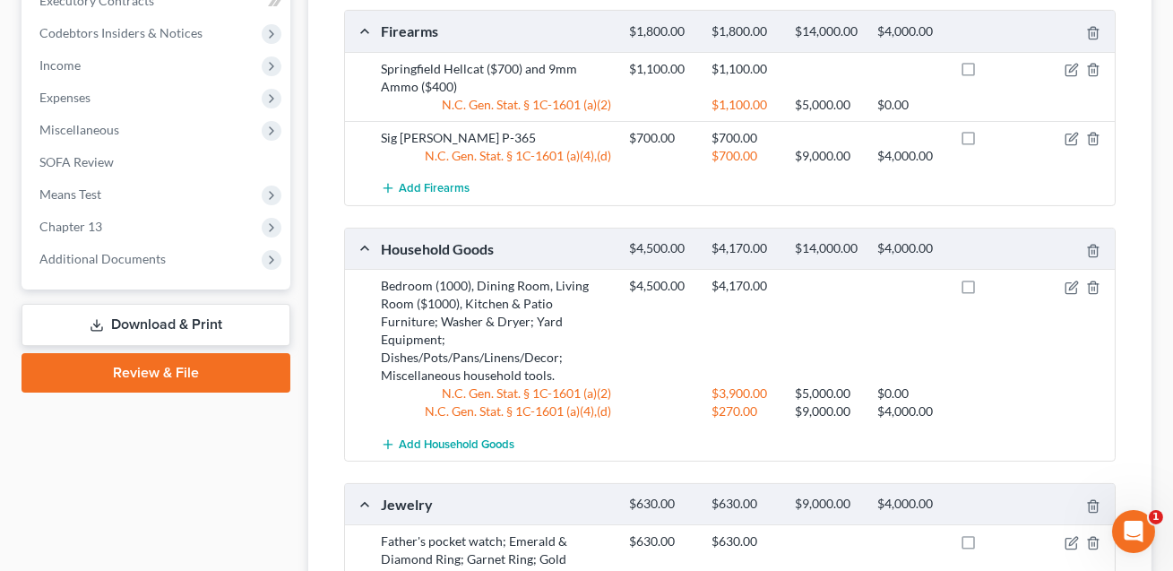
scroll to position [876, 0]
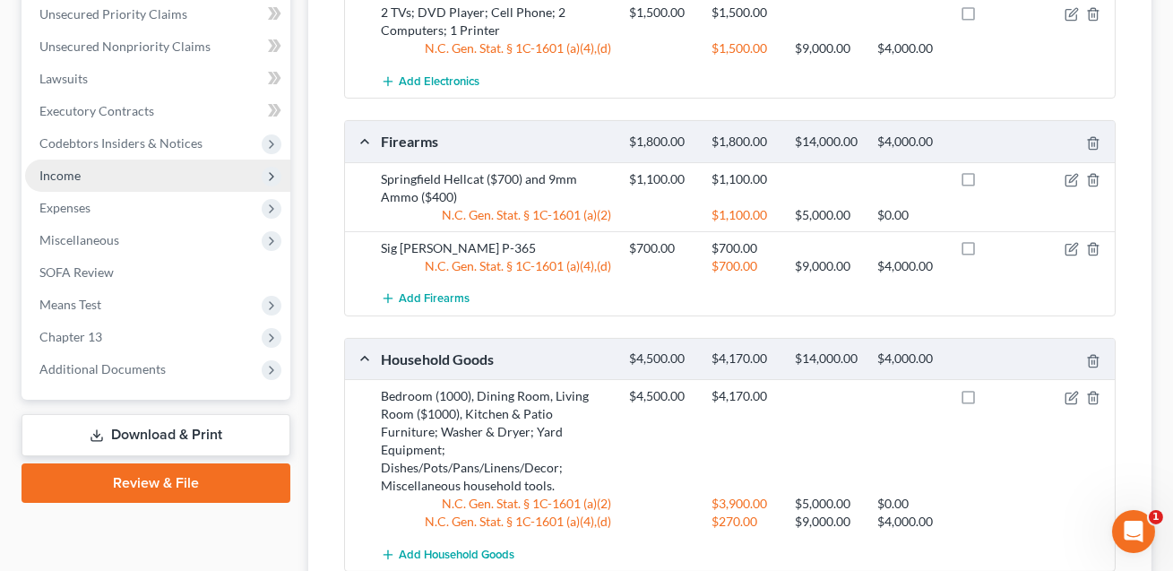
click at [117, 176] on span "Income" at bounding box center [157, 176] width 265 height 32
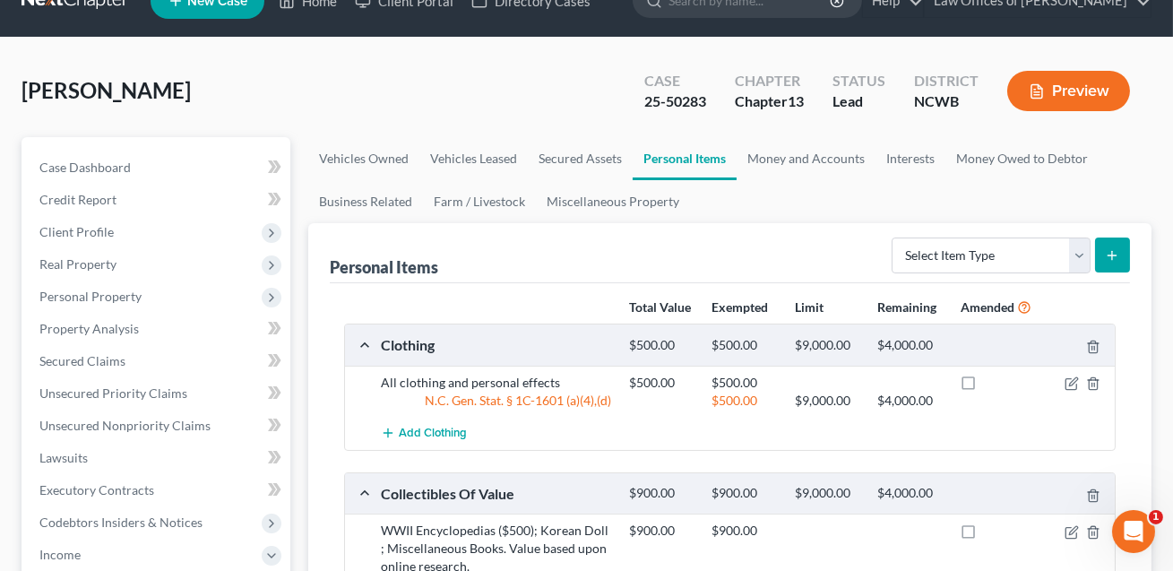
scroll to position [0, 0]
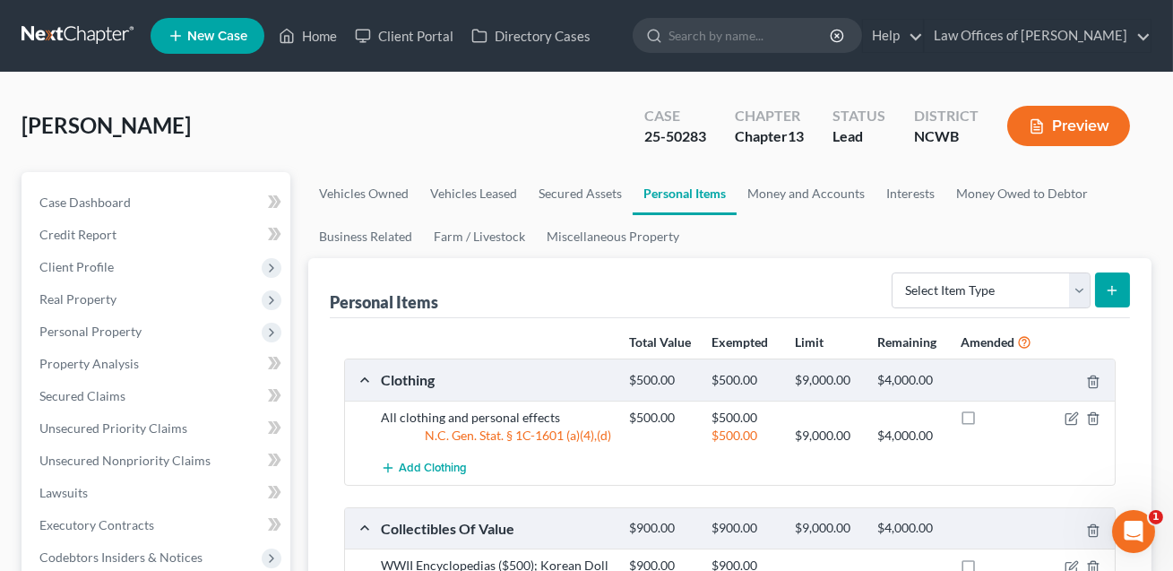
click at [1058, 114] on button "Preview" at bounding box center [1068, 126] width 123 height 40
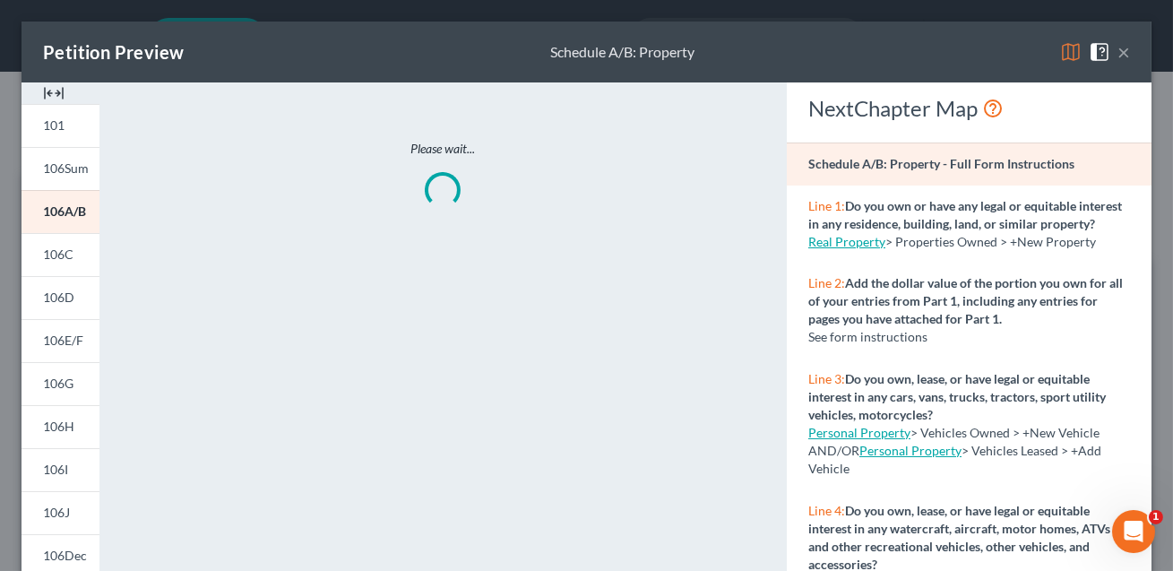
scroll to position [287, 0]
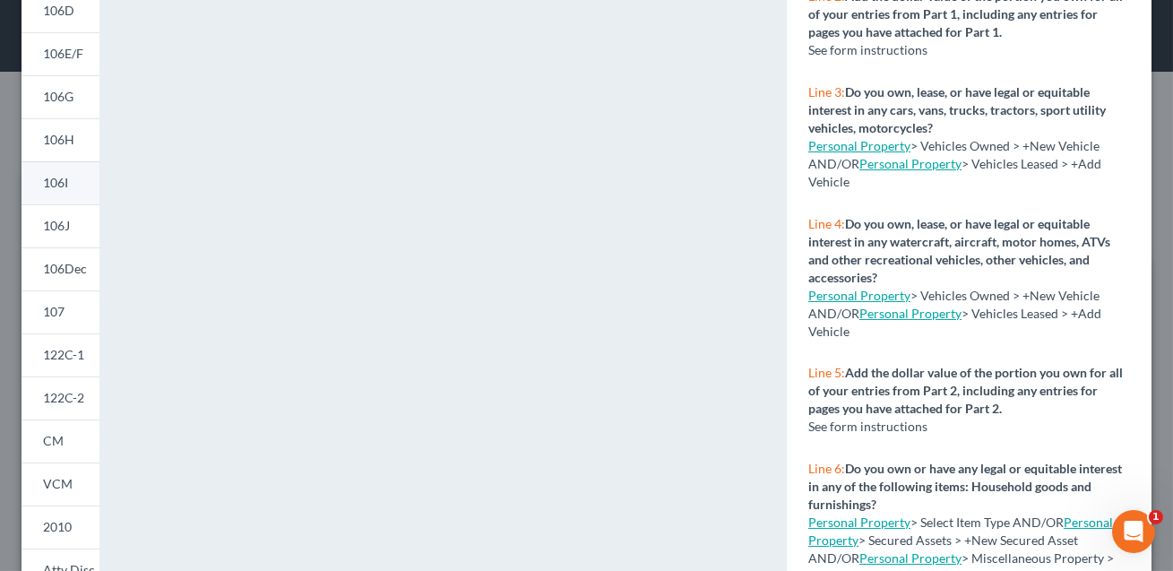
click at [63, 194] on link "106I" at bounding box center [61, 182] width 78 height 43
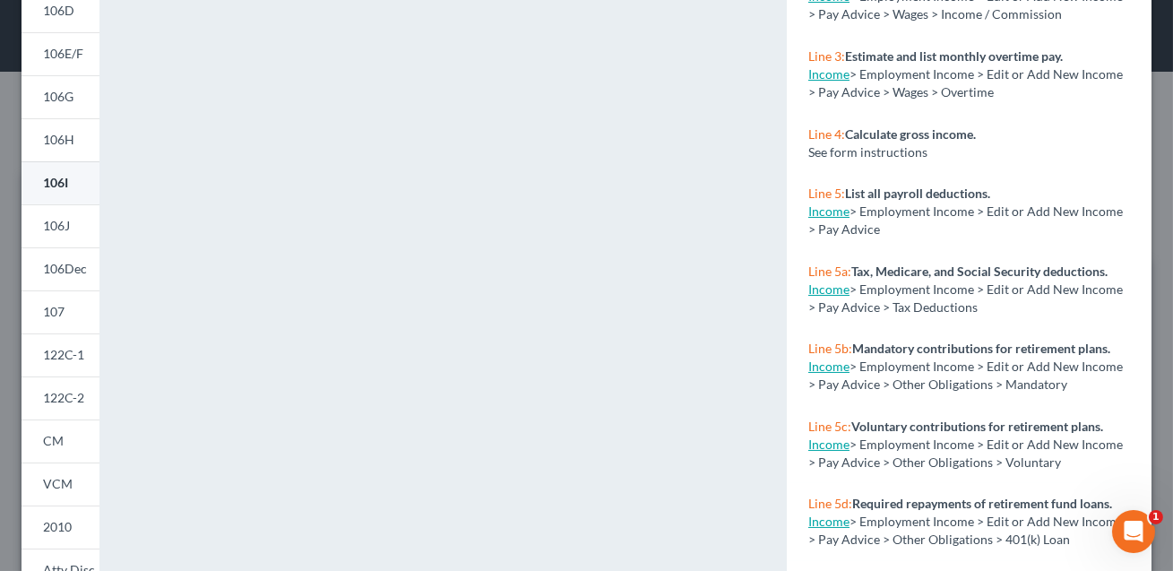
click at [54, 194] on link "106I" at bounding box center [61, 182] width 78 height 43
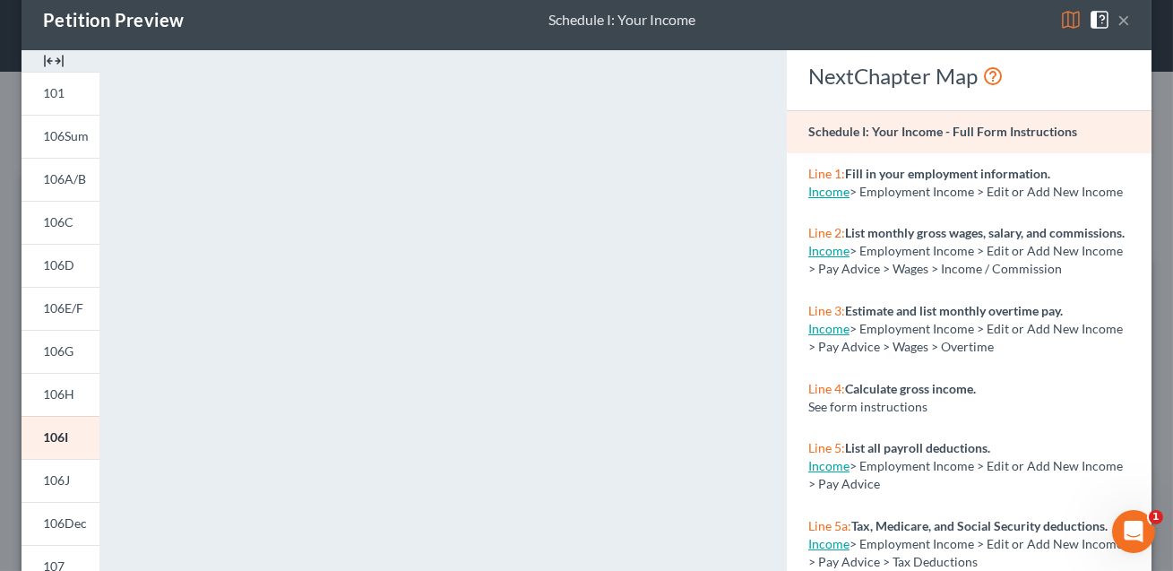
scroll to position [0, 0]
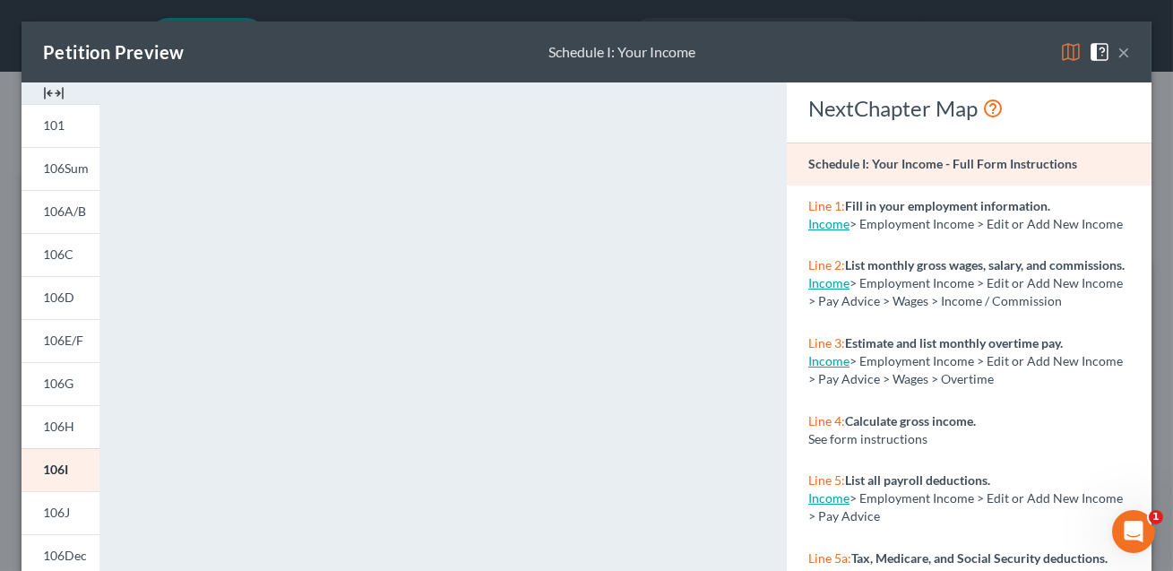
click at [1124, 53] on button "×" at bounding box center [1124, 52] width 13 height 22
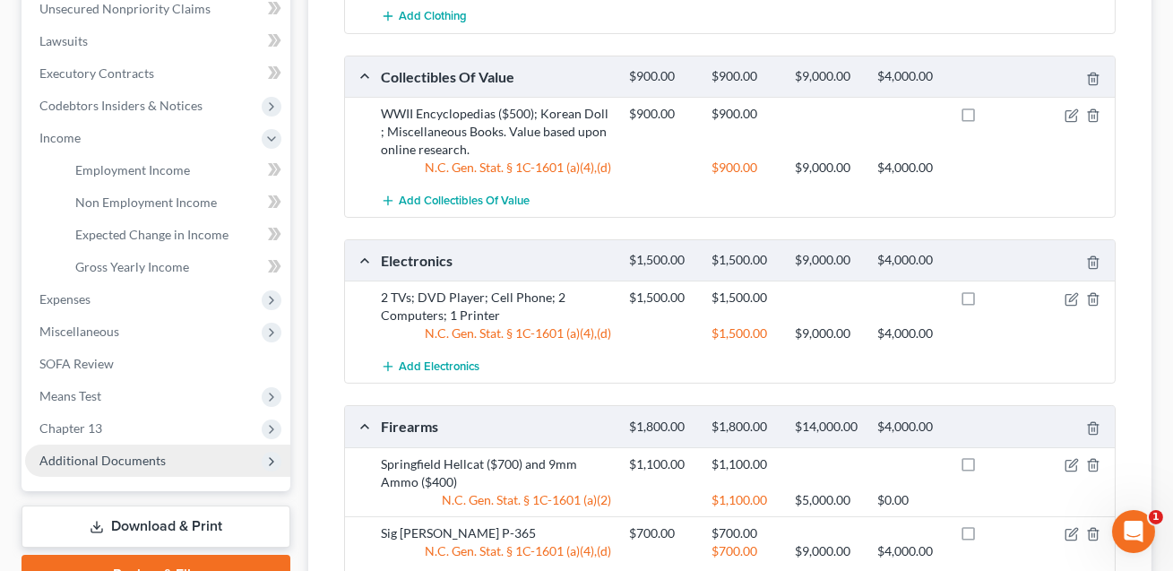
scroll to position [518, 0]
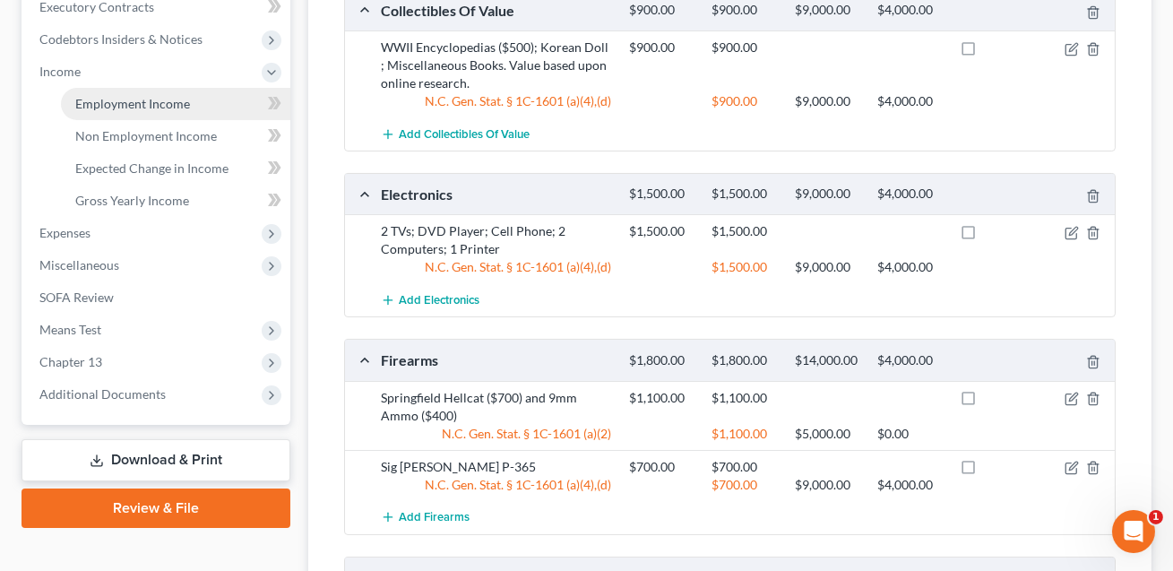
click at [133, 103] on span "Employment Income" at bounding box center [132, 103] width 115 height 15
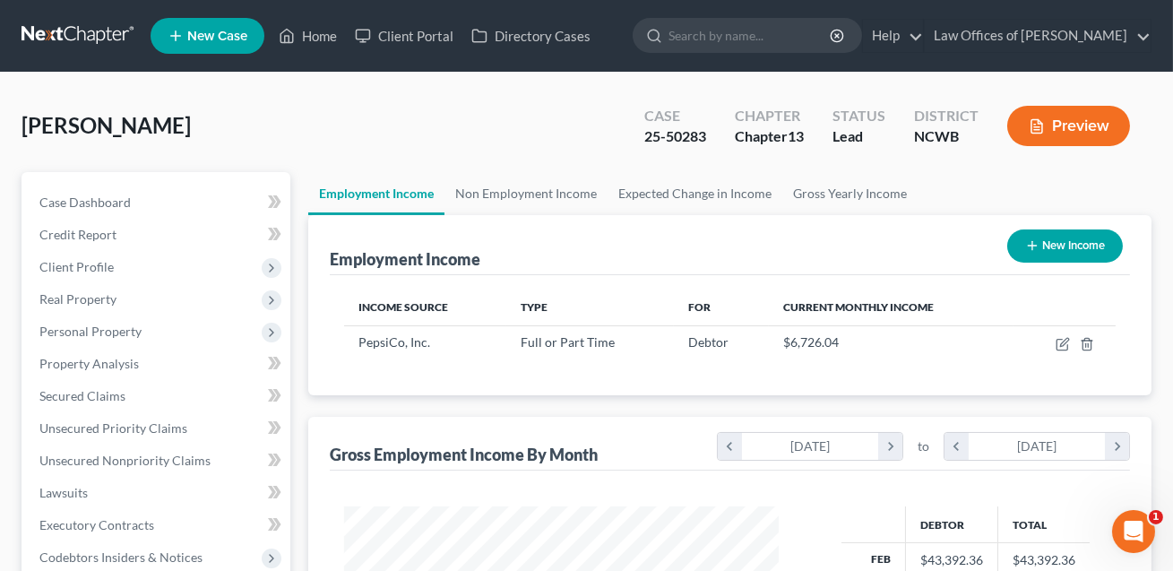
scroll to position [321, 471]
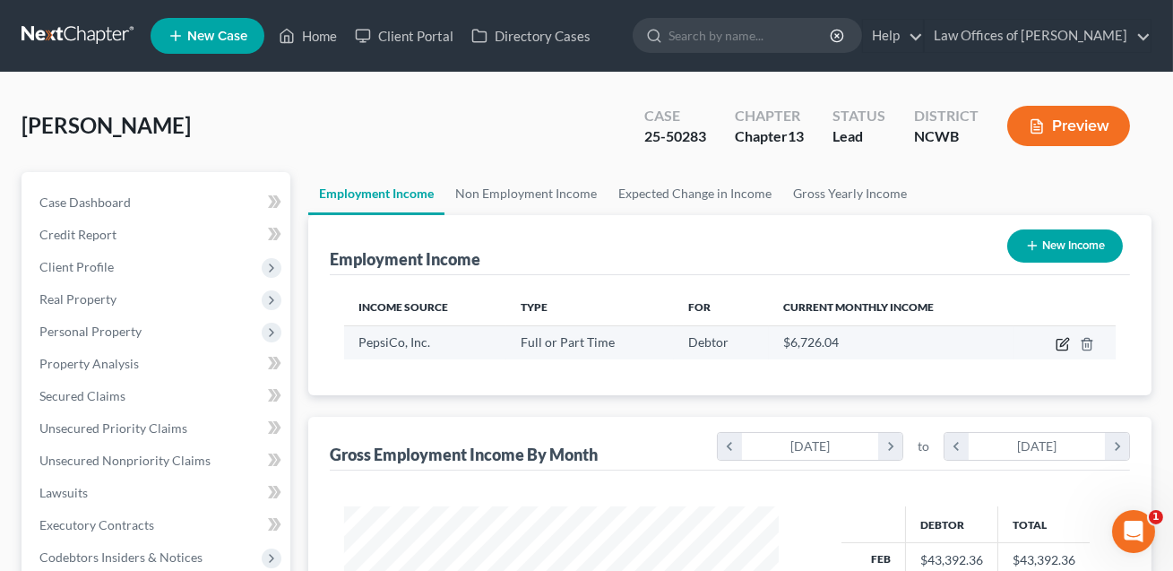
click at [1065, 341] on icon "button" at bounding box center [1063, 344] width 14 height 14
select select "0"
select select "28"
select select "0"
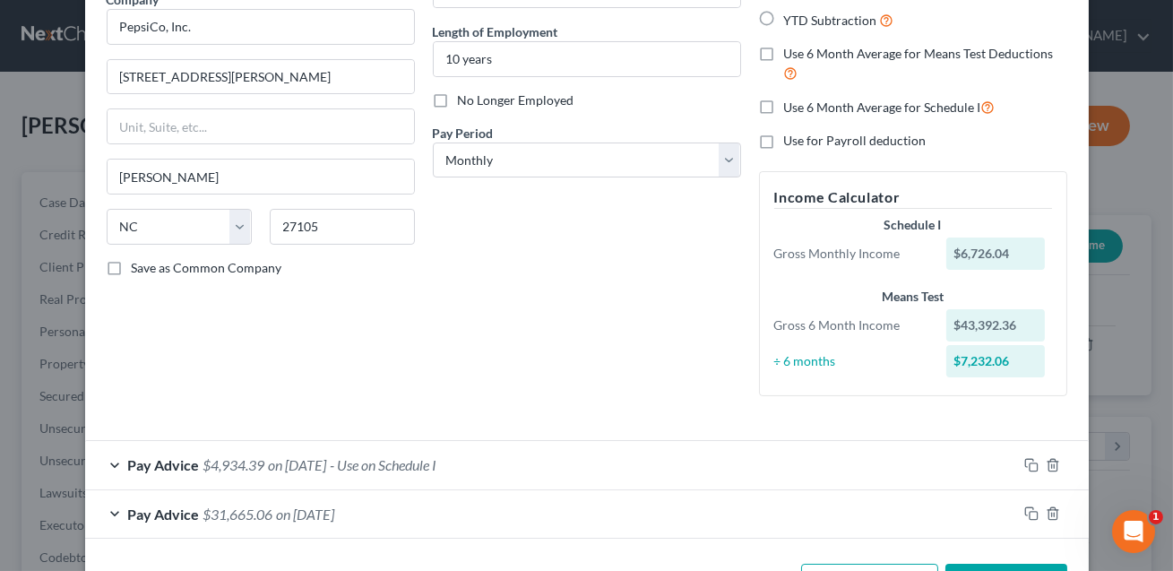
scroll to position [226, 0]
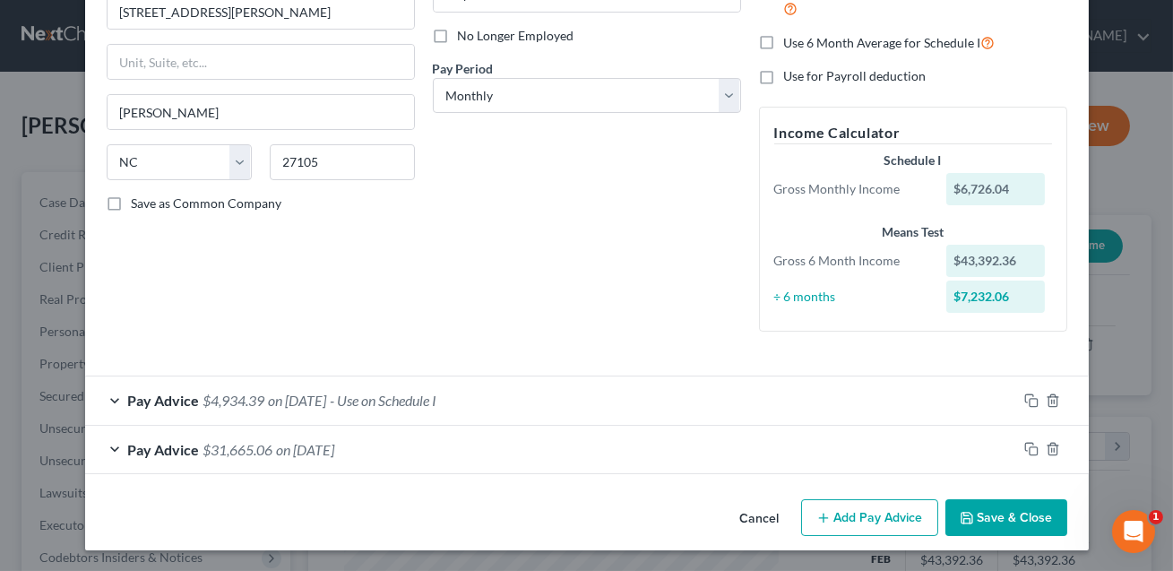
click at [532, 393] on div "Pay Advice $4,934.39 on [DATE] - Use on Schedule I" at bounding box center [551, 399] width 932 height 47
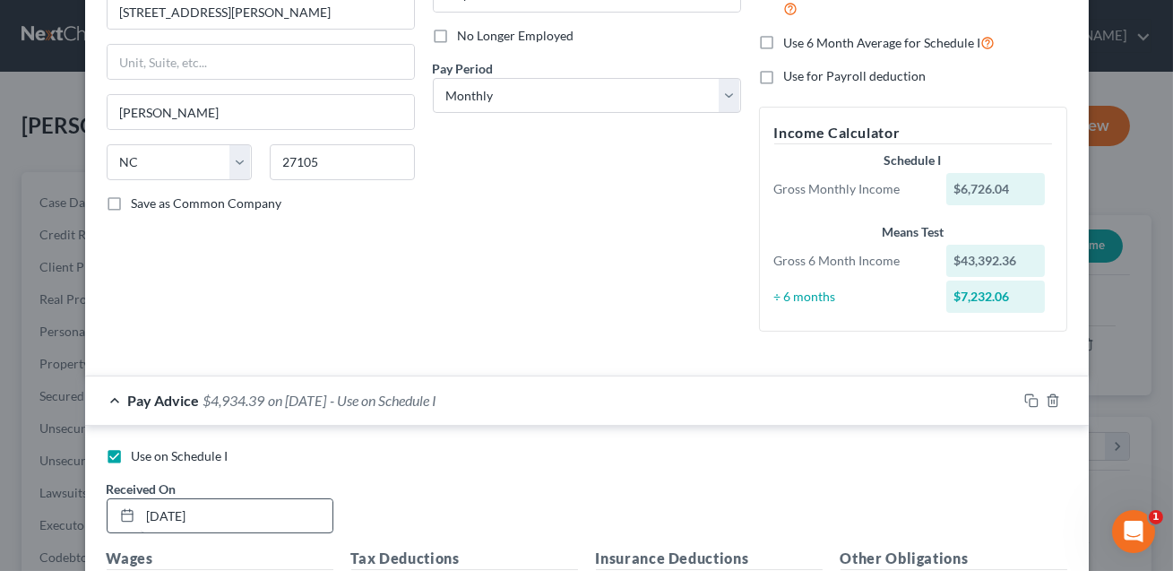
scroll to position [315, 0]
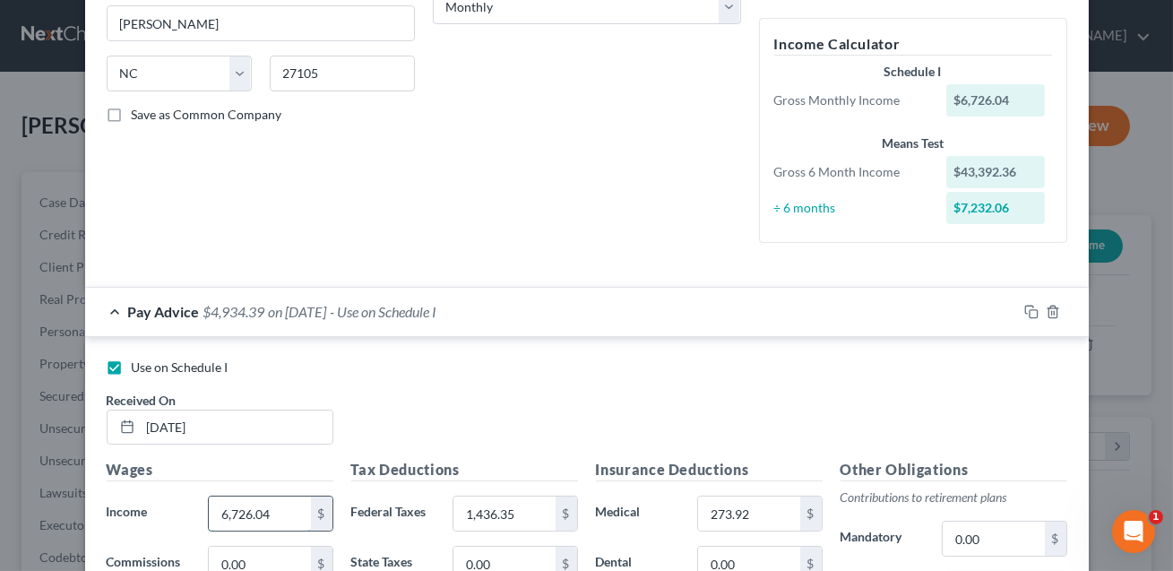
click at [288, 512] on input "6,726.04" at bounding box center [259, 513] width 101 height 34
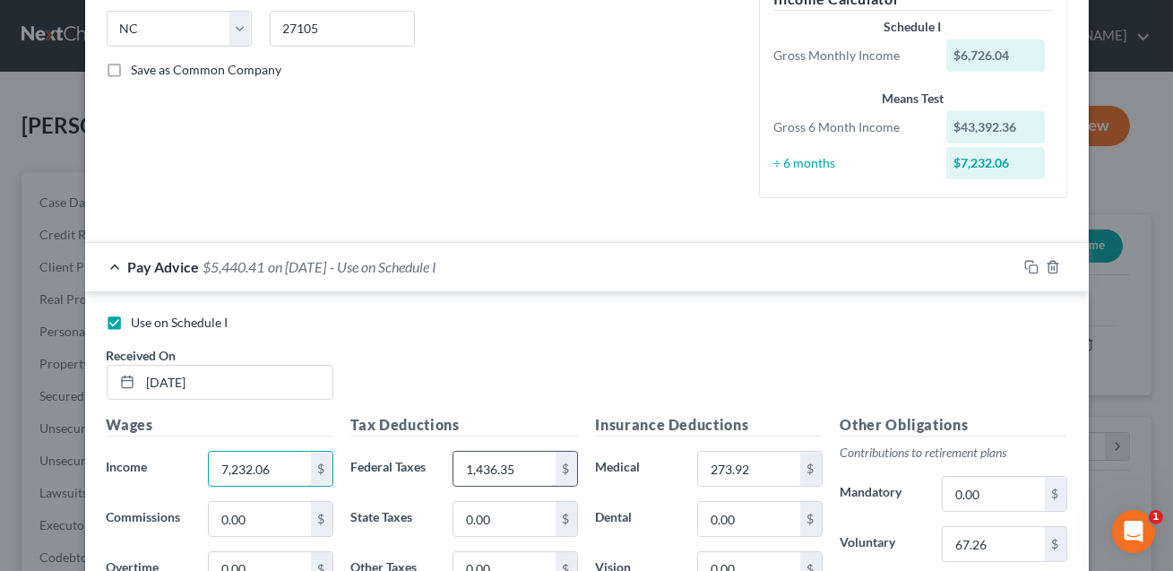
type input "7,232.06"
click at [505, 476] on input "1,436.35" at bounding box center [503, 469] width 101 height 34
type input "1,659.90"
click at [745, 478] on input "273.92" at bounding box center [748, 469] width 101 height 34
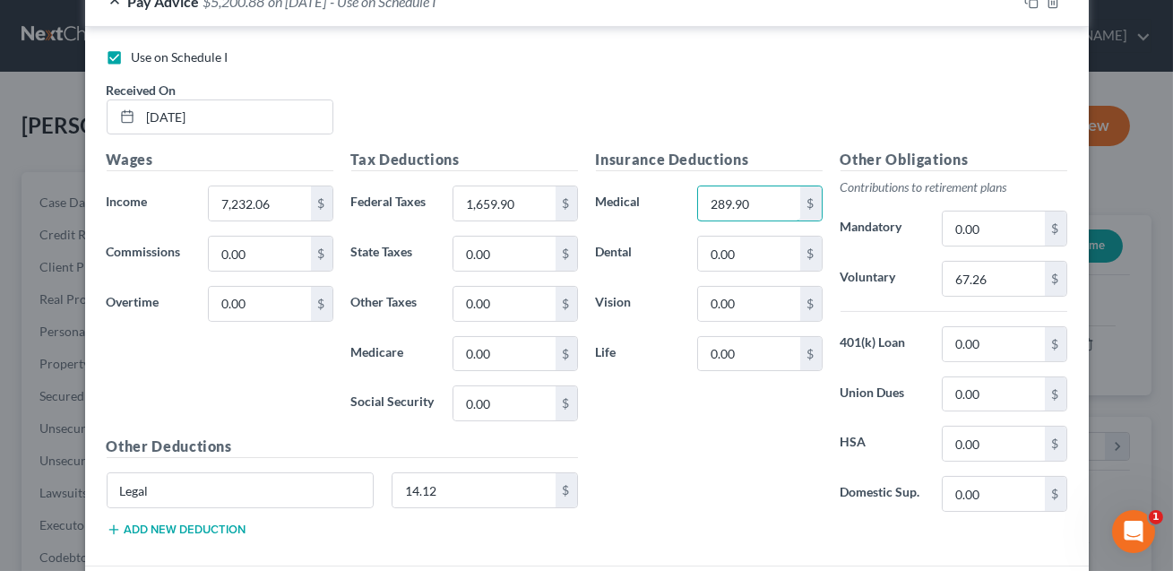
scroll to position [726, 0]
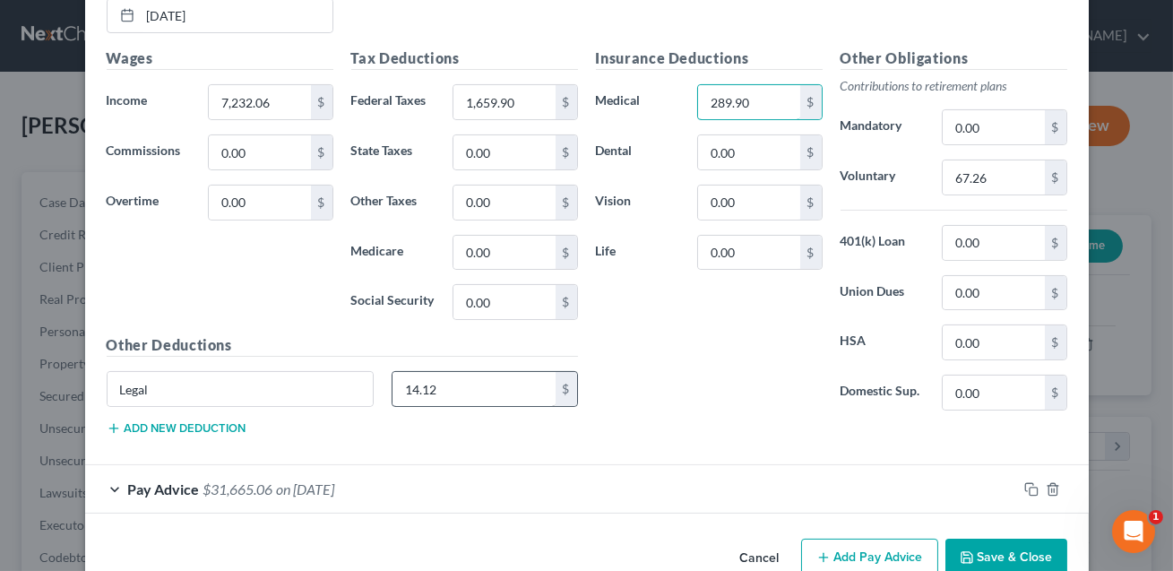
type input "289.90"
click at [487, 385] on input "14.12" at bounding box center [474, 389] width 163 height 34
click at [276, 388] on input "Legal" at bounding box center [241, 389] width 266 height 34
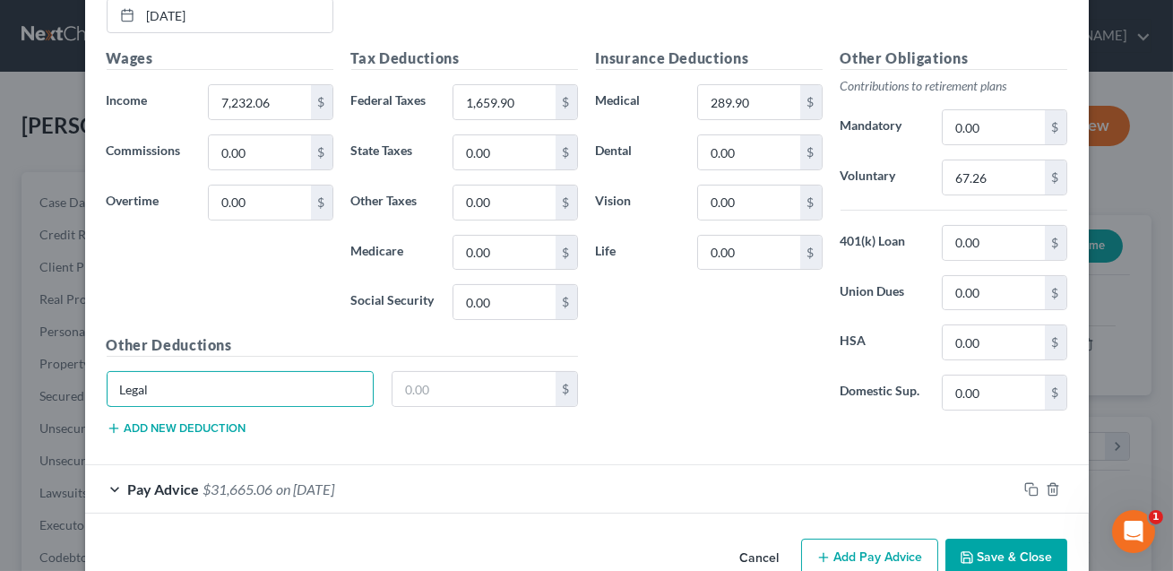
drag, startPoint x: 157, startPoint y: 388, endPoint x: 103, endPoint y: 388, distance: 53.8
click at [103, 388] on div "Legal" at bounding box center [241, 389] width 286 height 36
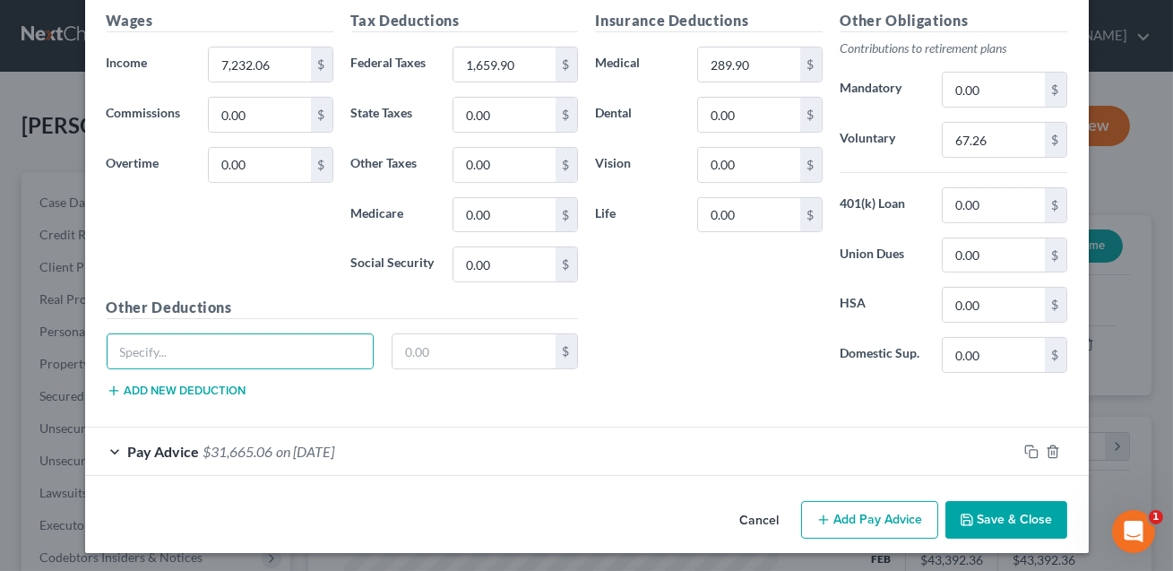
click at [1006, 521] on button "Save & Close" at bounding box center [1006, 520] width 122 height 38
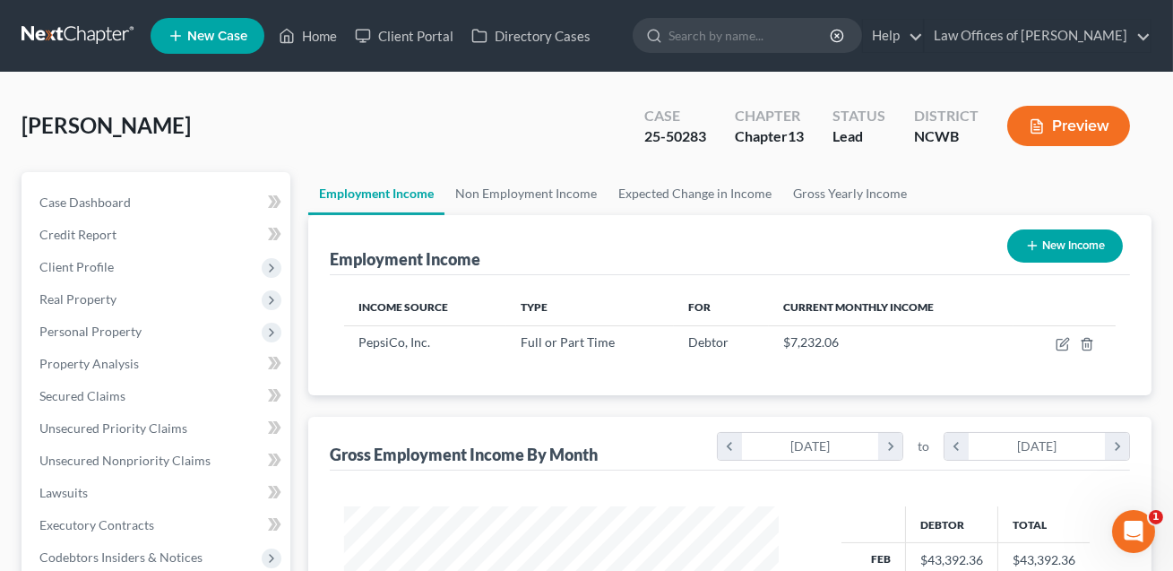
click at [1070, 136] on button "Preview" at bounding box center [1068, 126] width 123 height 40
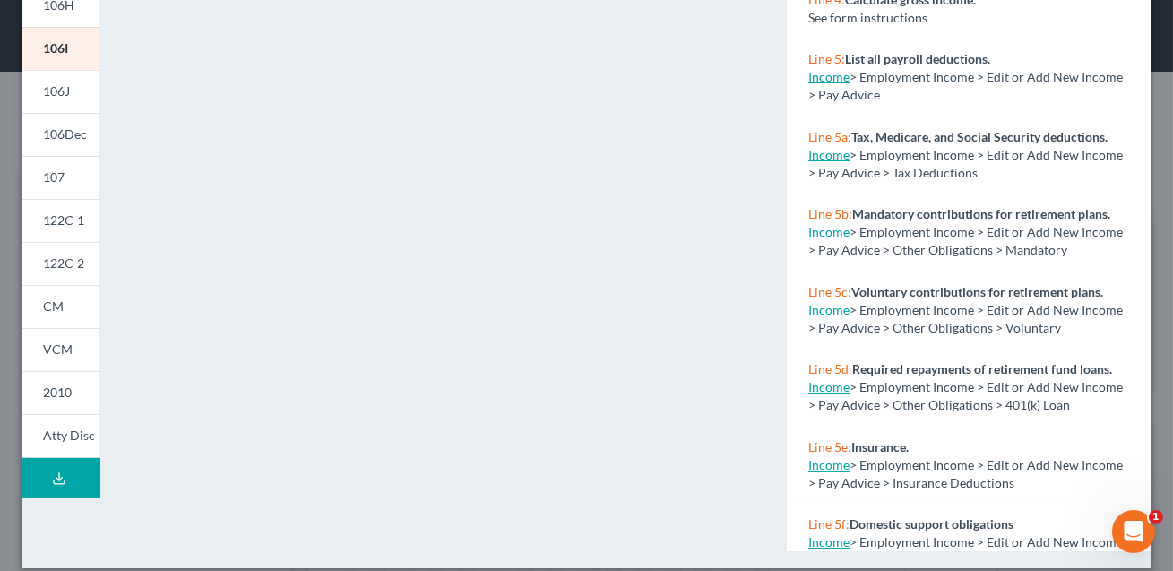
scroll to position [439, 0]
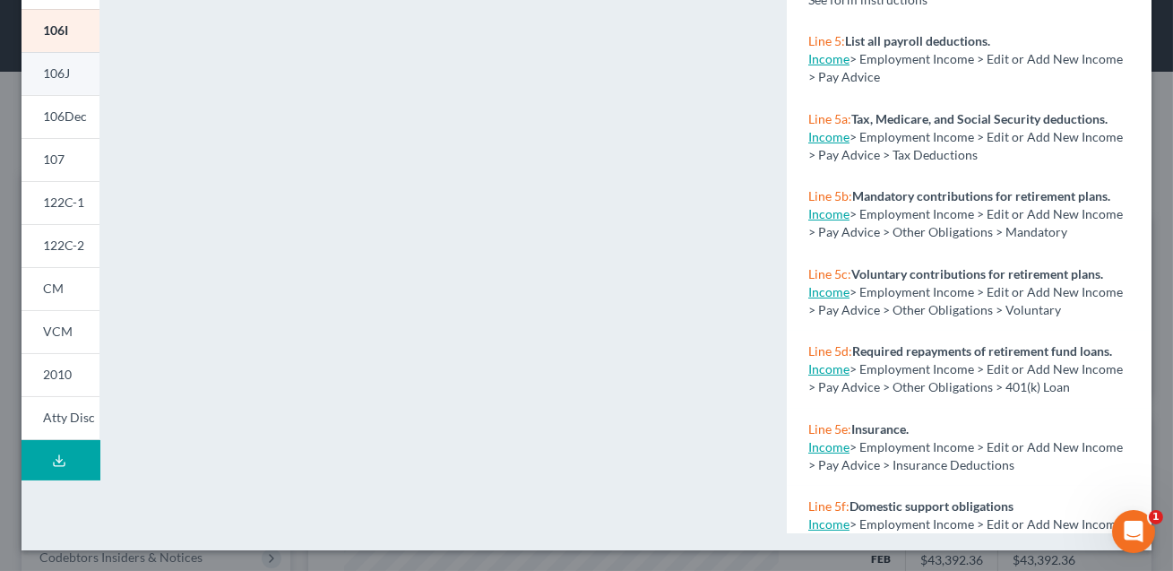
click at [55, 74] on span "106J" at bounding box center [56, 72] width 27 height 15
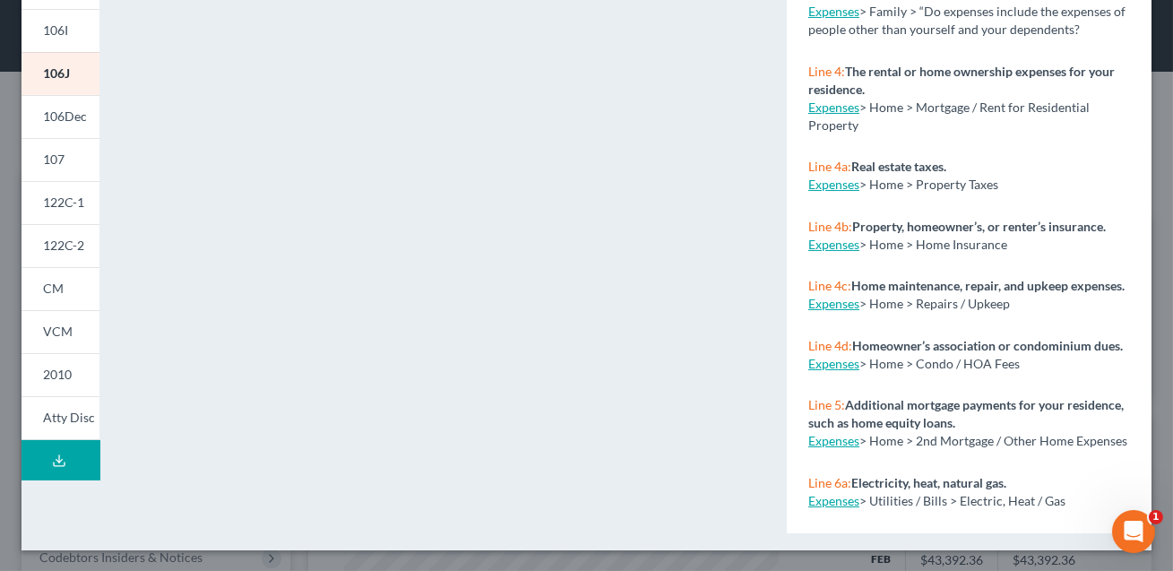
scroll to position [0, 0]
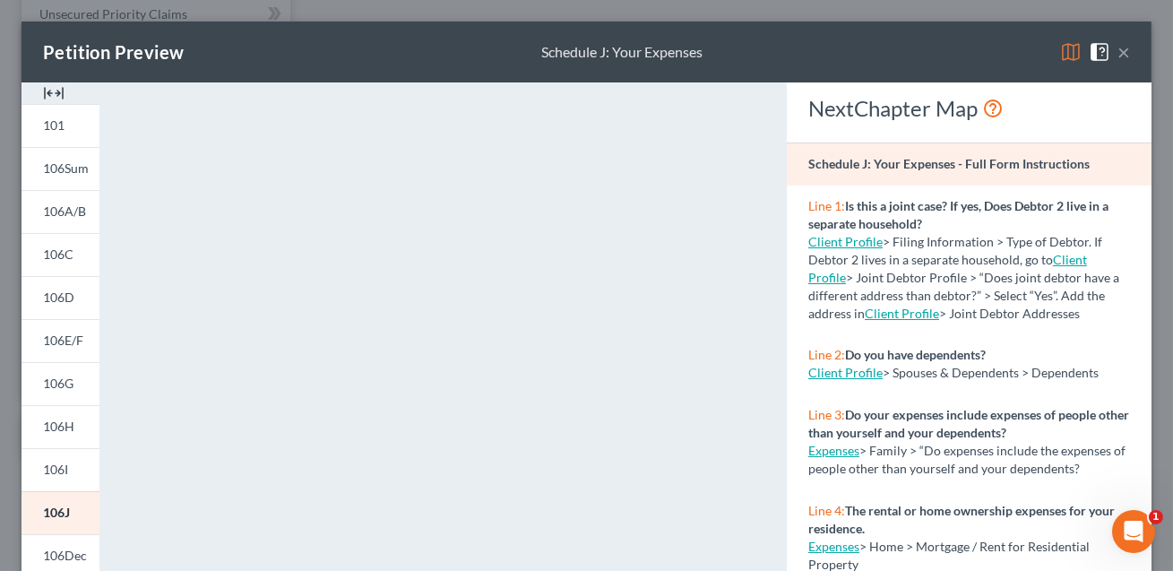
scroll to position [734, 0]
click at [1123, 53] on button "×" at bounding box center [1124, 52] width 13 height 22
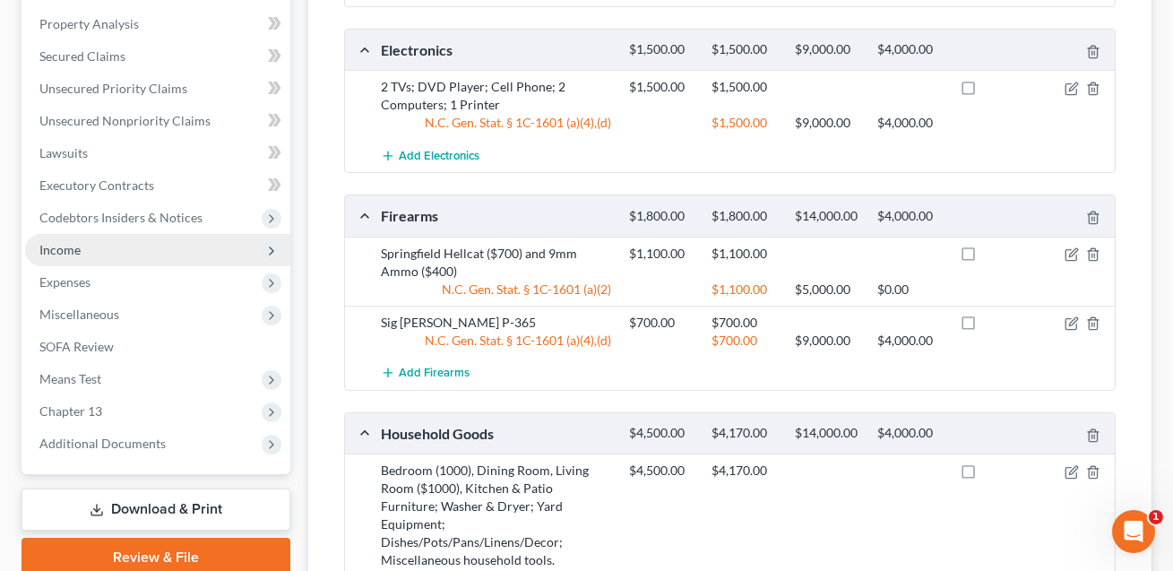
scroll to position [663, 0]
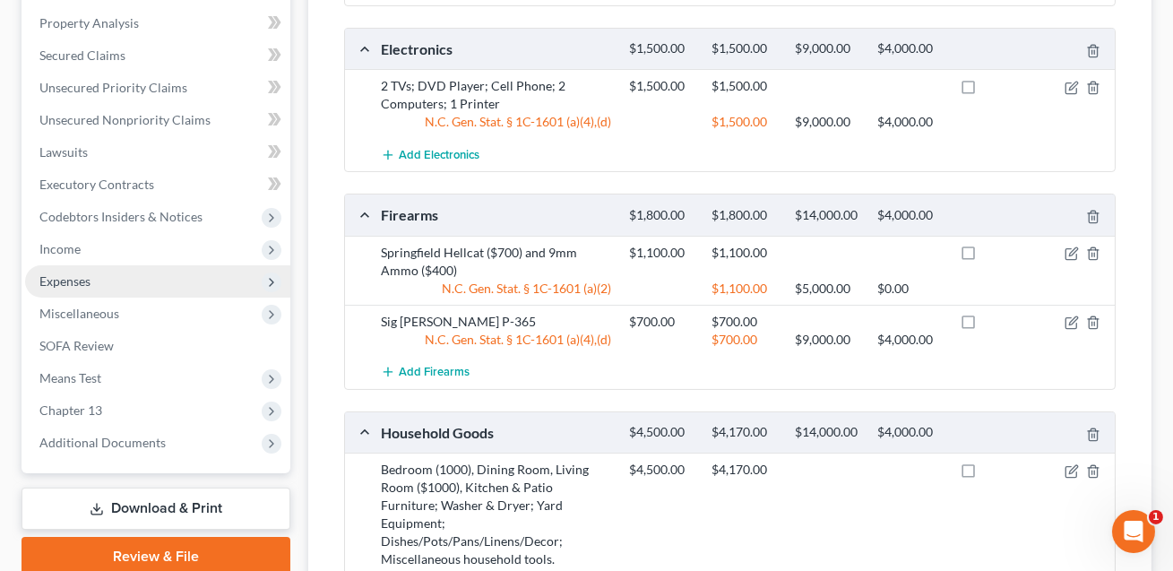
click at [70, 278] on span "Expenses" at bounding box center [64, 280] width 51 height 15
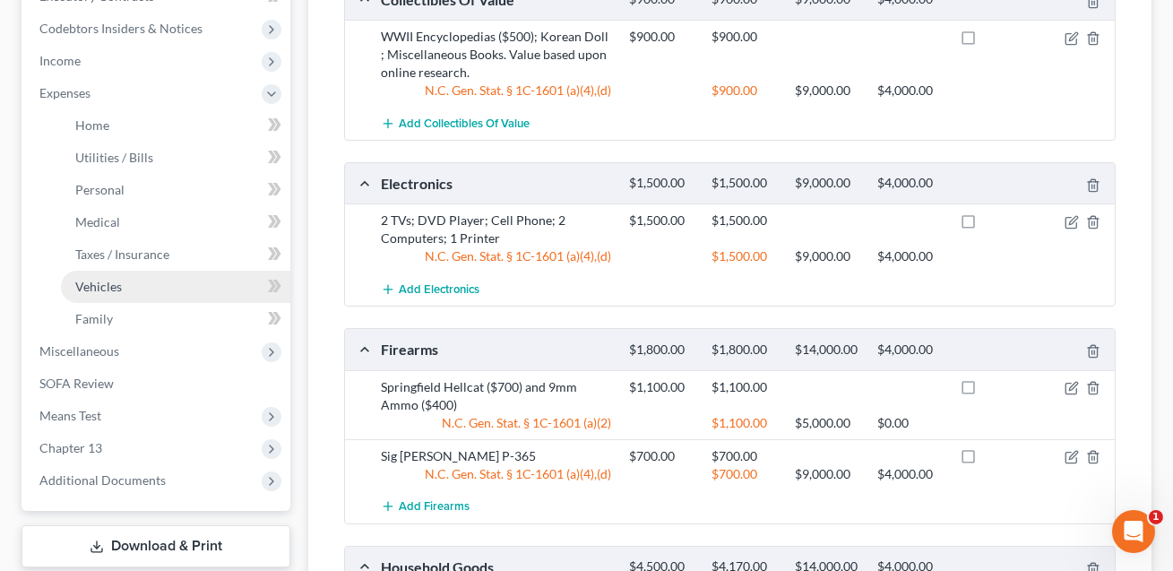
scroll to position [519, 0]
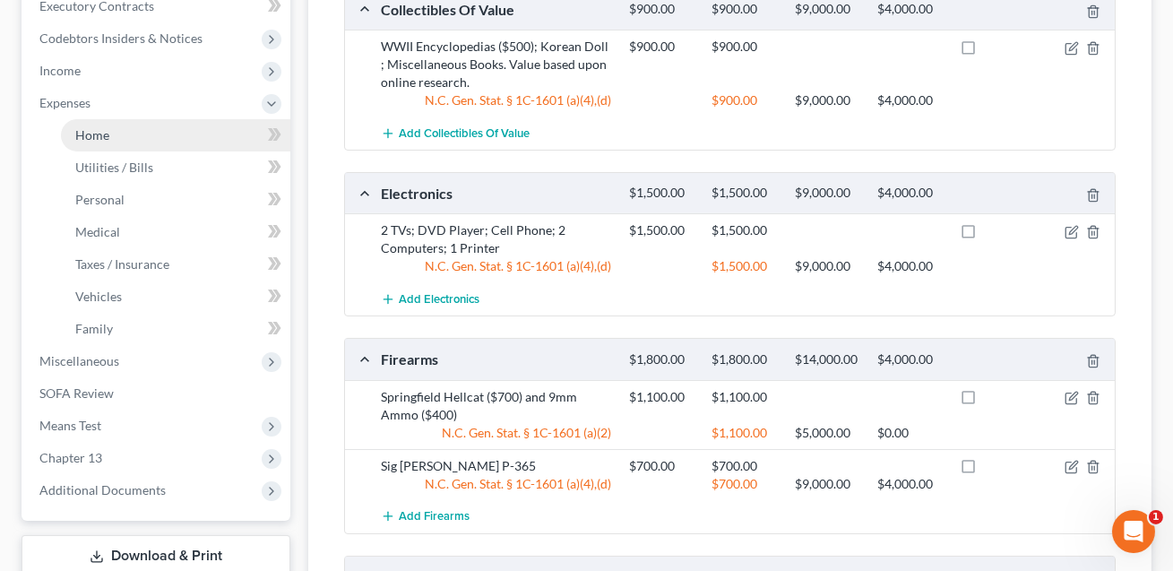
click at [113, 131] on link "Home" at bounding box center [175, 135] width 229 height 32
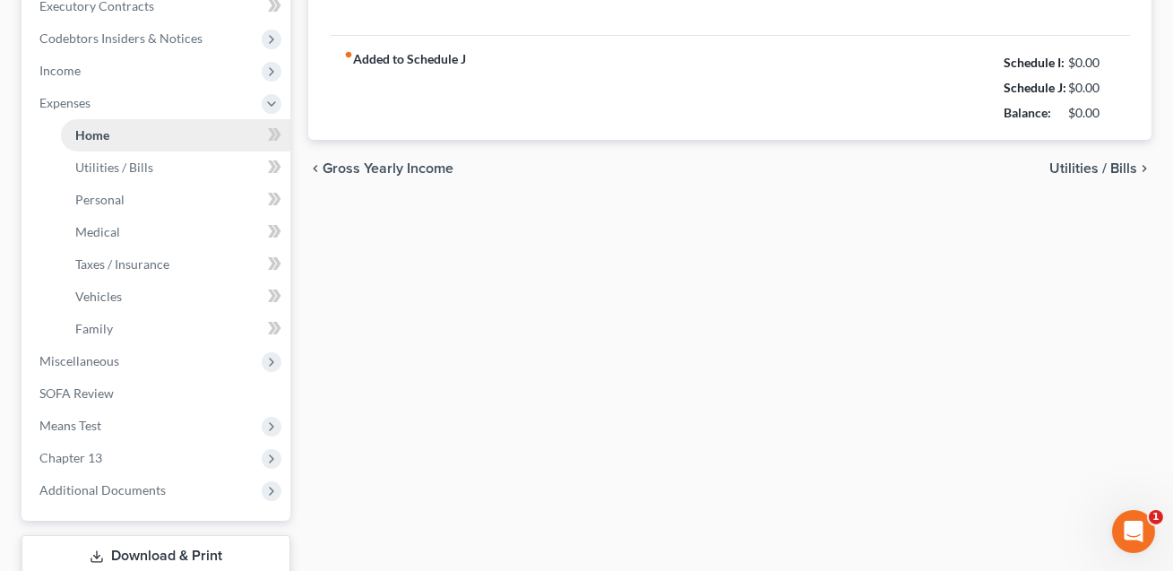
type input "1,807.49"
type input "0.00"
radio input "true"
type input "40.00"
type input "0.00"
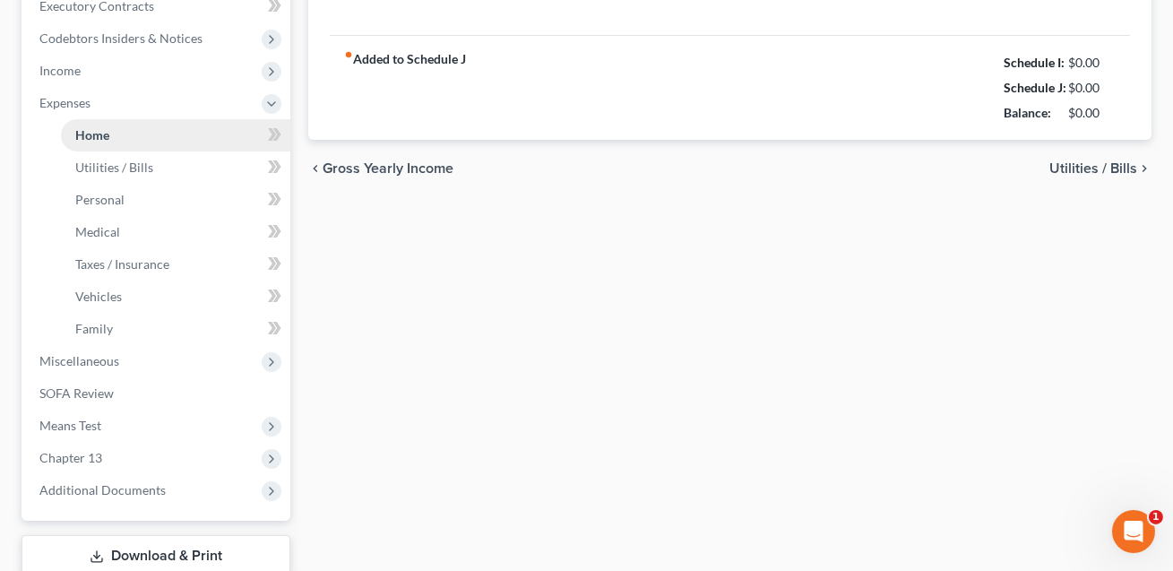
type input "0.00"
type input "105.00"
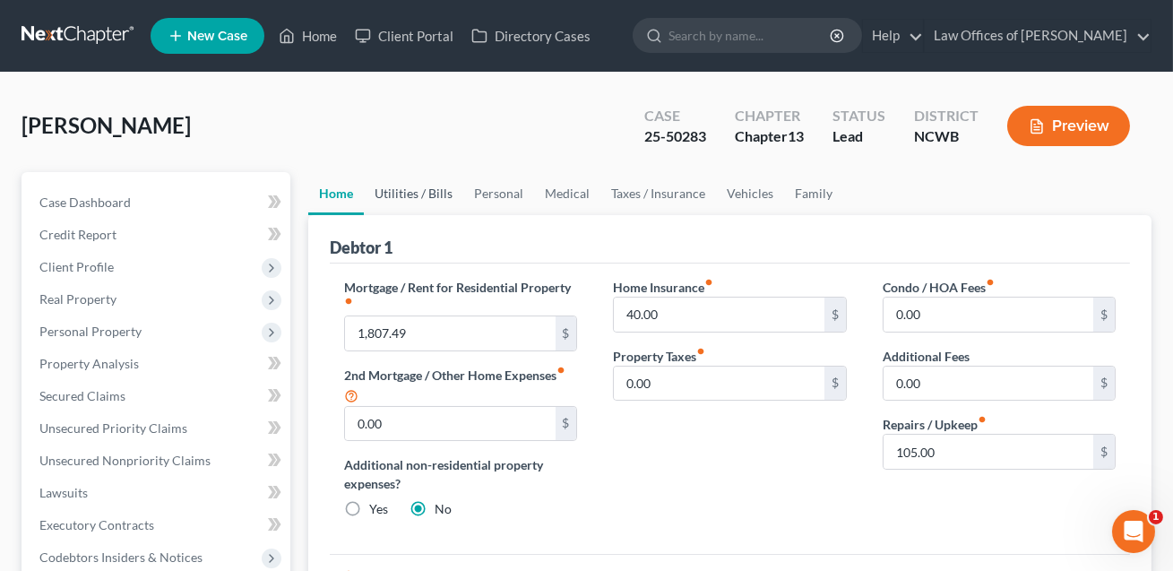
click at [434, 188] on link "Utilities / Bills" at bounding box center [413, 193] width 99 height 43
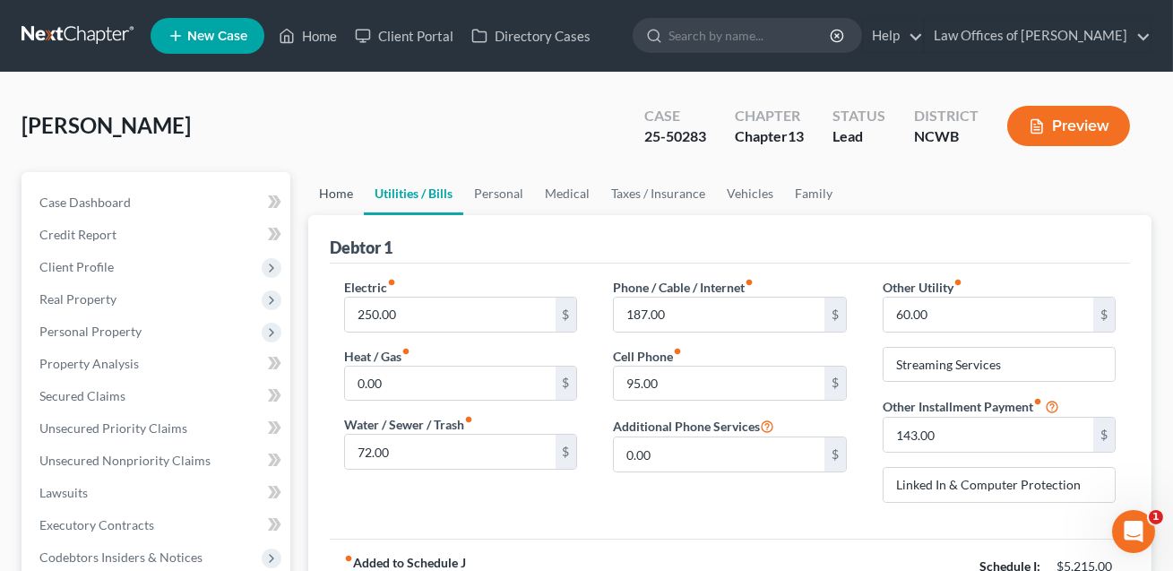
click at [337, 193] on link "Home" at bounding box center [336, 193] width 56 height 43
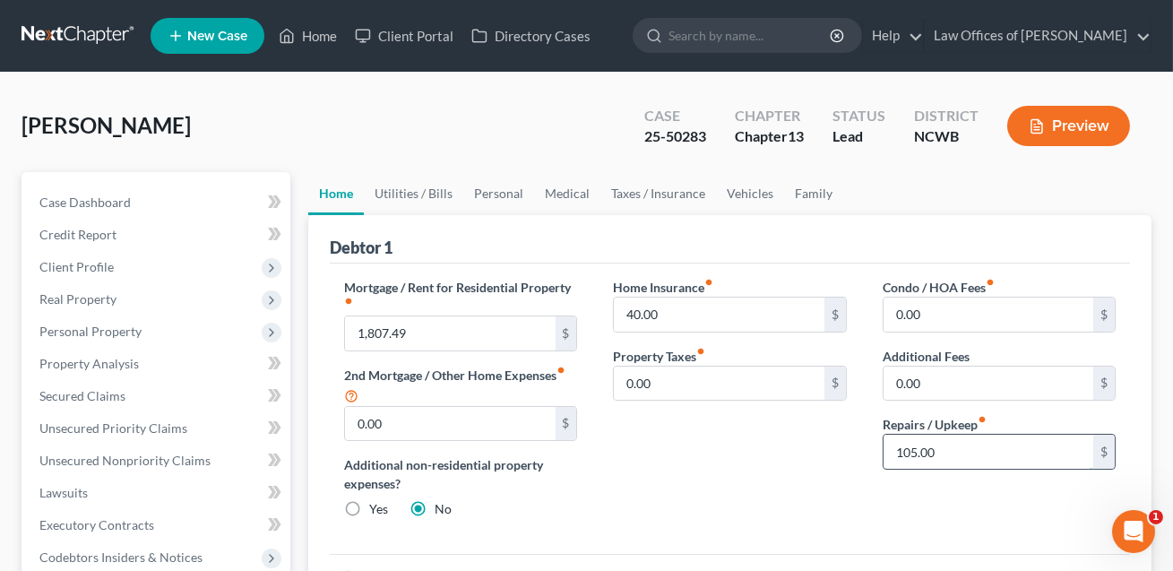
click at [924, 443] on input "105.00" at bounding box center [989, 452] width 210 height 34
type input "50.00"
click at [506, 188] on link "Personal" at bounding box center [498, 193] width 71 height 43
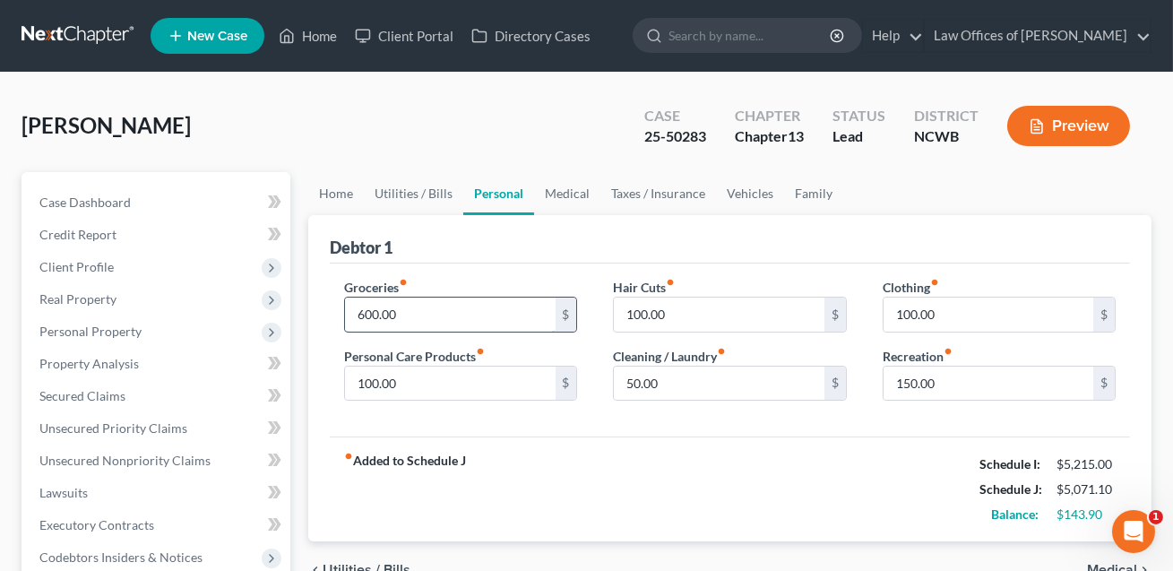
click at [412, 307] on input "600.00" at bounding box center [450, 315] width 210 height 34
type input "525.00"
click at [567, 189] on link "Medical" at bounding box center [567, 193] width 66 height 43
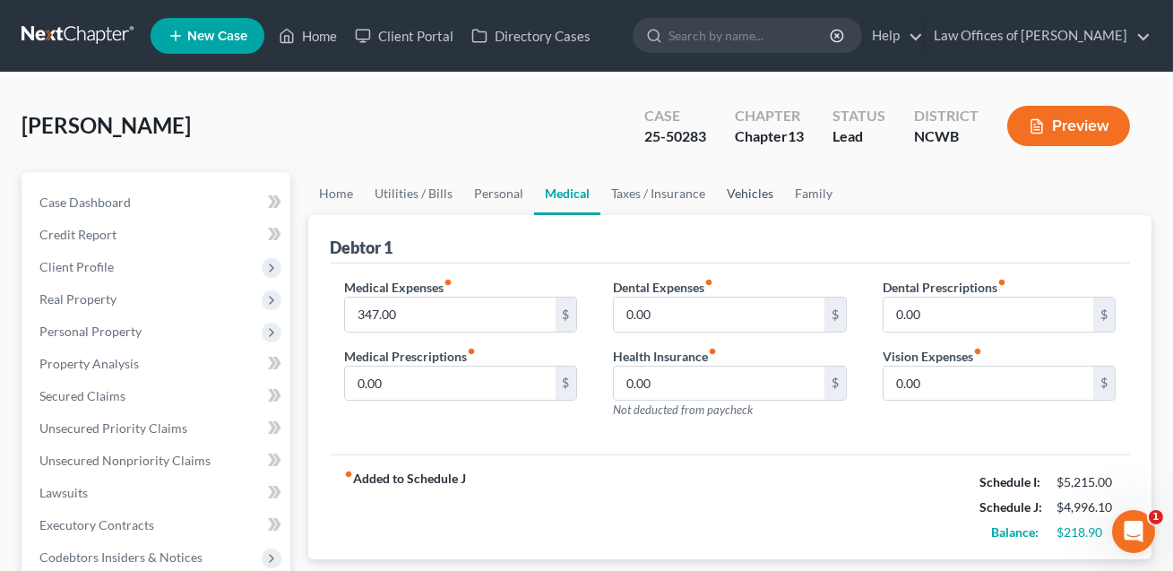
click at [748, 186] on link "Vehicles" at bounding box center [750, 193] width 68 height 43
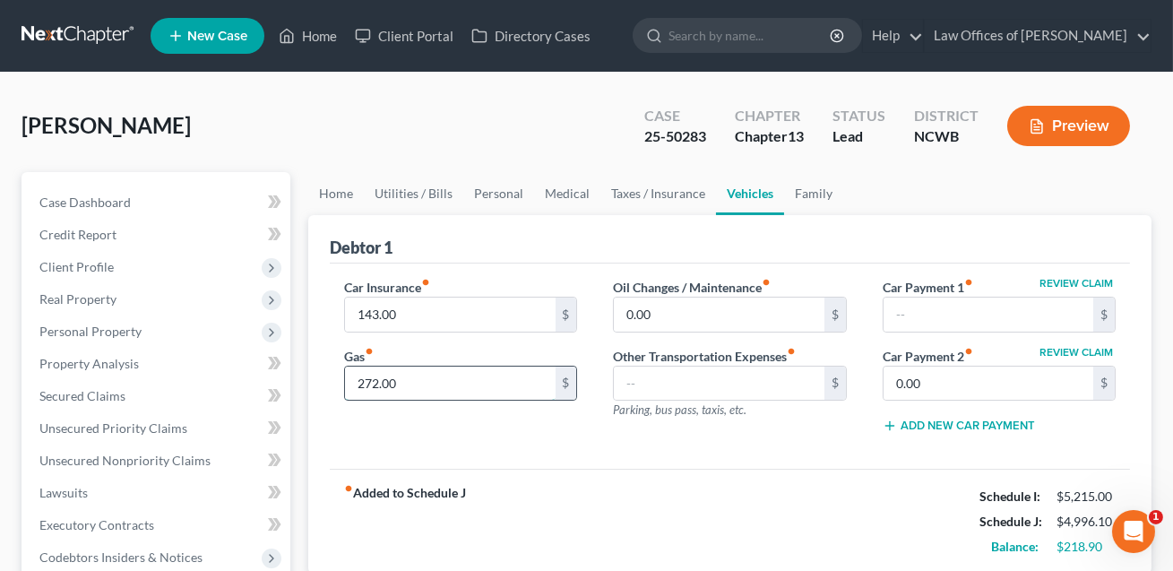
click at [390, 381] on input "272.00" at bounding box center [450, 384] width 210 height 34
click at [365, 383] on input "20.00" at bounding box center [450, 384] width 210 height 34
type input "250.00"
click at [343, 191] on link "Home" at bounding box center [336, 193] width 56 height 43
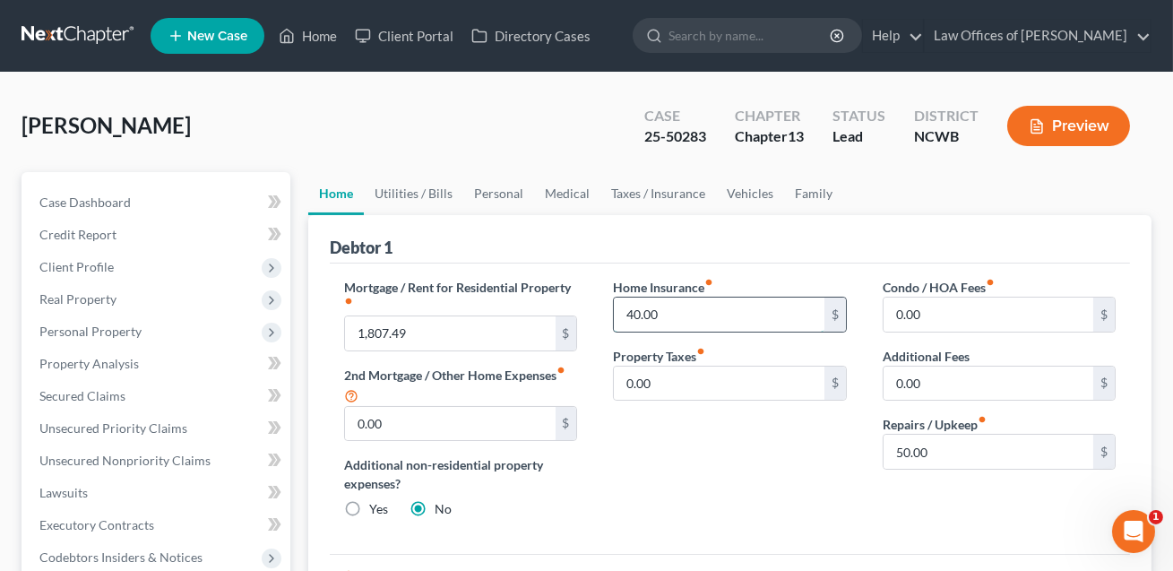
click at [666, 317] on input "40.00" at bounding box center [719, 315] width 210 height 34
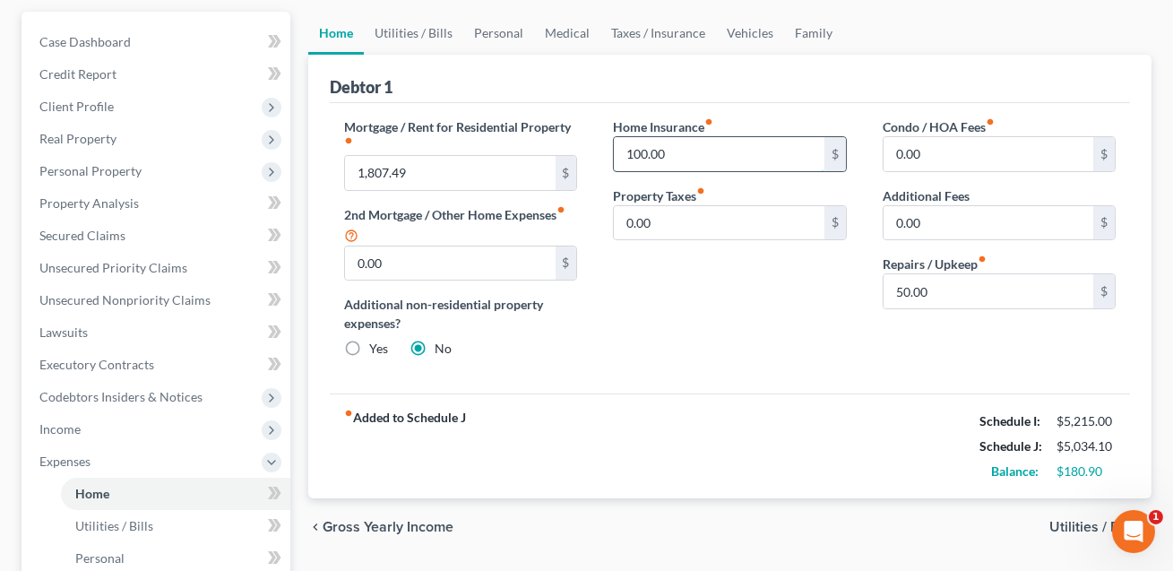
scroll to position [161, 0]
type input "100.00"
click at [424, 30] on link "Utilities / Bills" at bounding box center [413, 32] width 99 height 43
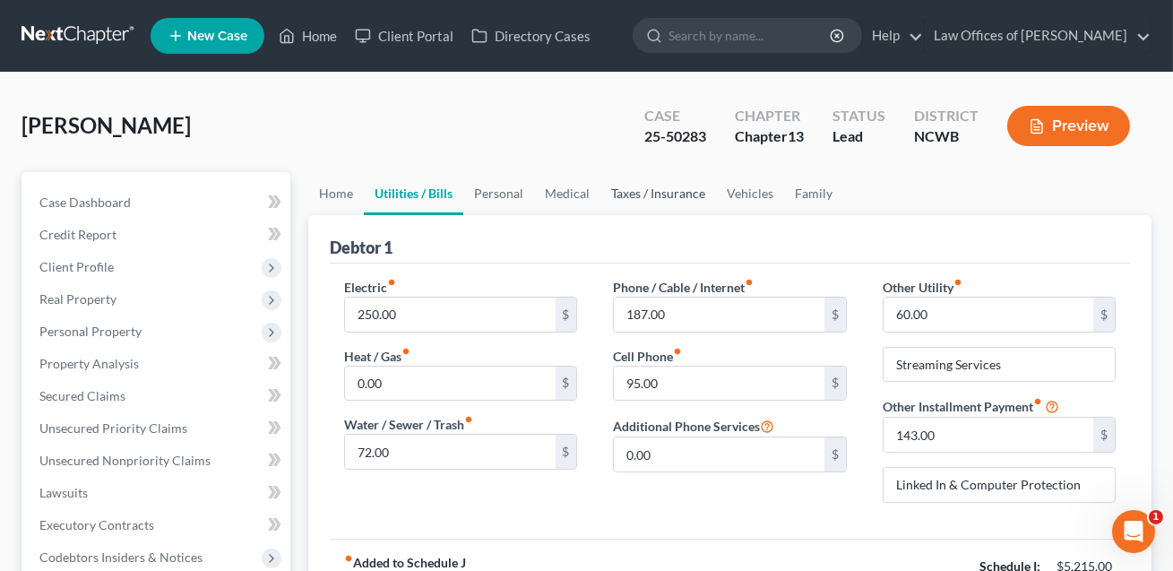
click at [644, 194] on link "Taxes / Insurance" at bounding box center [658, 193] width 116 height 43
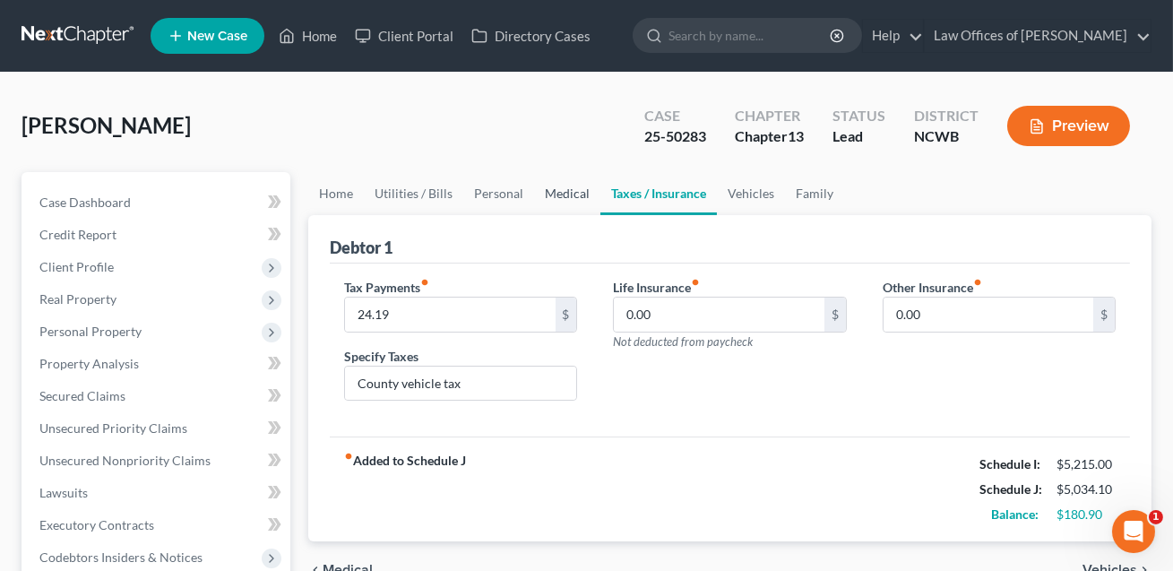
click at [557, 191] on link "Medical" at bounding box center [567, 193] width 66 height 43
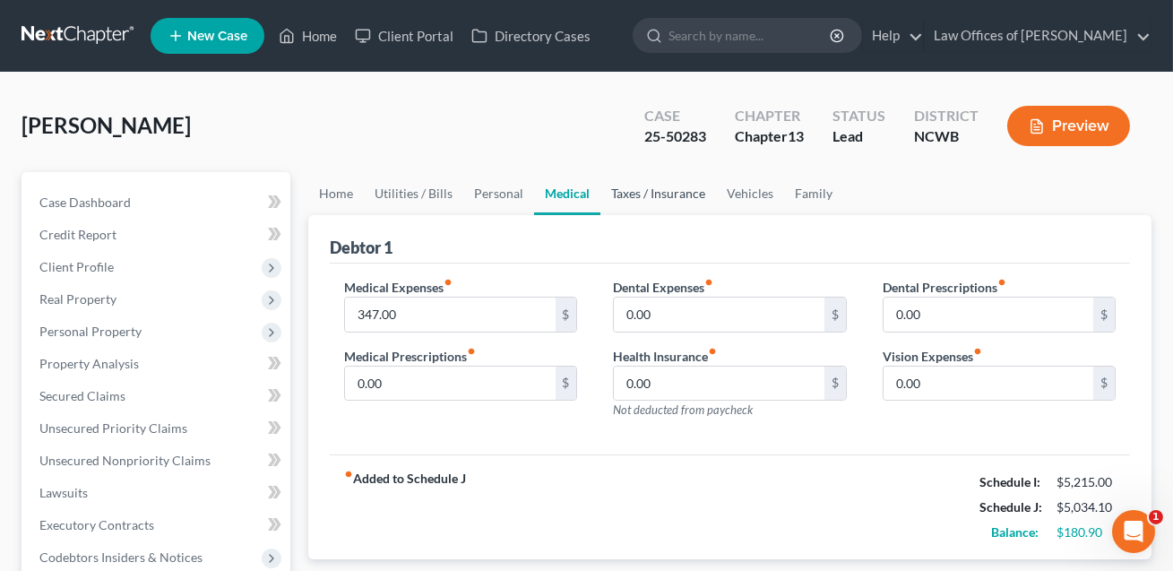
click at [667, 201] on link "Taxes / Insurance" at bounding box center [658, 193] width 116 height 43
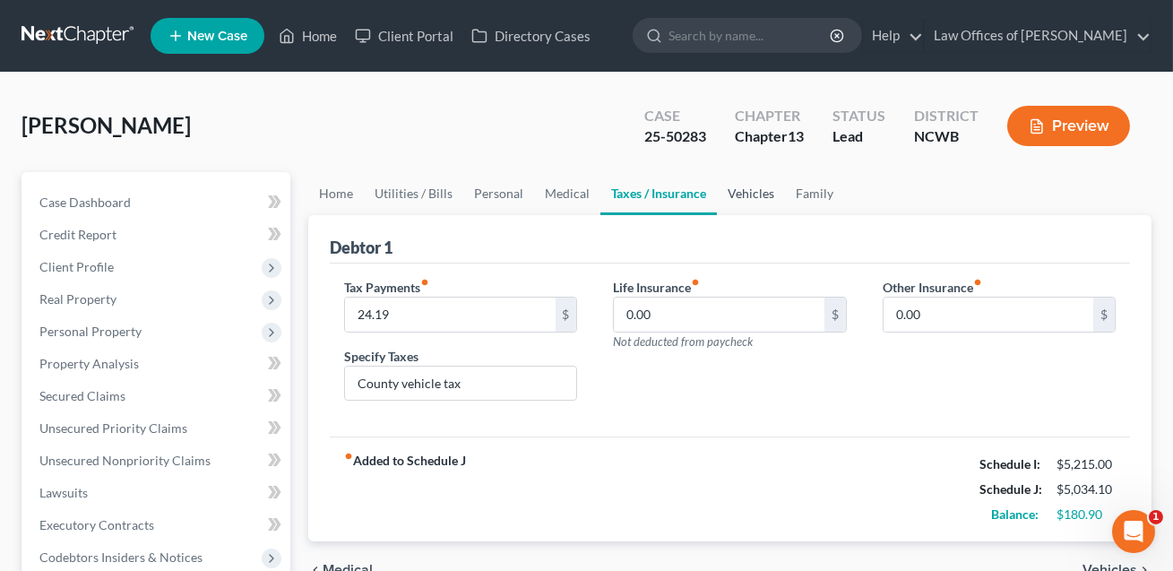
click at [753, 199] on link "Vehicles" at bounding box center [751, 193] width 68 height 43
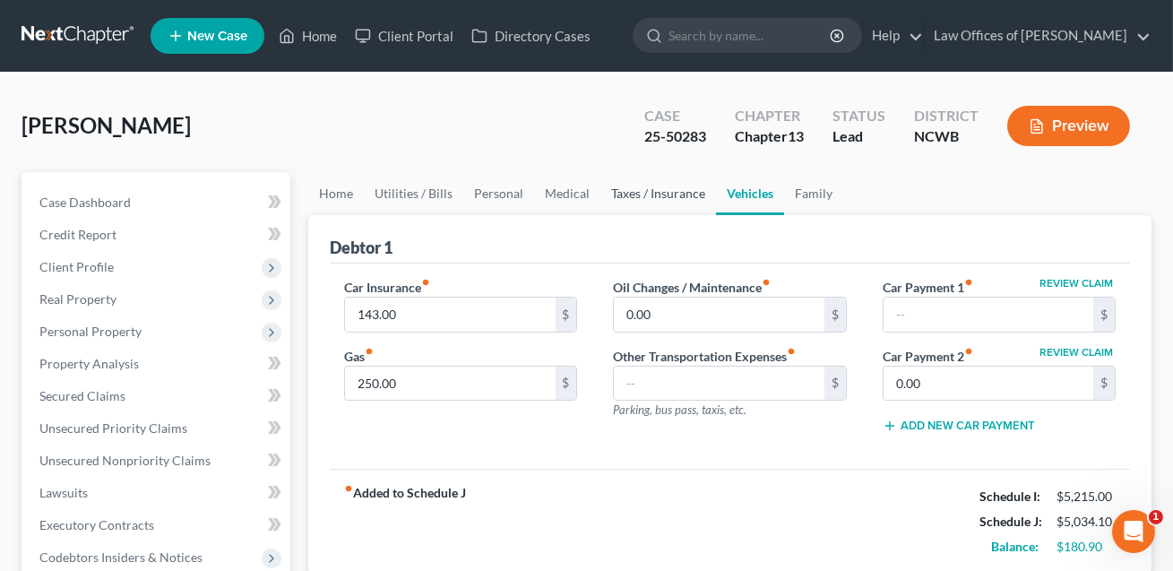
click at [643, 194] on link "Taxes / Insurance" at bounding box center [658, 193] width 116 height 43
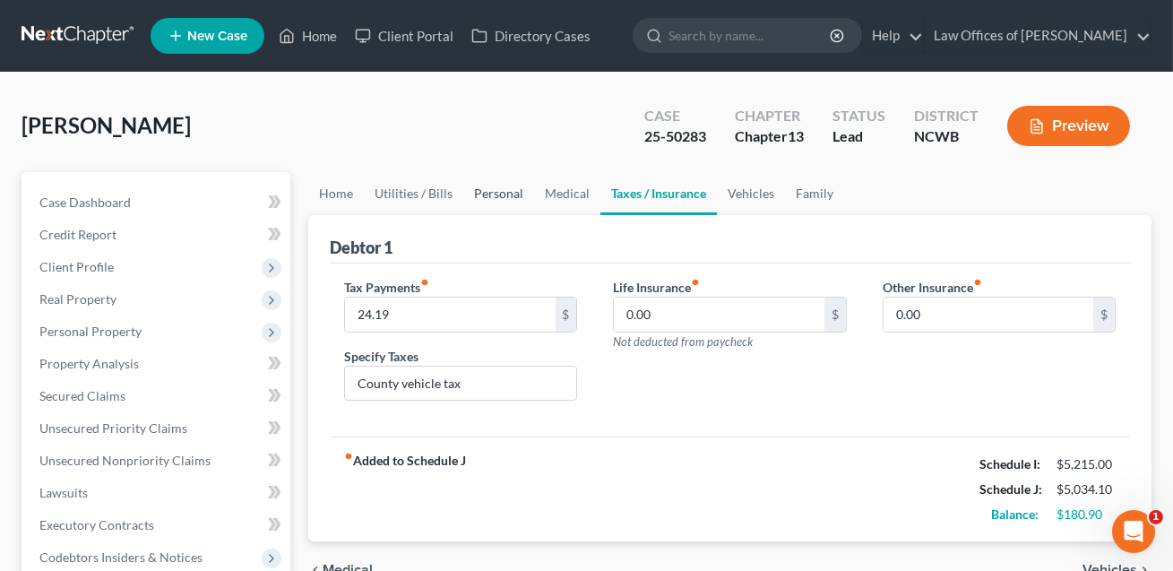
click at [500, 192] on link "Personal" at bounding box center [498, 193] width 71 height 43
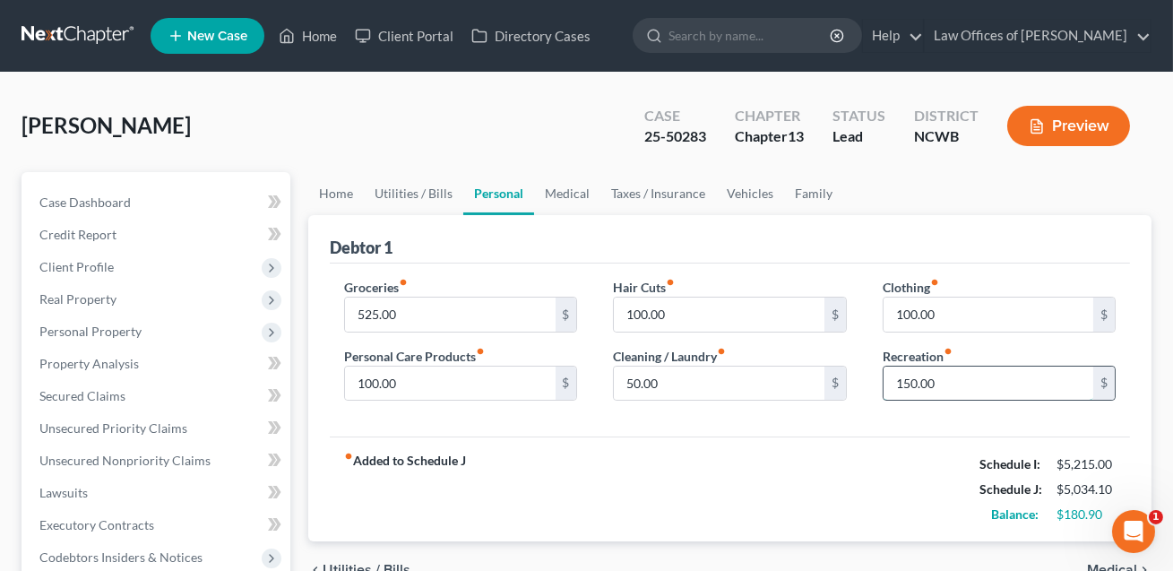
click at [920, 381] on input "150.00" at bounding box center [989, 384] width 210 height 34
type input "125.00"
click at [512, 376] on input "100.00" at bounding box center [450, 384] width 210 height 34
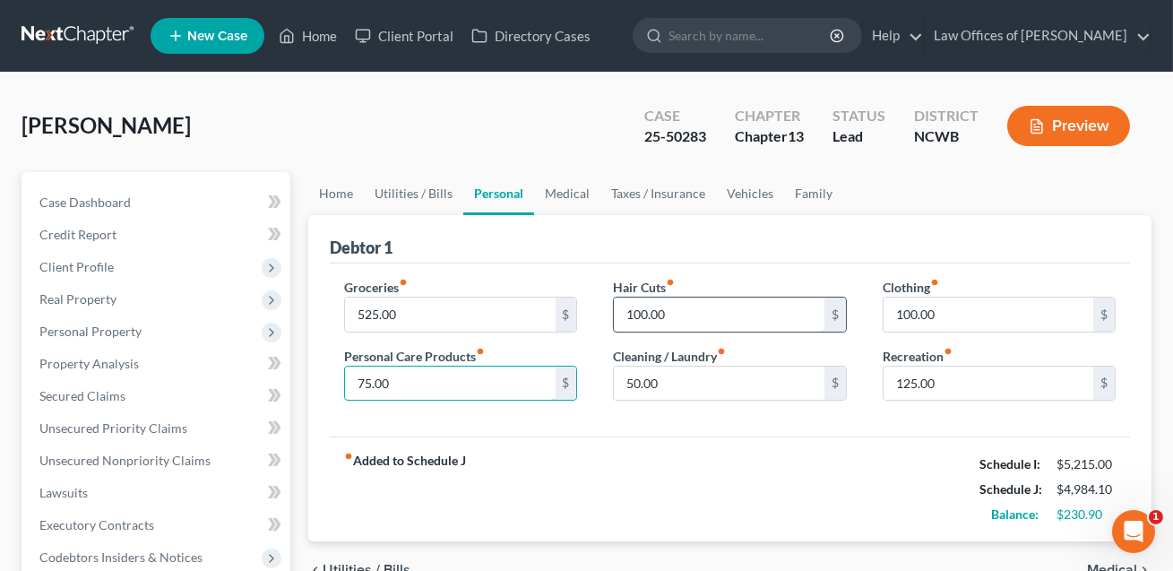
type input "75.00"
click at [684, 322] on input "100.00" at bounding box center [719, 315] width 210 height 34
click at [332, 191] on link "Home" at bounding box center [336, 193] width 56 height 43
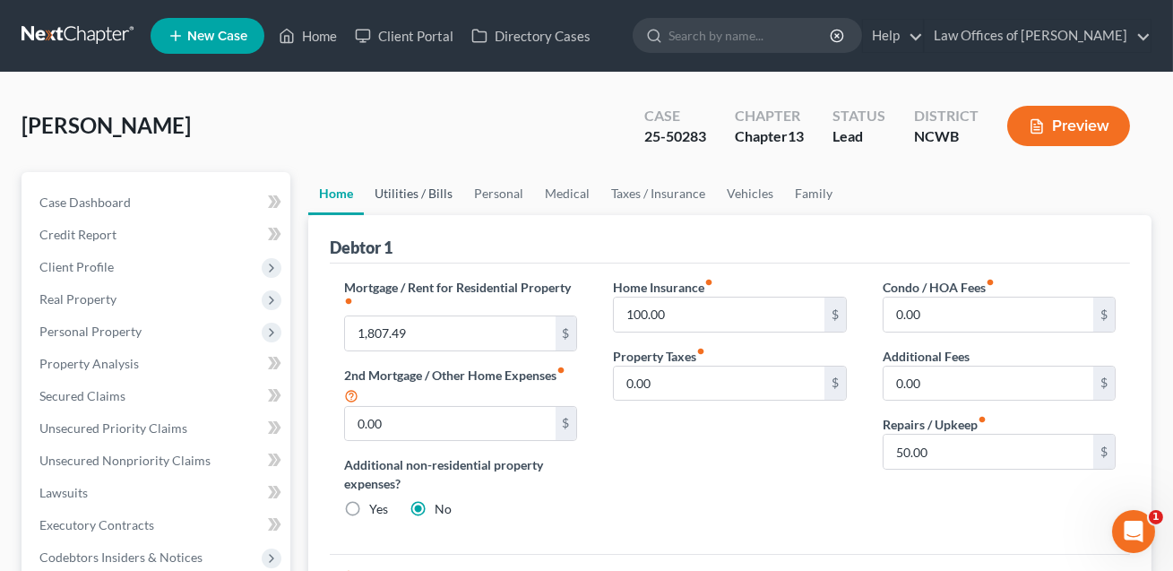
click at [411, 188] on link "Utilities / Bills" at bounding box center [413, 193] width 99 height 43
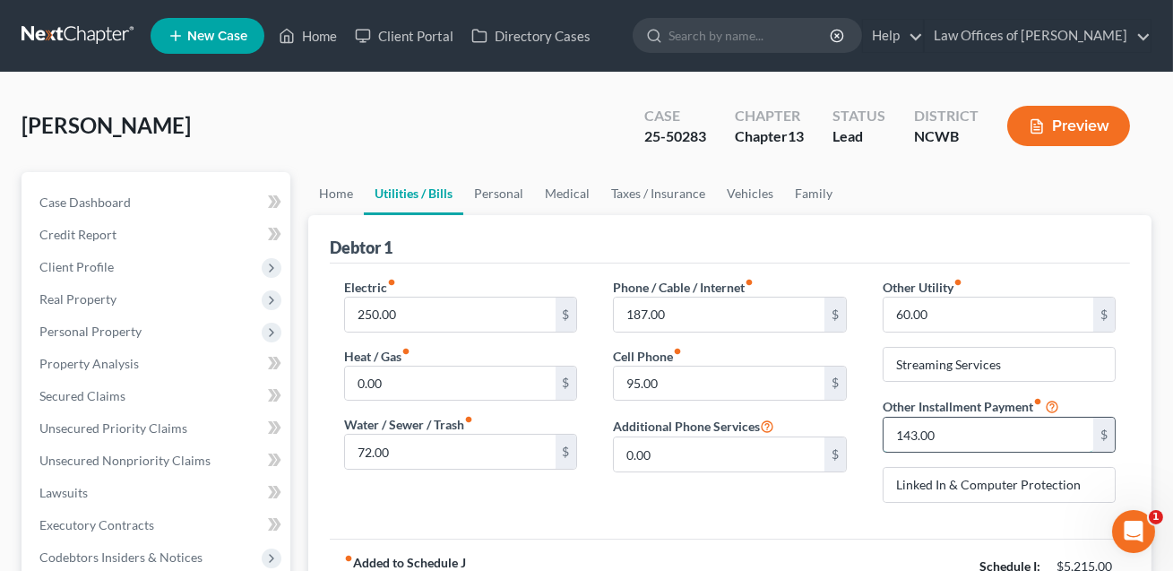
click at [955, 432] on input "143.00" at bounding box center [989, 435] width 210 height 34
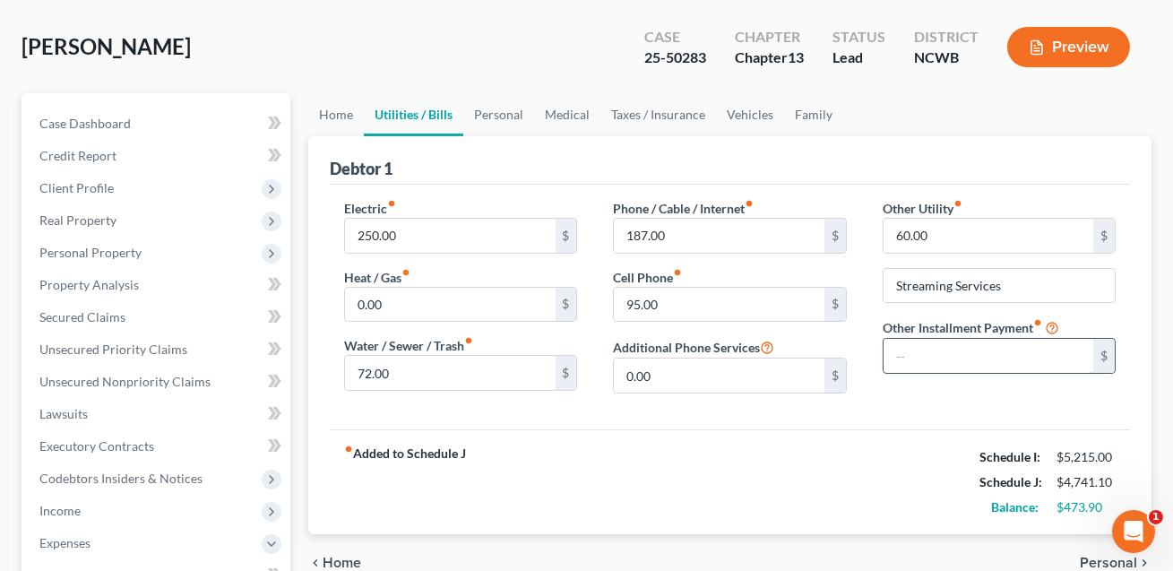
scroll to position [148, 0]
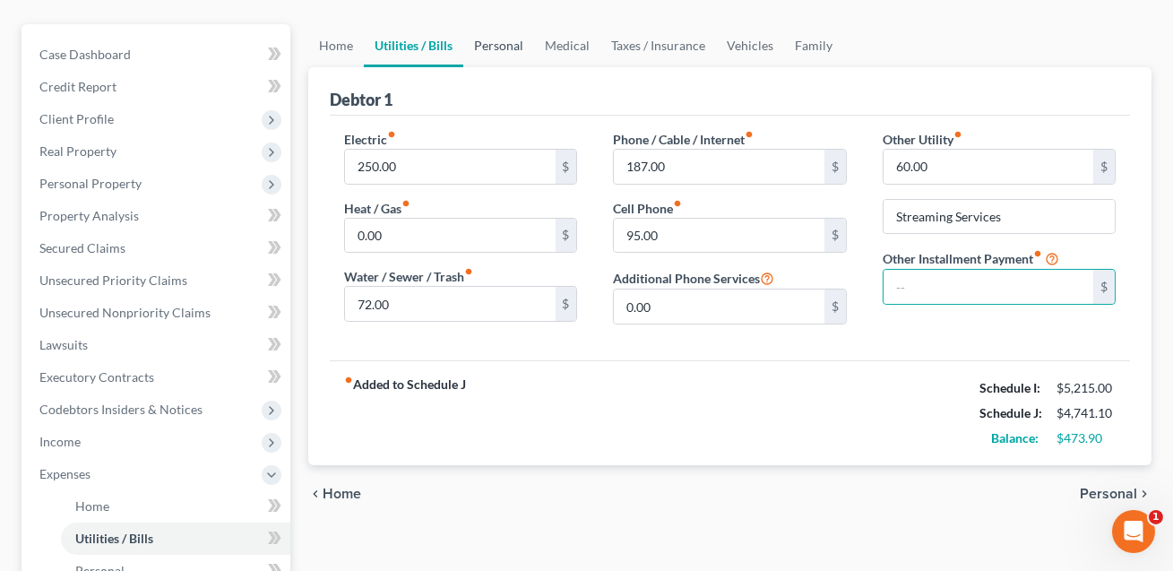
click at [498, 46] on link "Personal" at bounding box center [498, 45] width 71 height 43
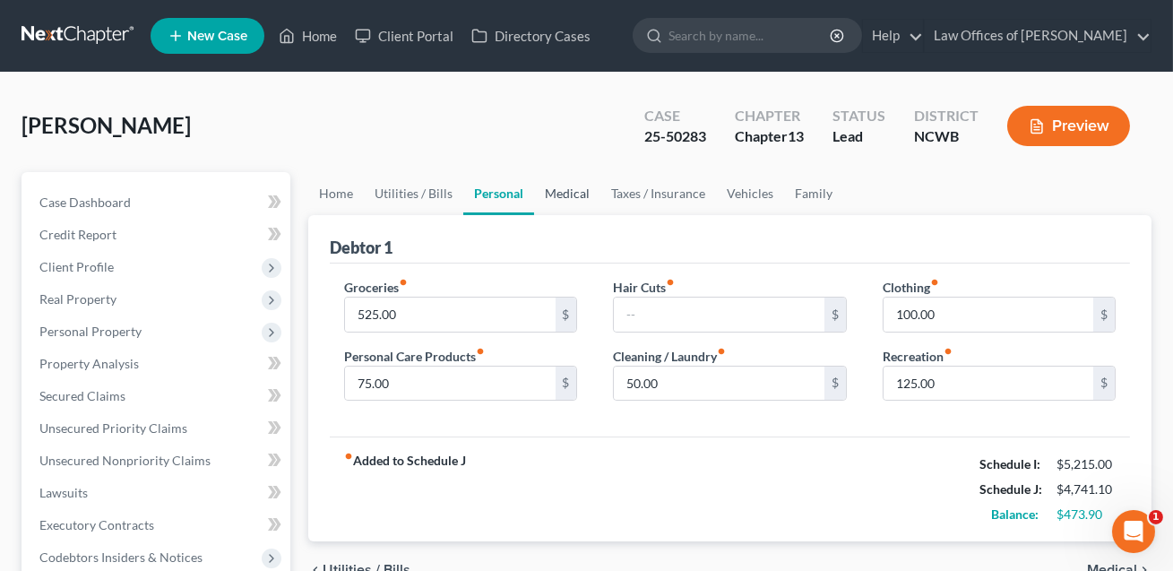
click at [559, 186] on link "Medical" at bounding box center [567, 193] width 66 height 43
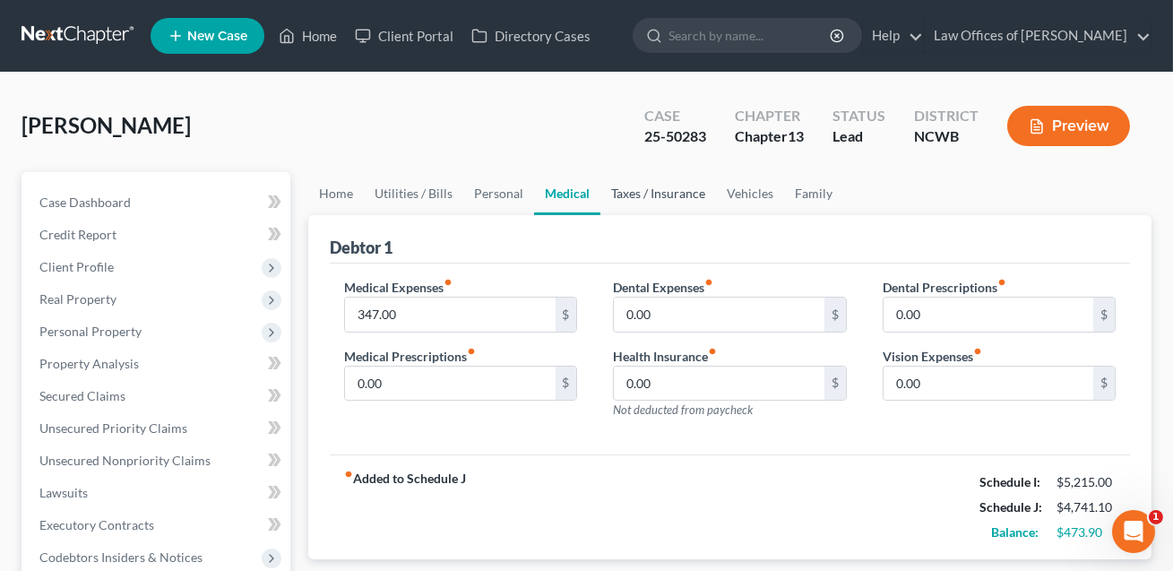
click at [652, 190] on link "Taxes / Insurance" at bounding box center [658, 193] width 116 height 43
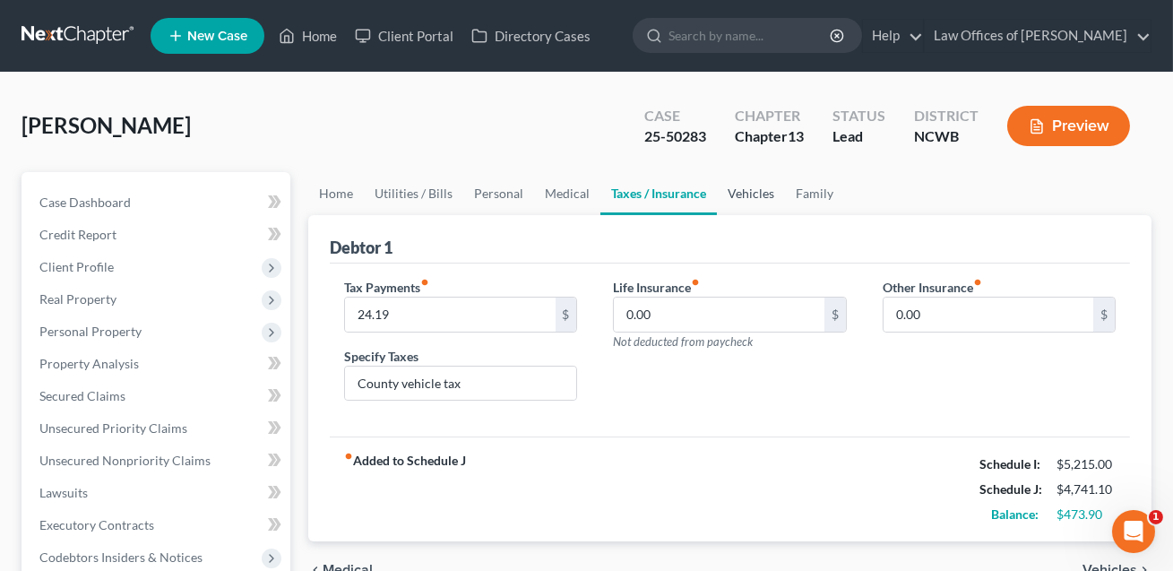
click at [744, 193] on link "Vehicles" at bounding box center [751, 193] width 68 height 43
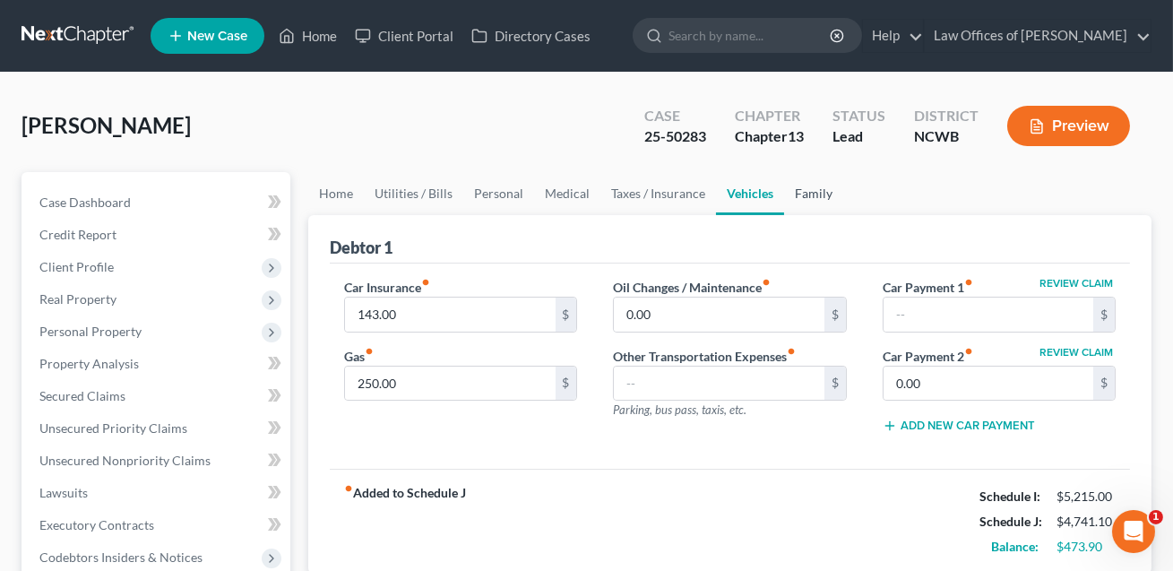
click at [804, 189] on link "Family" at bounding box center [813, 193] width 59 height 43
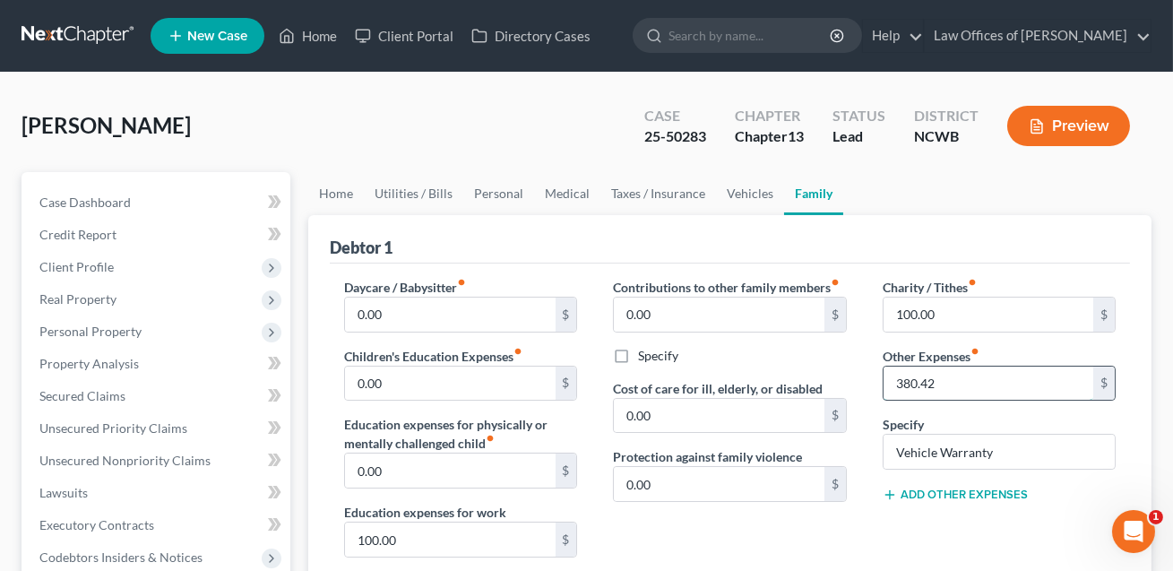
click at [941, 381] on input "380.42" at bounding box center [989, 384] width 210 height 34
drag, startPoint x: 1001, startPoint y: 456, endPoint x: 888, endPoint y: 455, distance: 112.9
click at [888, 455] on input "Vehicle Warranty" at bounding box center [999, 452] width 231 height 34
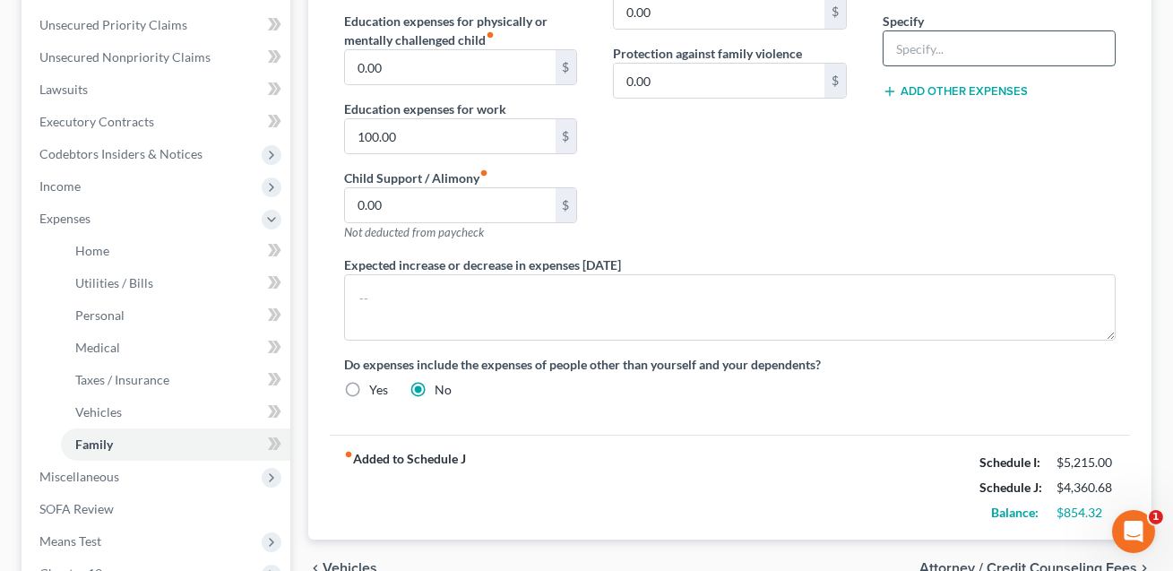
scroll to position [377, 0]
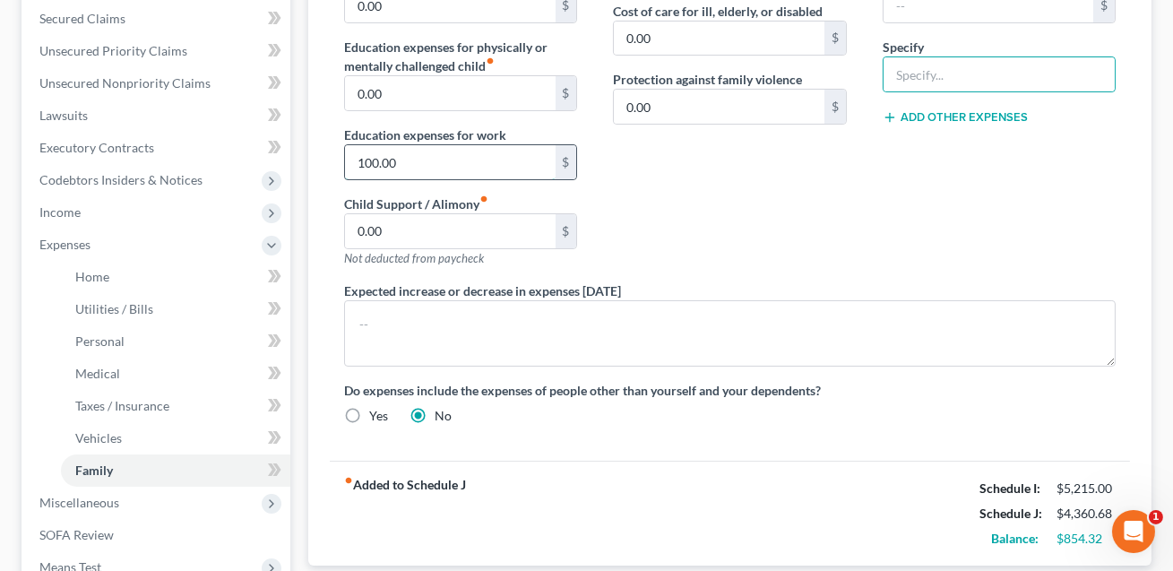
click at [416, 161] on input "100.00" at bounding box center [450, 162] width 210 height 34
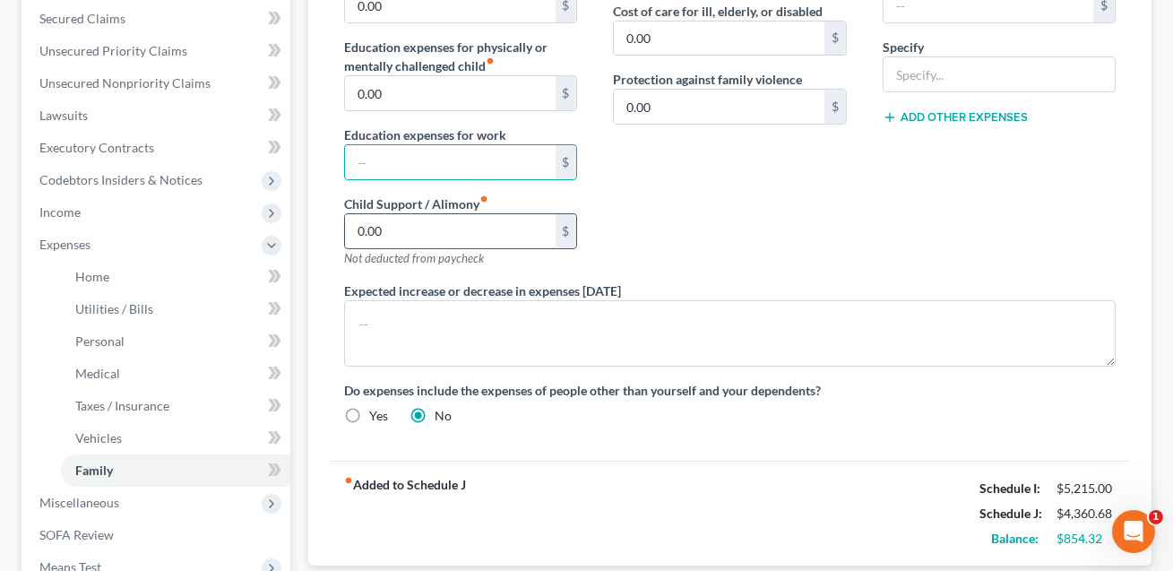
click at [426, 223] on input "0.00" at bounding box center [450, 231] width 210 height 34
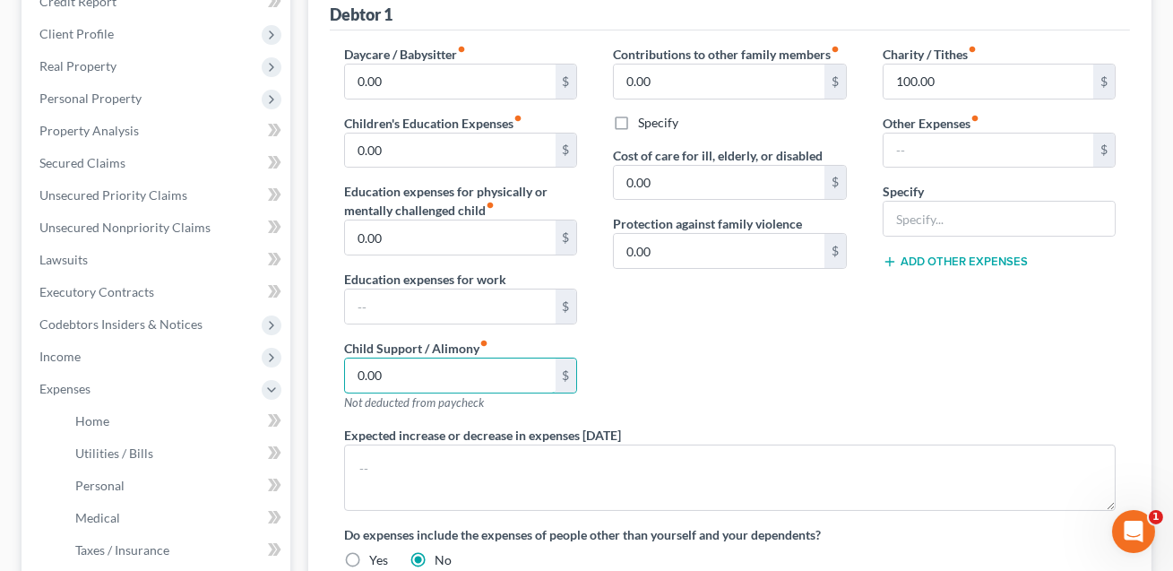
scroll to position [226, 0]
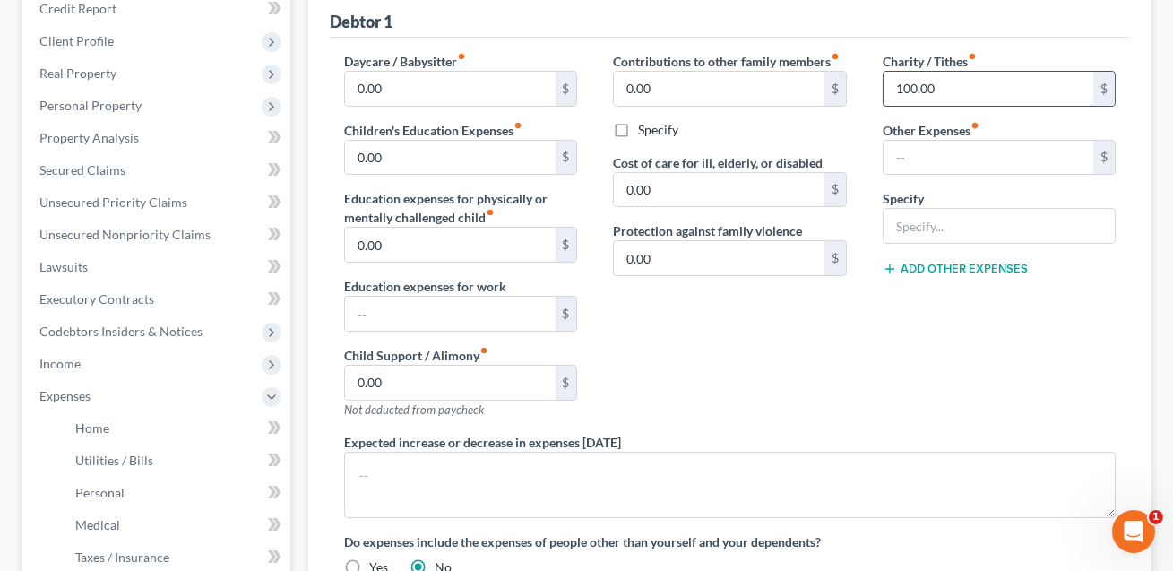
click at [946, 92] on input "100.00" at bounding box center [989, 89] width 210 height 34
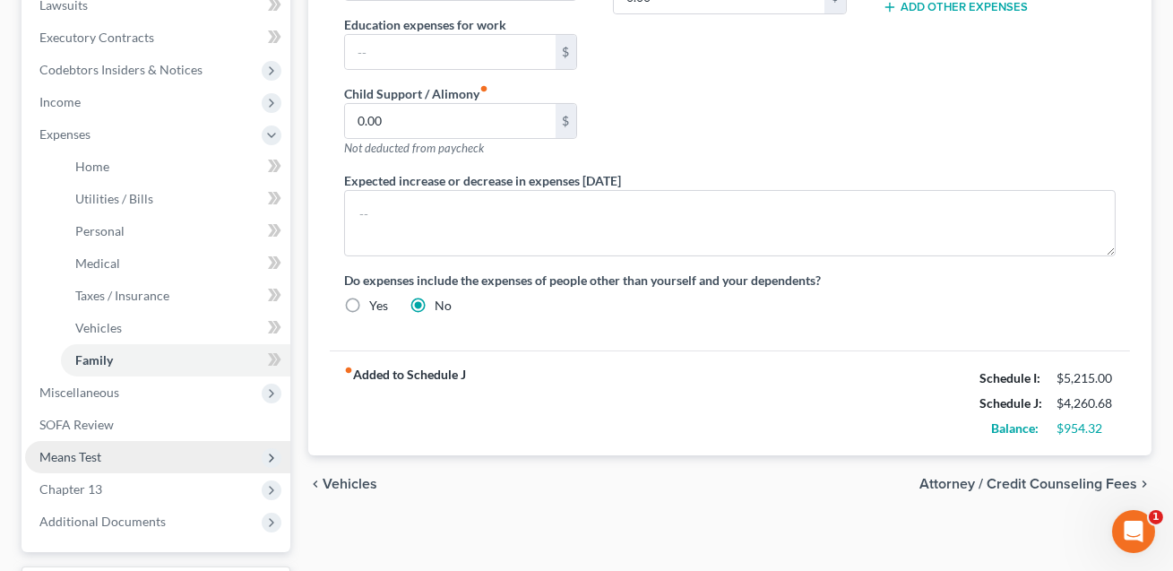
click at [91, 450] on span "Means Test" at bounding box center [70, 456] width 62 height 15
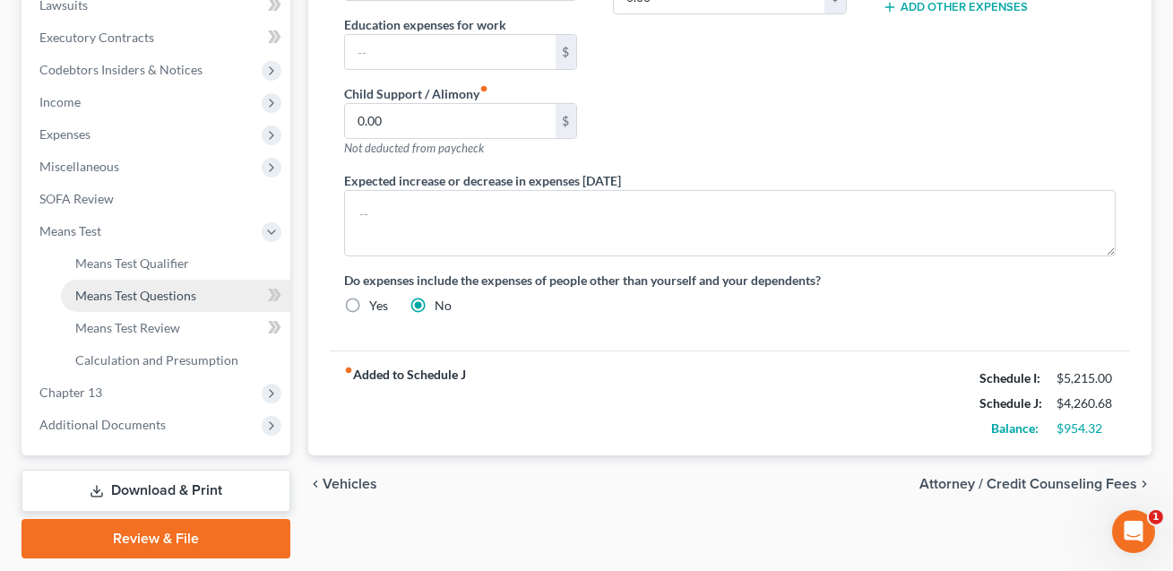
click at [138, 298] on span "Means Test Questions" at bounding box center [135, 295] width 121 height 15
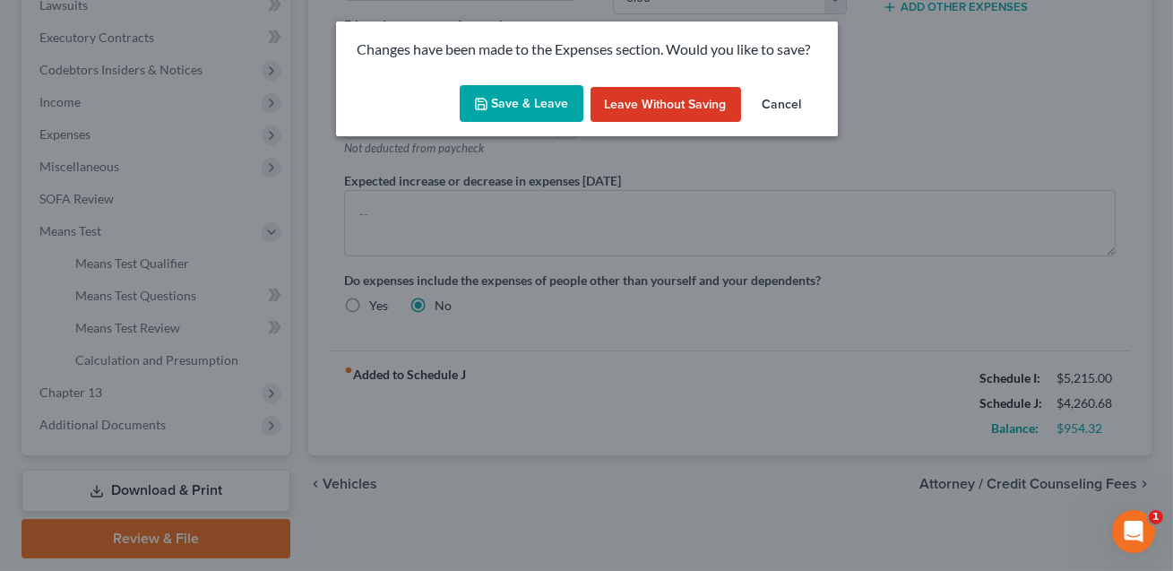
click at [514, 112] on button "Save & Leave" at bounding box center [522, 104] width 124 height 38
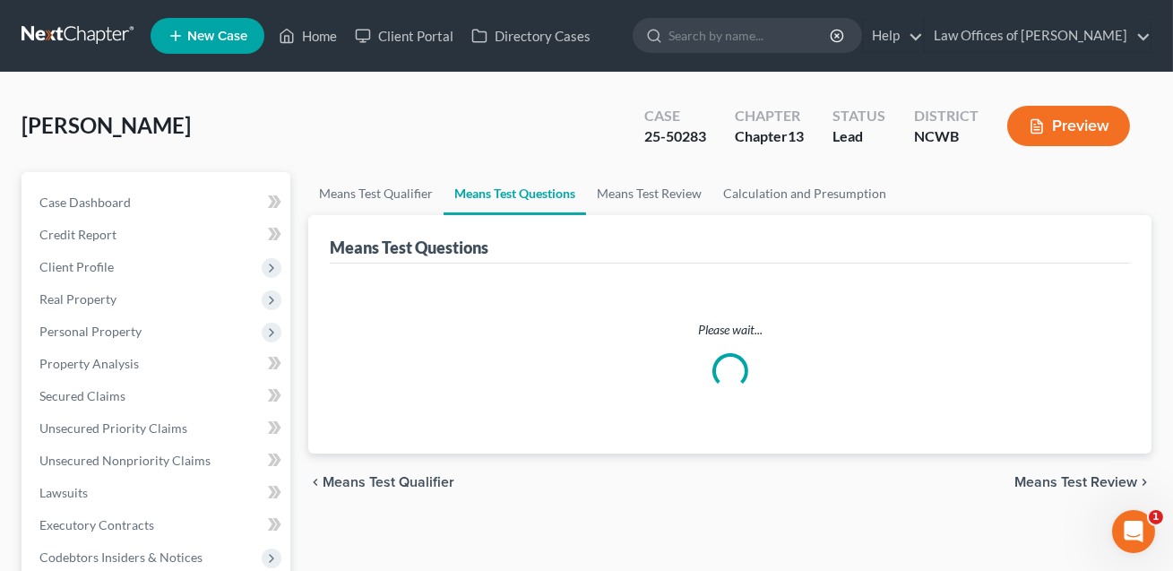
select select "1"
select select "60"
select select "1"
select select "60"
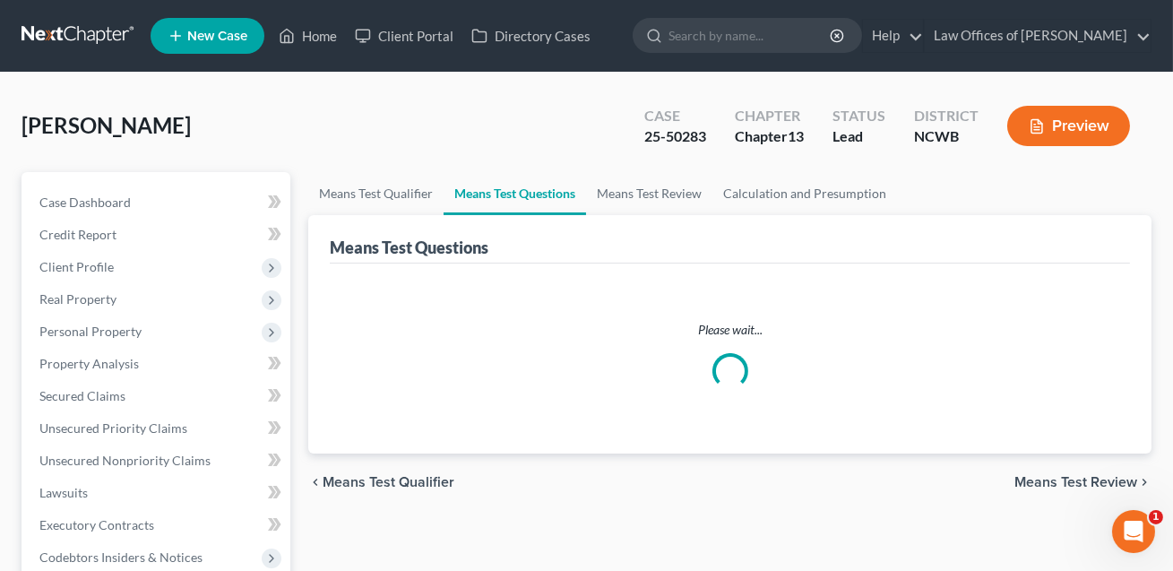
select select "1"
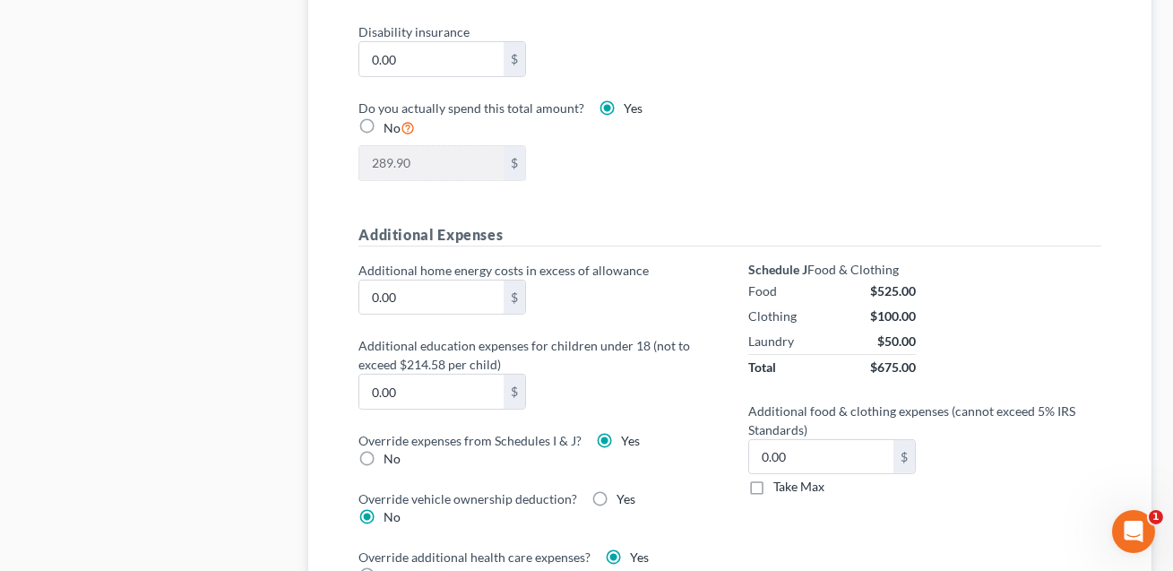
scroll to position [1153, 0]
click at [384, 456] on label "No" at bounding box center [392, 460] width 17 height 18
click at [391, 456] on input "No" at bounding box center [397, 457] width 12 height 12
radio input "true"
click at [621, 436] on label "Yes" at bounding box center [630, 442] width 19 height 18
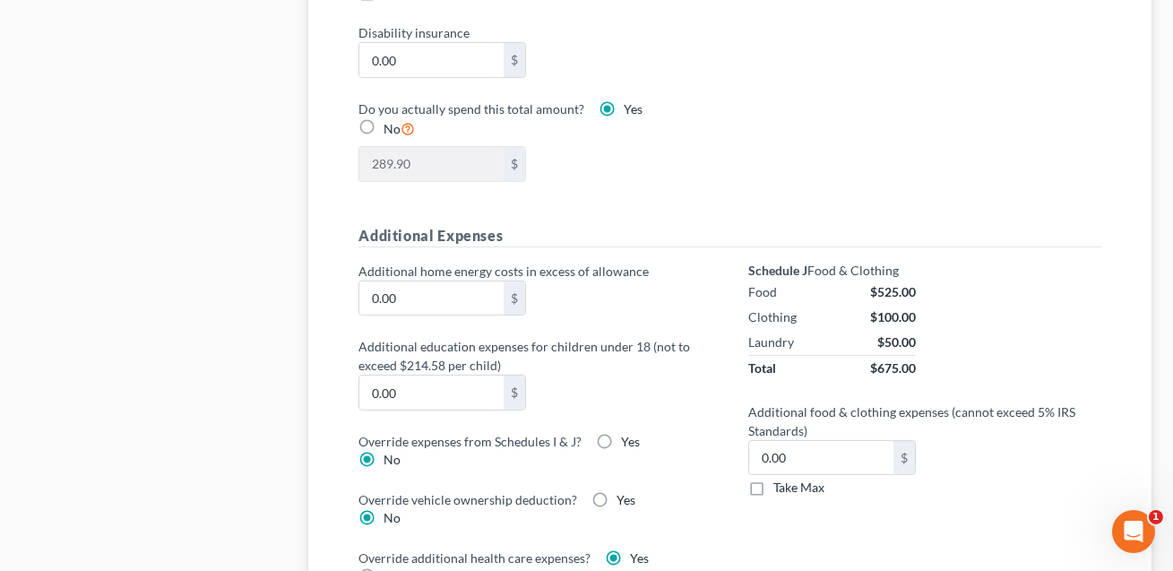
click at [628, 436] on input "Yes" at bounding box center [634, 439] width 12 height 12
radio input "true"
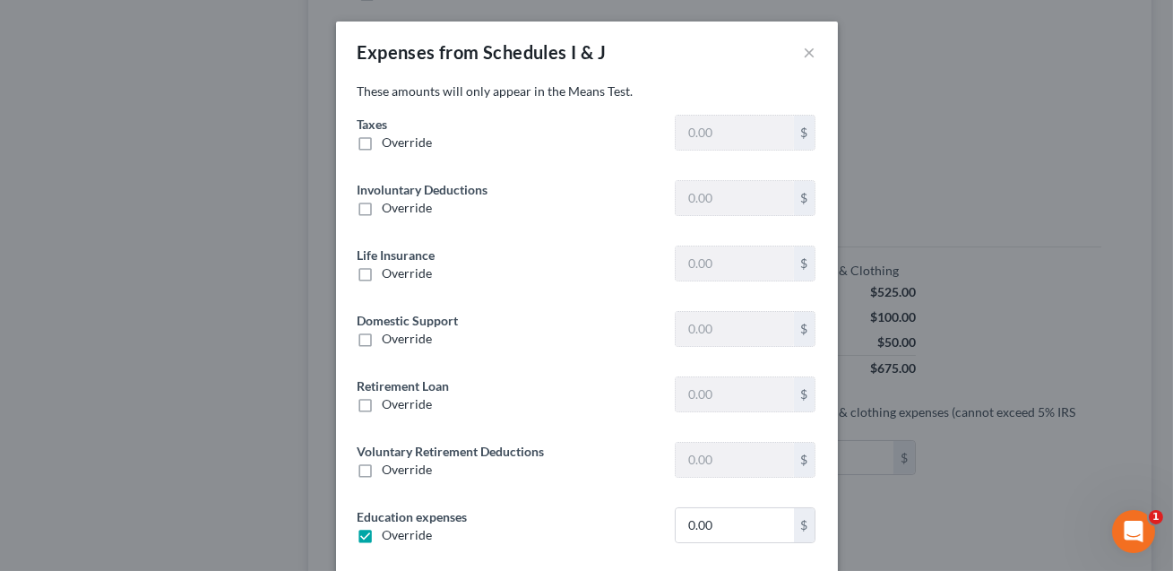
type input "1,684.09"
type input "0"
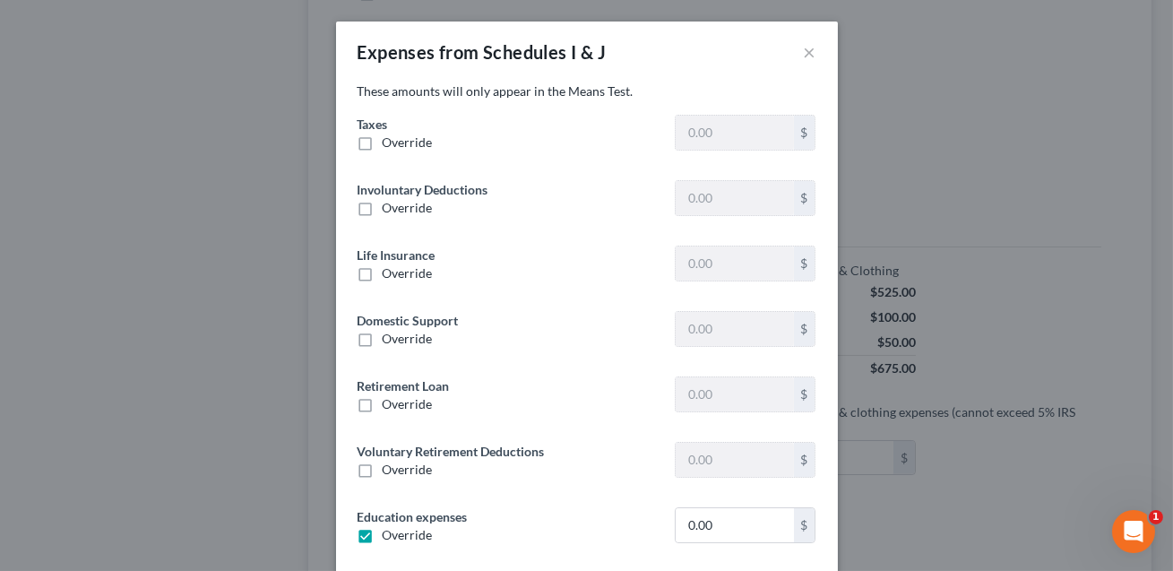
type input "67.26"
type input "0"
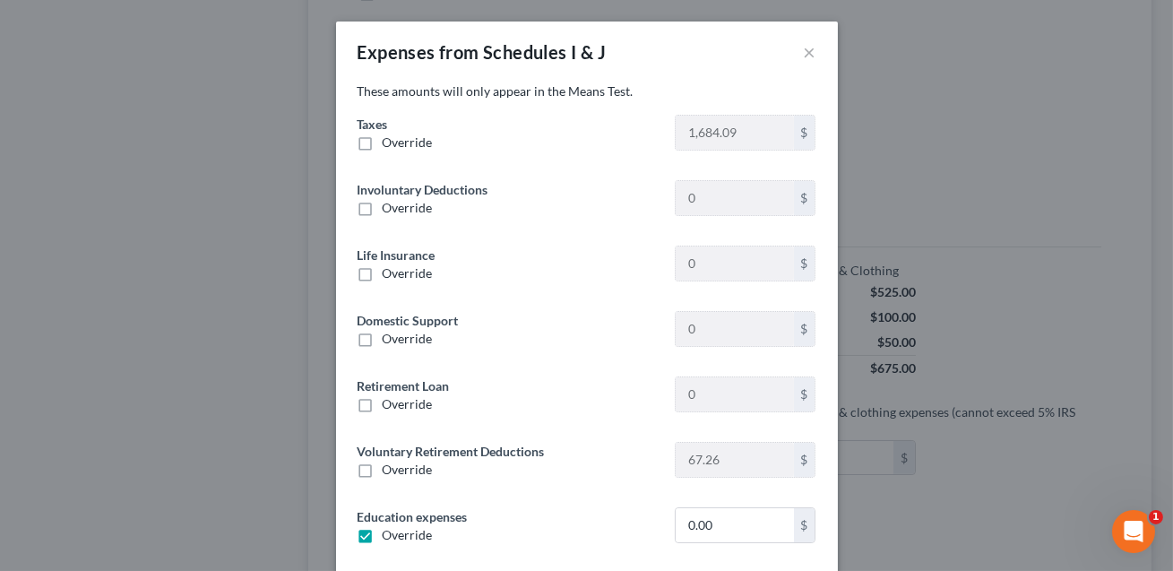
click at [383, 145] on label "Override" at bounding box center [408, 143] width 50 height 18
click at [390, 145] on input "Override" at bounding box center [396, 140] width 12 height 12
checkbox input "true"
click at [727, 135] on input "0.00" at bounding box center [734, 133] width 117 height 34
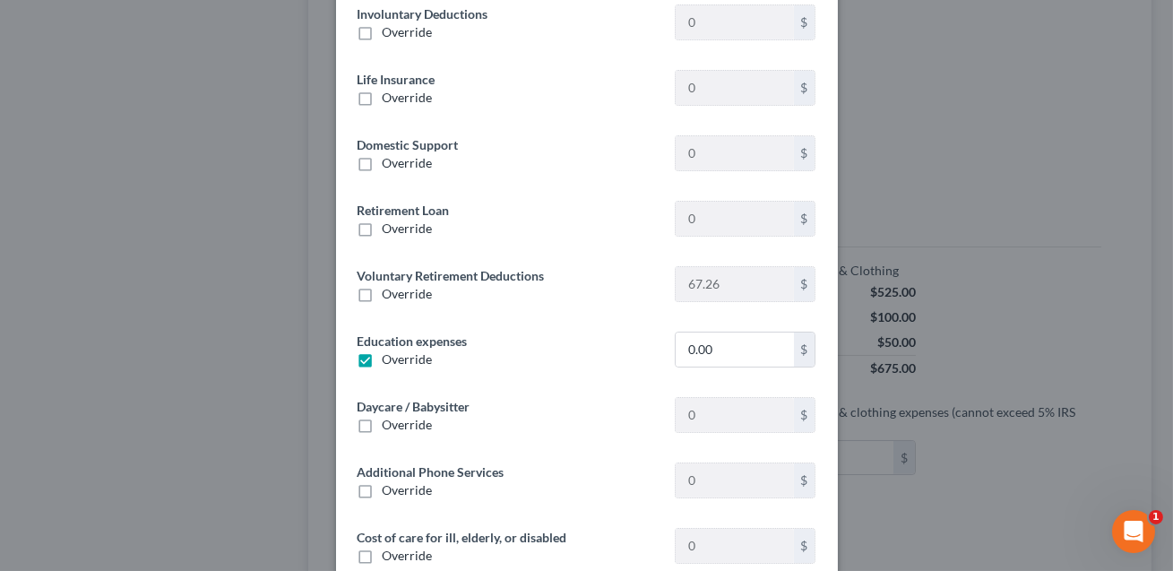
scroll to position [410, 0]
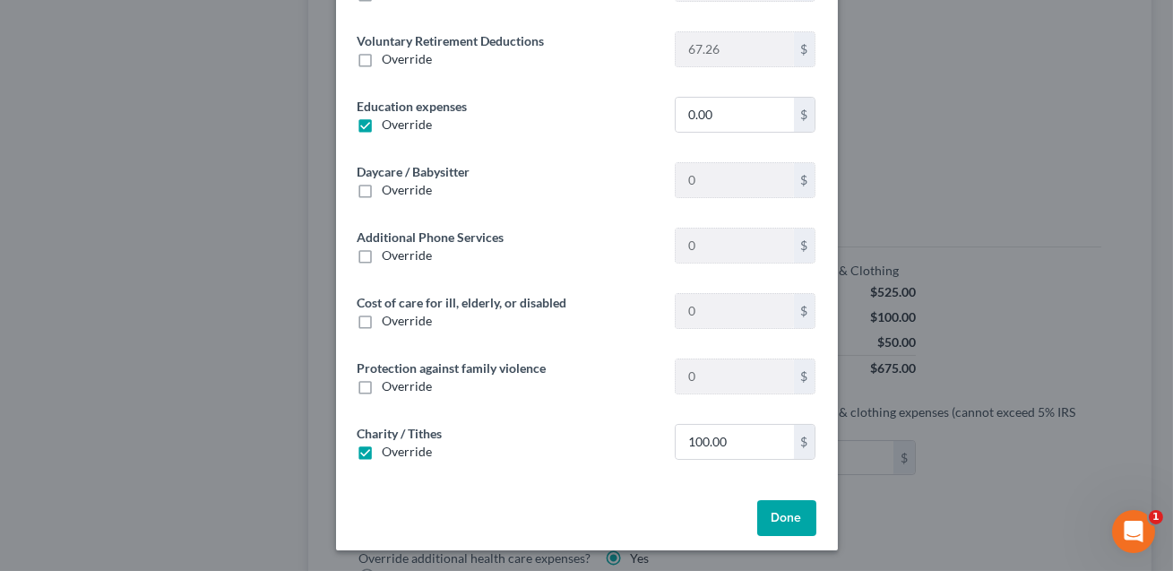
type input "1,638.54"
click at [383, 452] on label "Override" at bounding box center [408, 452] width 50 height 18
click at [390, 452] on input "Override" at bounding box center [396, 449] width 12 height 12
checkbox input "false"
click at [383, 61] on label "Override" at bounding box center [408, 59] width 50 height 18
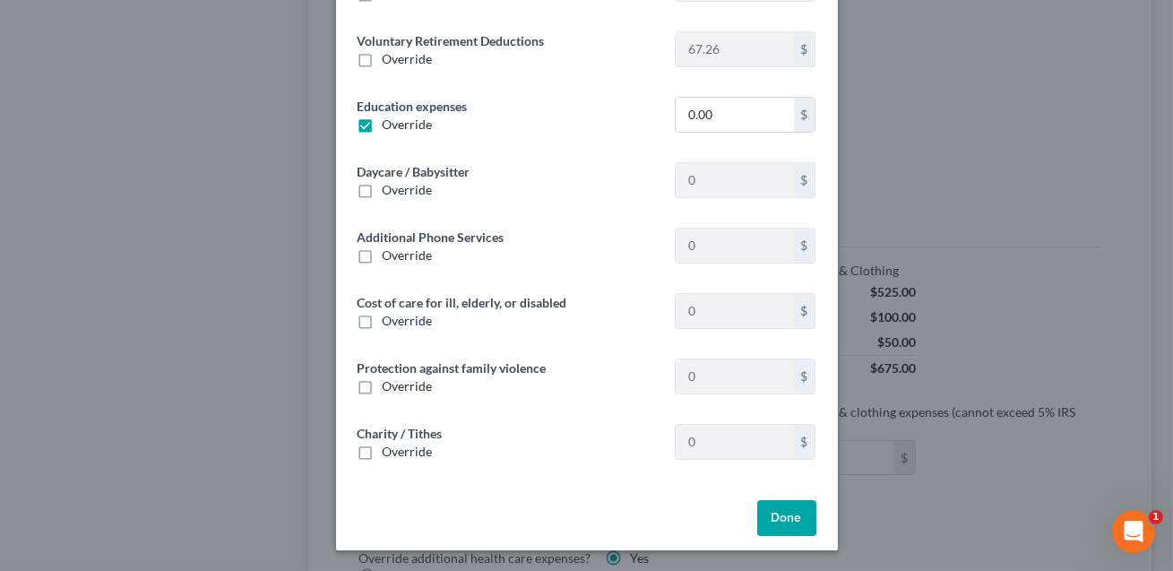
click at [390, 61] on input "Override" at bounding box center [396, 56] width 12 height 12
checkbox input "true"
click at [788, 514] on button "Done" at bounding box center [786, 518] width 59 height 36
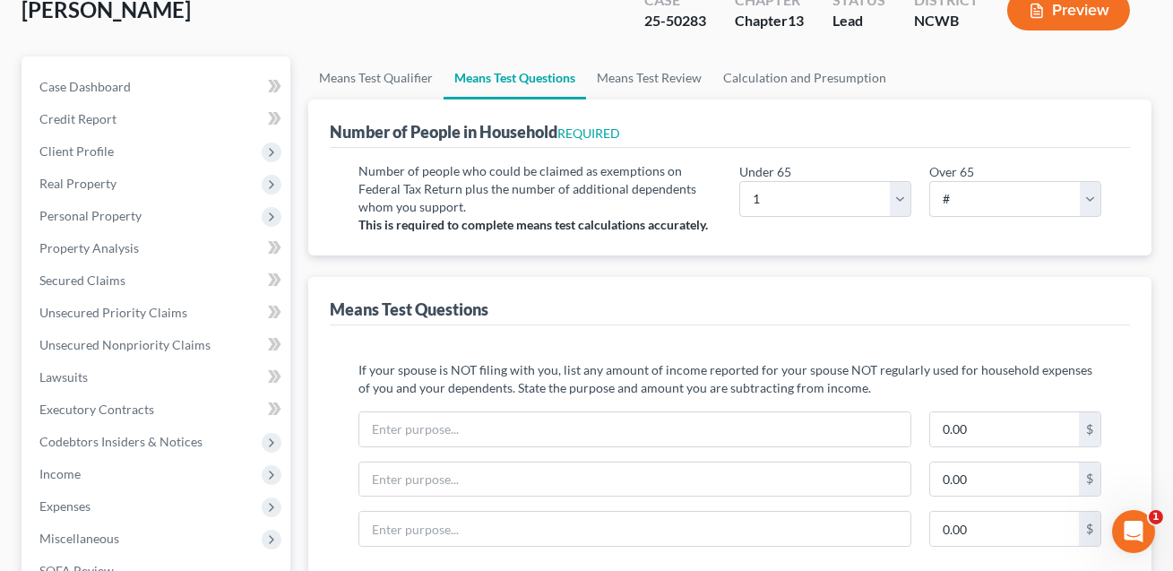
scroll to position [0, 0]
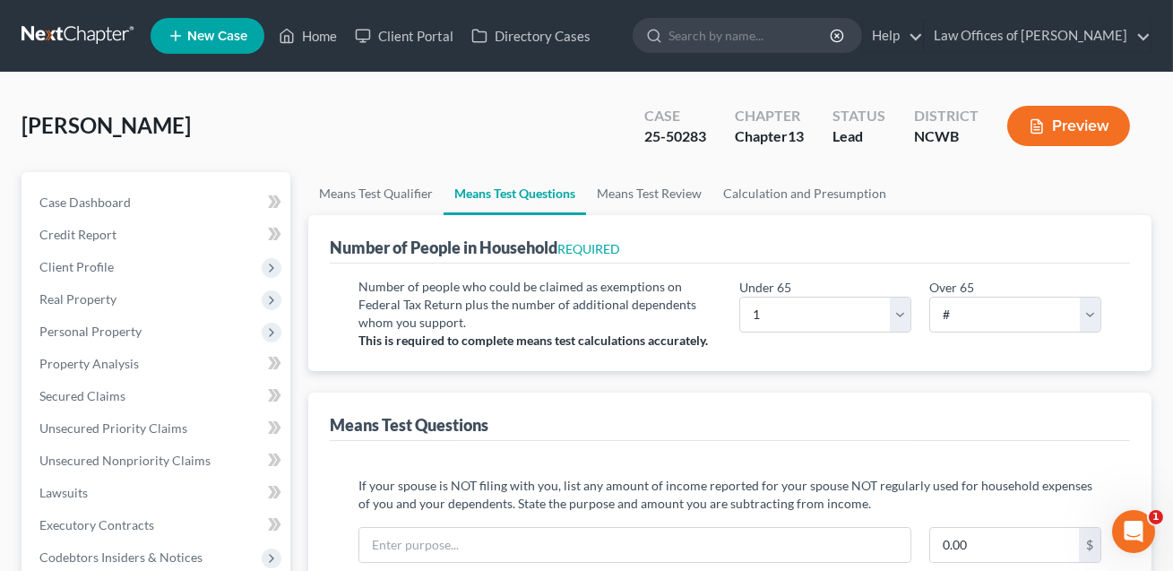
click at [1077, 122] on button "Preview" at bounding box center [1068, 126] width 123 height 40
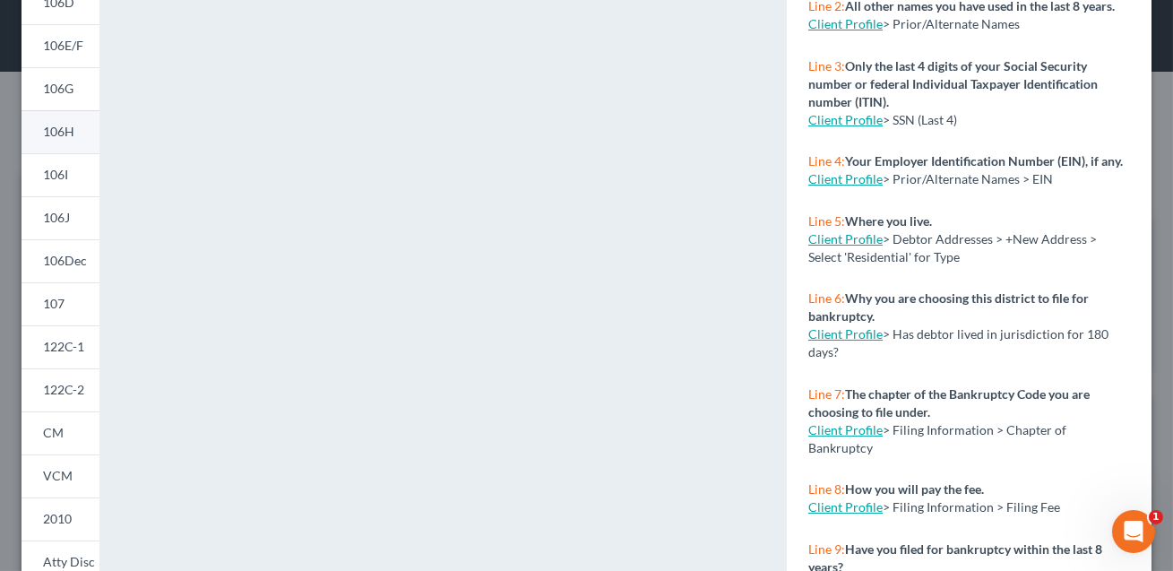
scroll to position [385, 0]
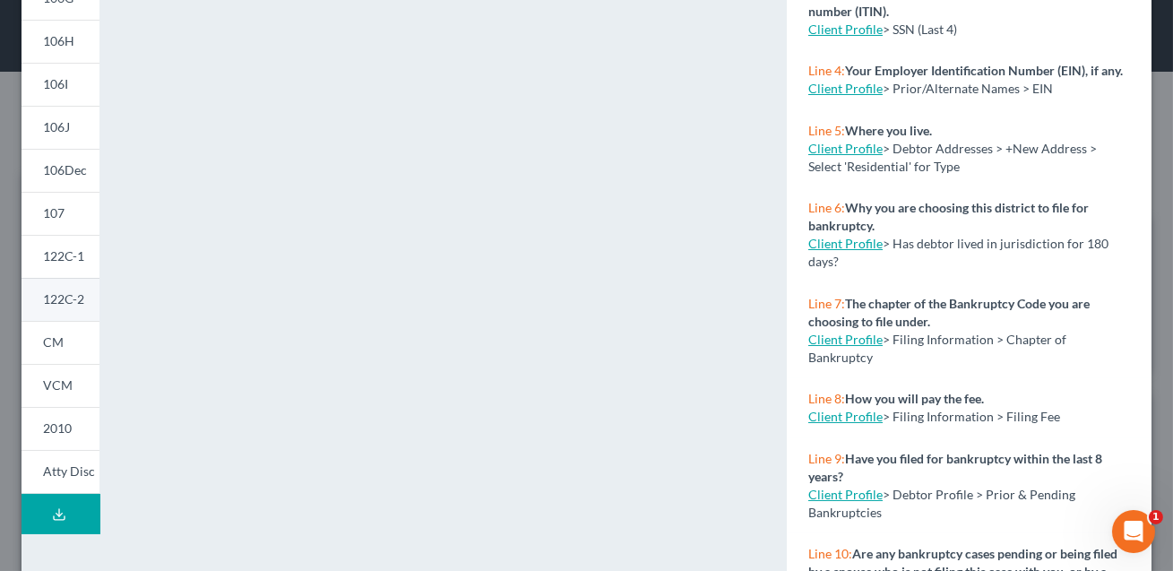
click at [67, 293] on span "122C-2" at bounding box center [63, 298] width 41 height 15
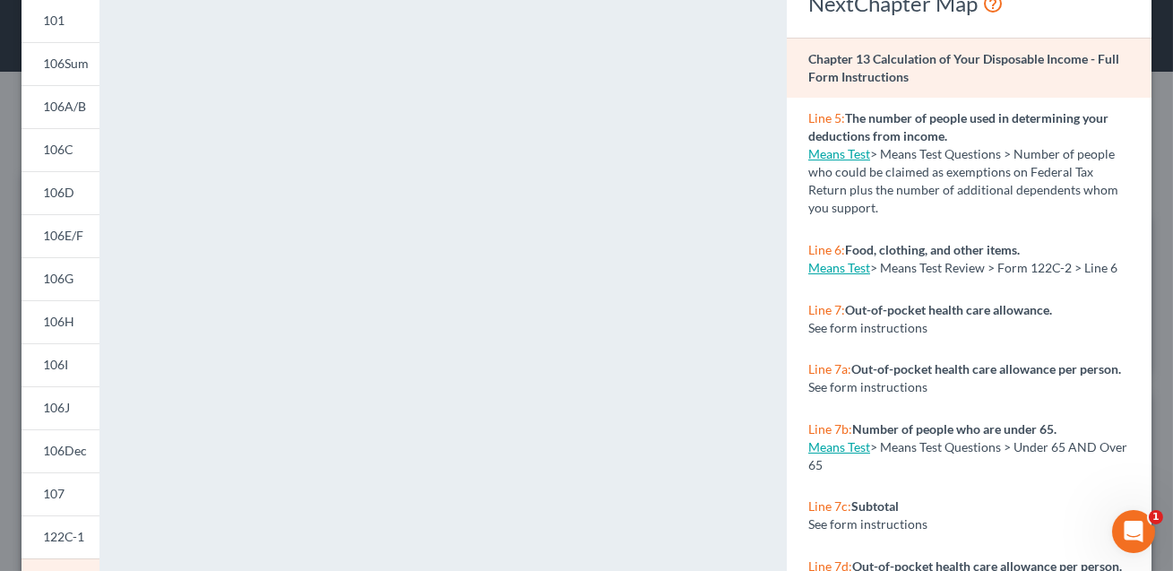
scroll to position [0, 0]
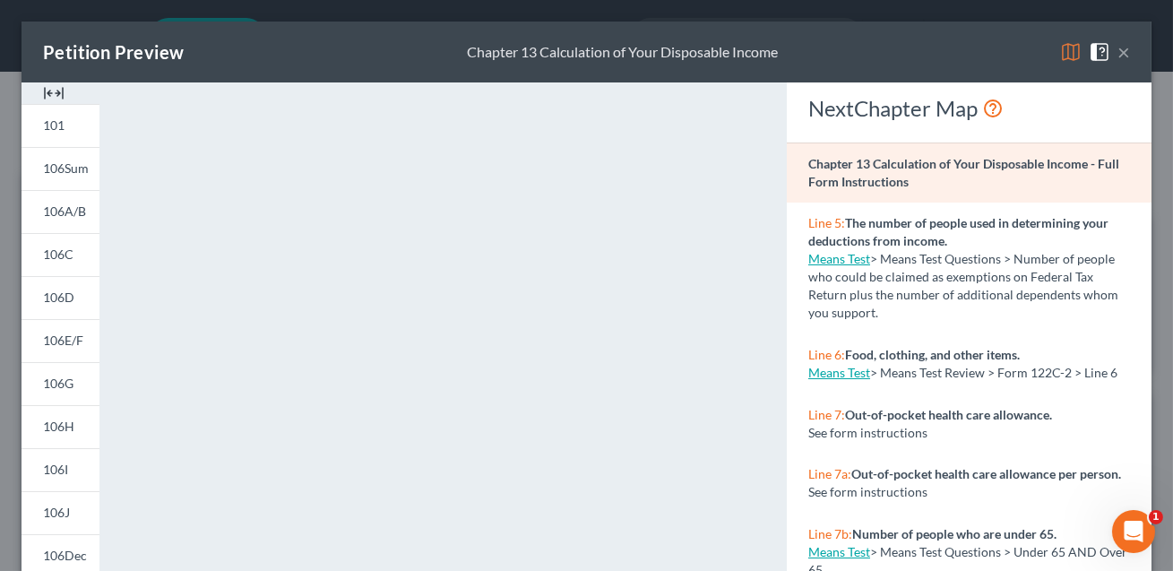
click at [1122, 55] on button "×" at bounding box center [1124, 52] width 13 height 22
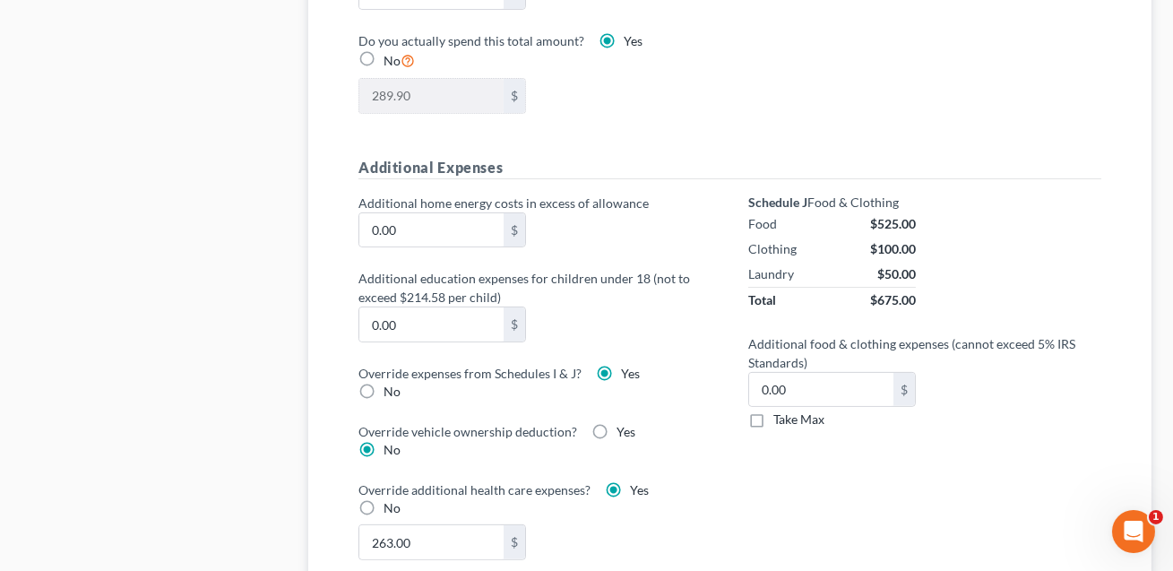
scroll to position [1225, 0]
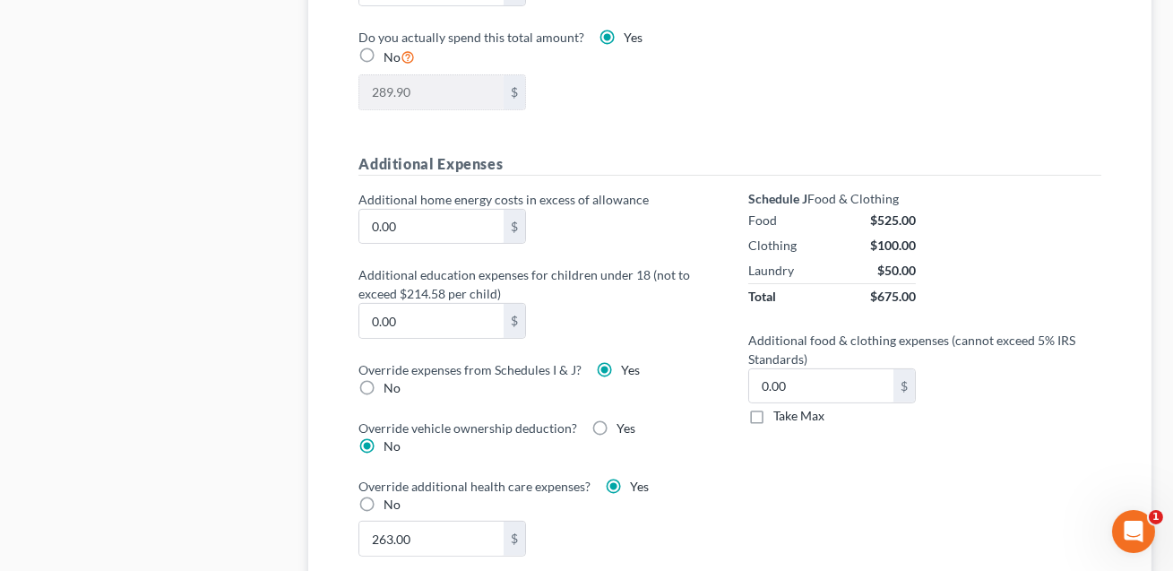
click at [384, 382] on label "No" at bounding box center [392, 388] width 17 height 18
click at [391, 382] on input "No" at bounding box center [397, 385] width 12 height 12
radio input "true"
click at [621, 365] on label "Yes" at bounding box center [630, 370] width 19 height 18
click at [628, 365] on input "Yes" at bounding box center [634, 367] width 12 height 12
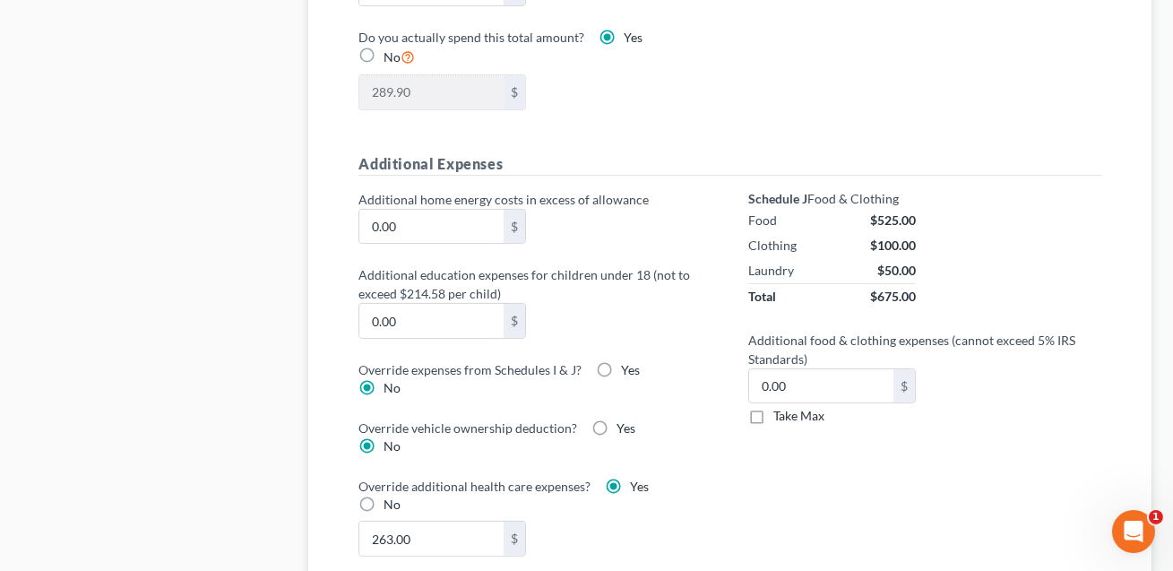
radio input "true"
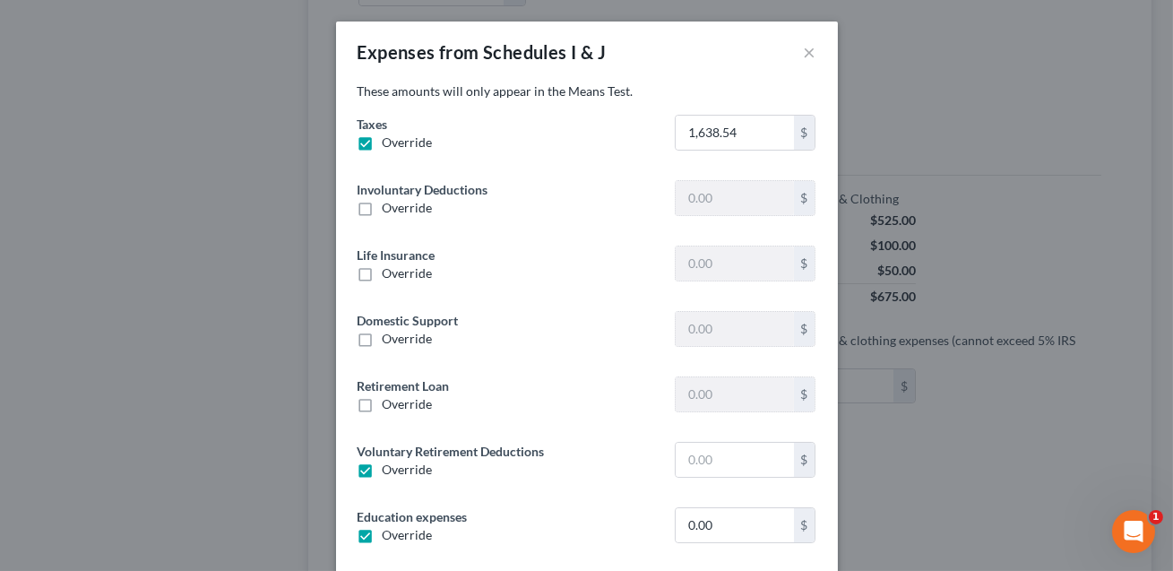
type input "0"
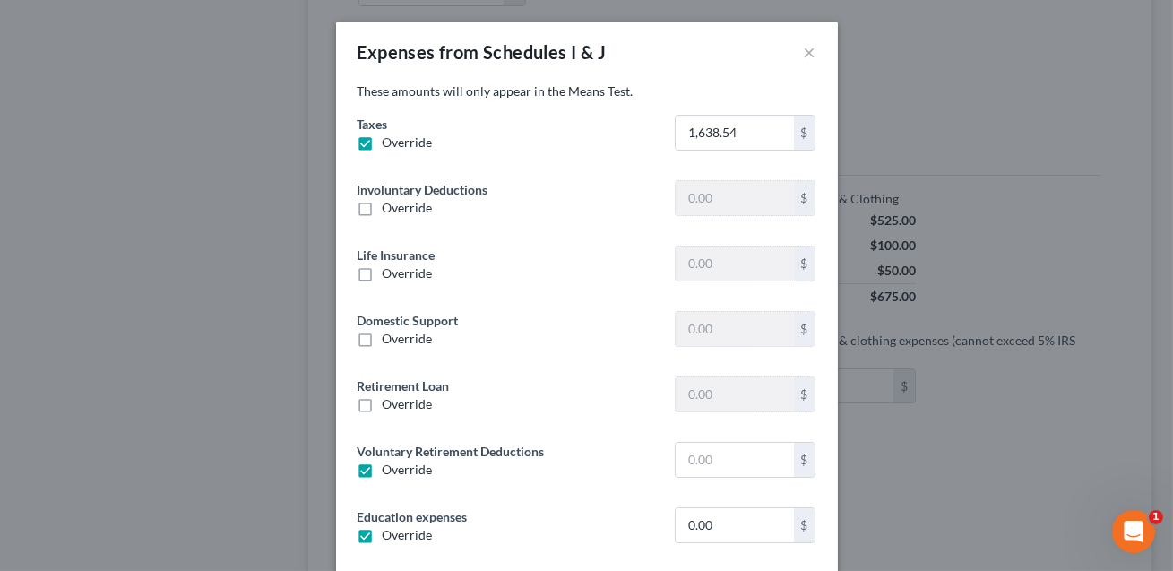
type input "0"
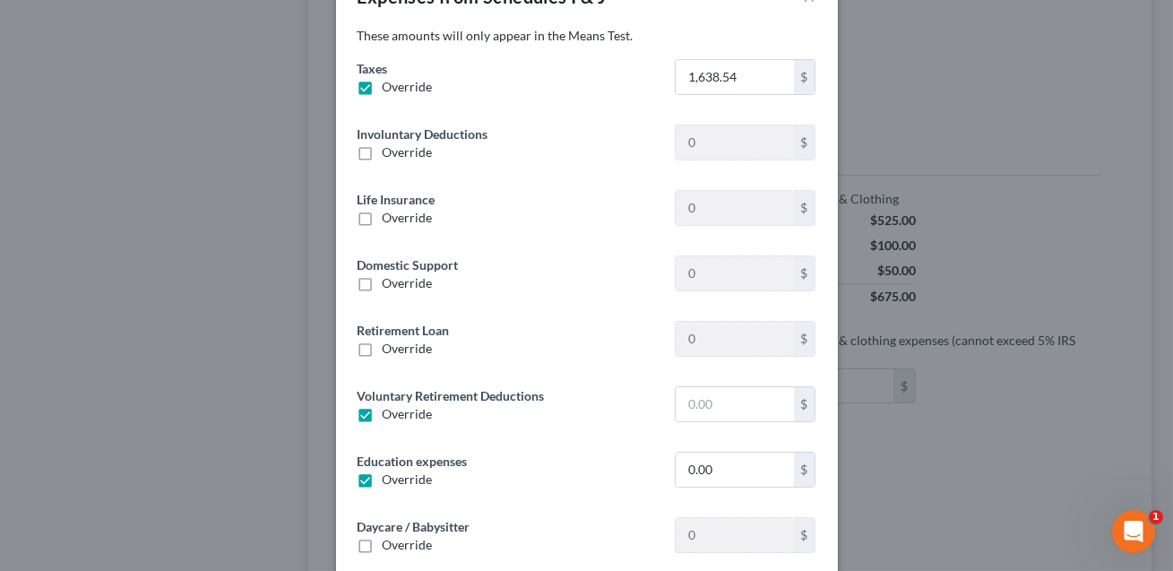
scroll to position [62, 0]
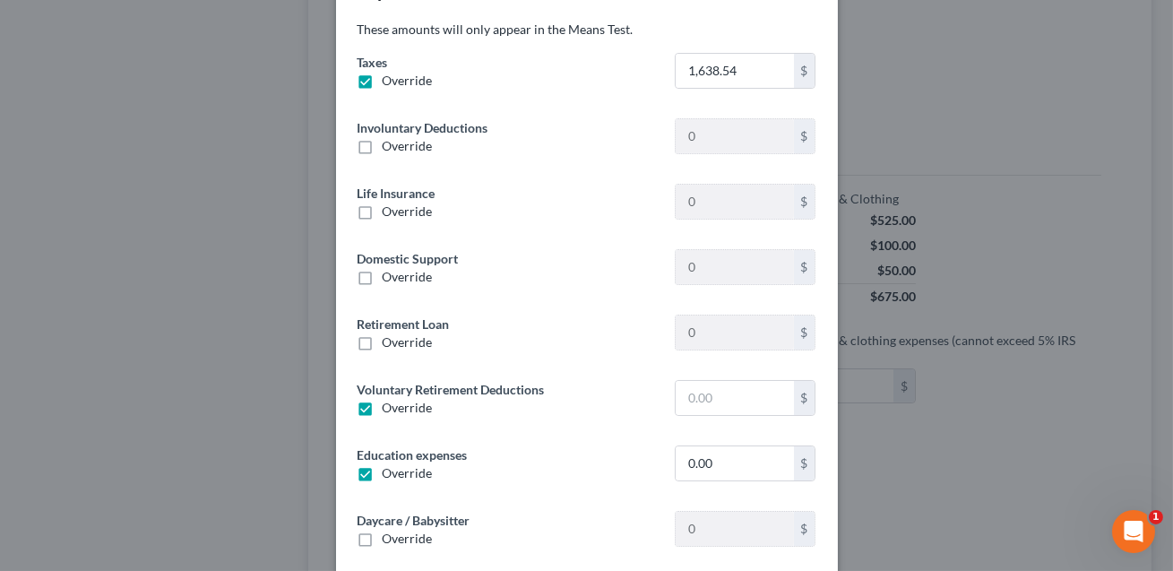
click at [383, 407] on label "Override" at bounding box center [408, 408] width 50 height 18
click at [390, 407] on input "Override" at bounding box center [396, 405] width 12 height 12
checkbox input "false"
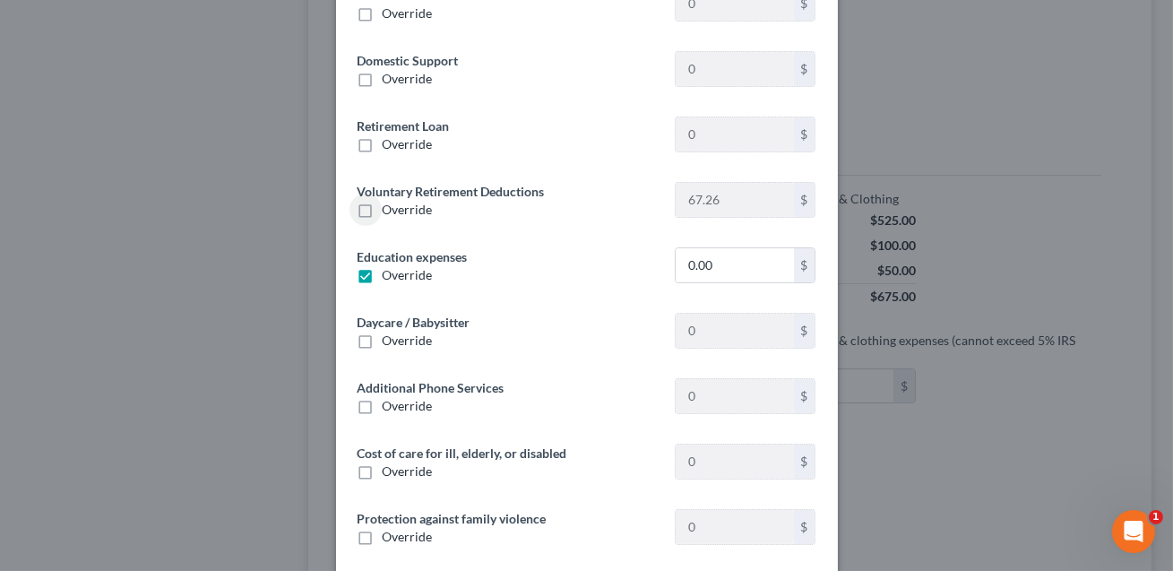
scroll to position [401, 0]
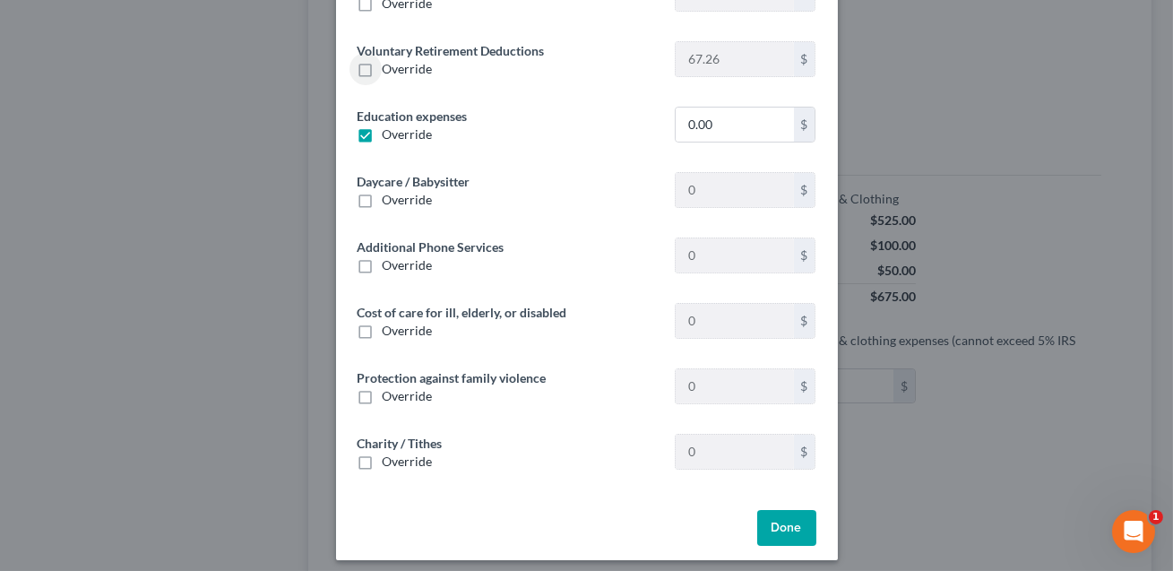
click at [787, 527] on button "Done" at bounding box center [786, 528] width 59 height 36
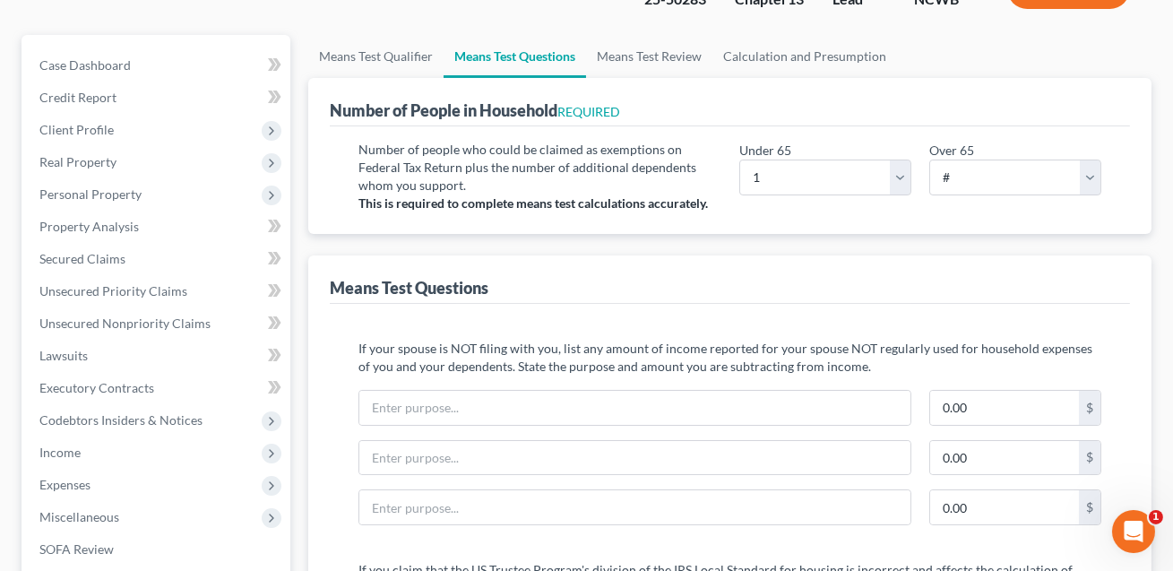
scroll to position [0, 0]
